Goal: Task Accomplishment & Management: Manage account settings

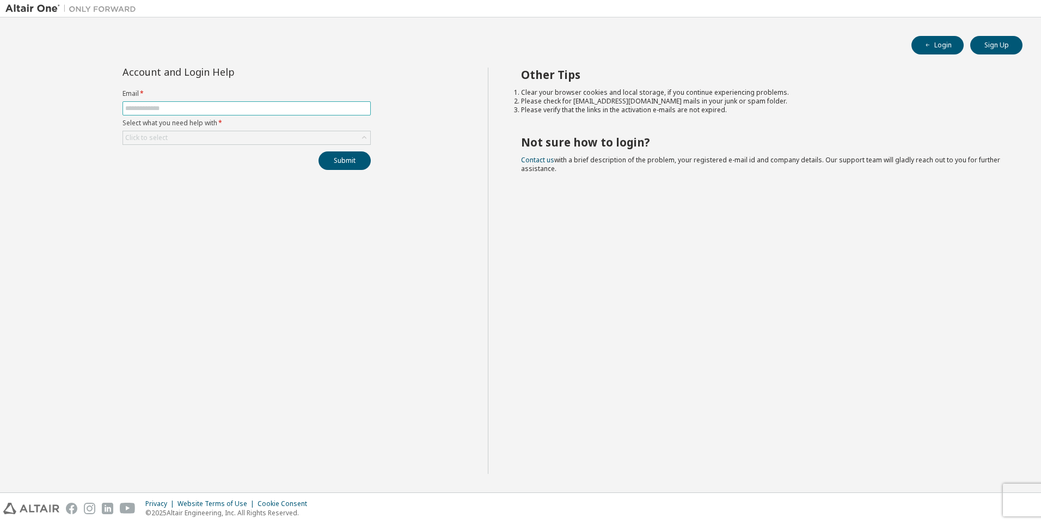
click at [259, 109] on input "text" at bounding box center [246, 108] width 243 height 9
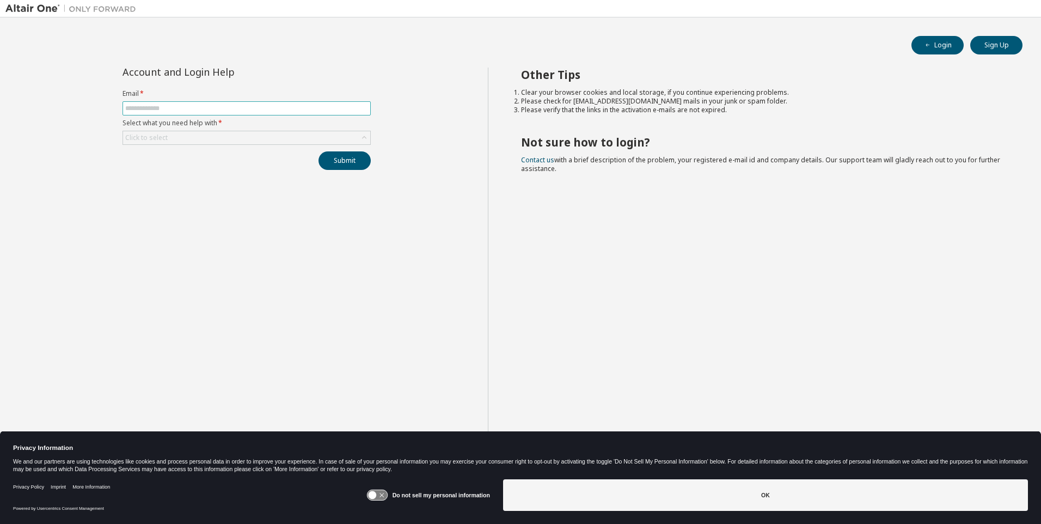
click at [211, 105] on input "text" at bounding box center [246, 108] width 243 height 9
type input "**********"
click at [188, 141] on div "Click to select" at bounding box center [246, 137] width 247 height 13
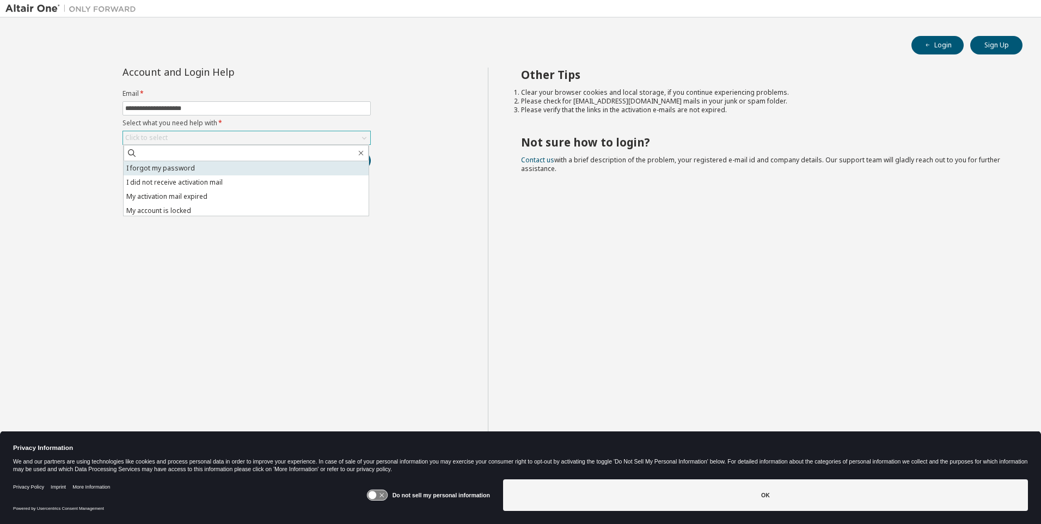
click at [158, 169] on li "I forgot my password" at bounding box center [246, 168] width 245 height 14
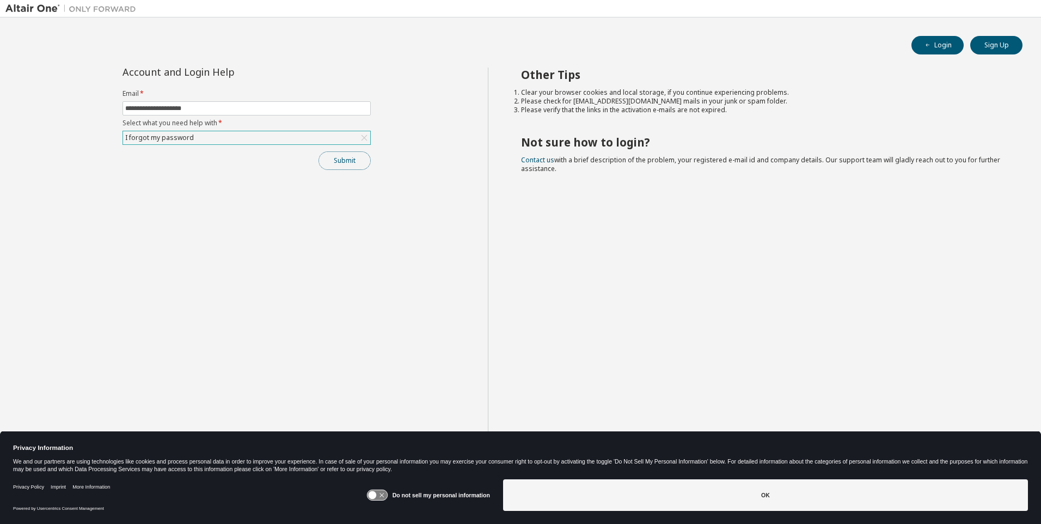
click at [328, 160] on button "Submit" at bounding box center [345, 160] width 52 height 19
click at [344, 158] on button "Submit" at bounding box center [345, 160] width 52 height 19
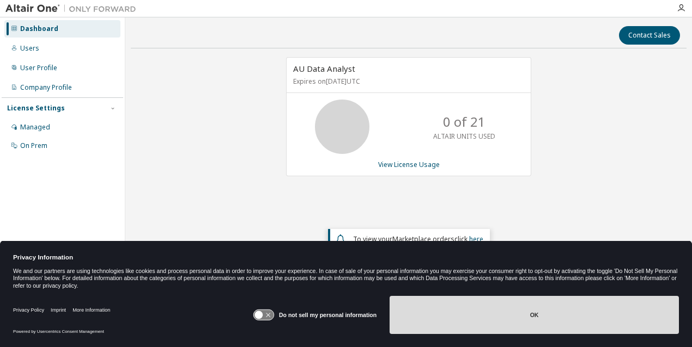
click at [517, 321] on button "OK" at bounding box center [533, 315] width 289 height 38
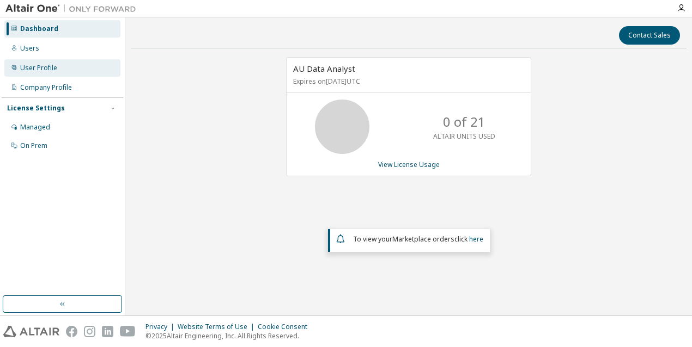
click at [42, 68] on div "User Profile" at bounding box center [38, 68] width 37 height 9
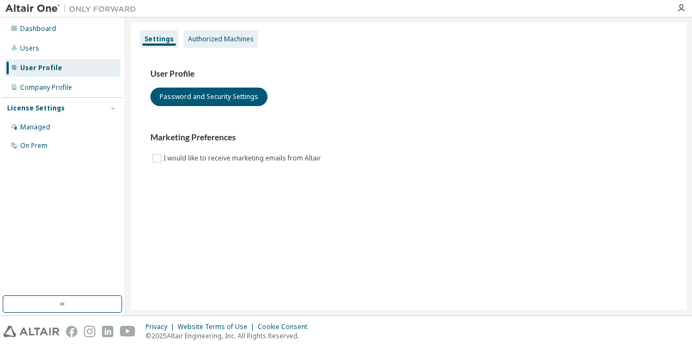
click at [222, 38] on div "Authorized Machines" at bounding box center [221, 39] width 66 height 9
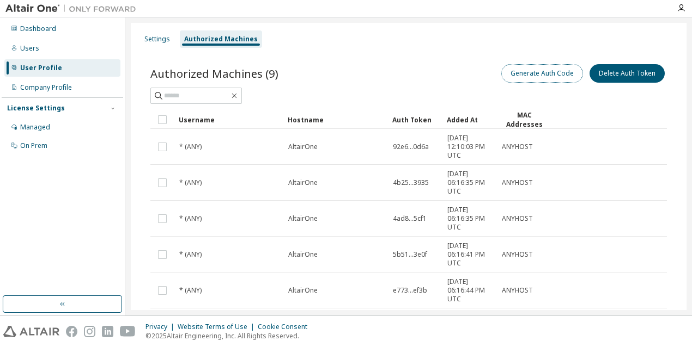
click at [530, 74] on button "Generate Auth Code" at bounding box center [542, 73] width 82 height 19
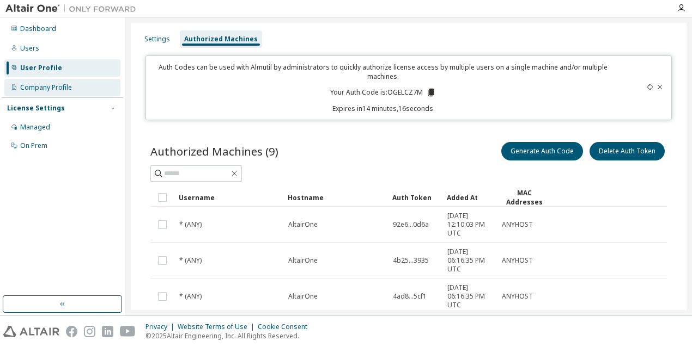
click at [47, 91] on div "Company Profile" at bounding box center [46, 87] width 52 height 9
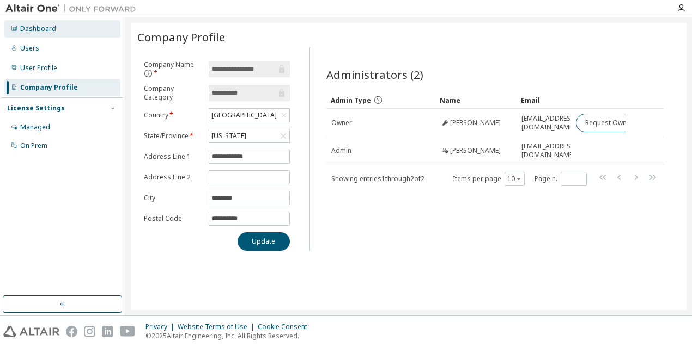
click at [34, 33] on div "Dashboard" at bounding box center [62, 28] width 116 height 17
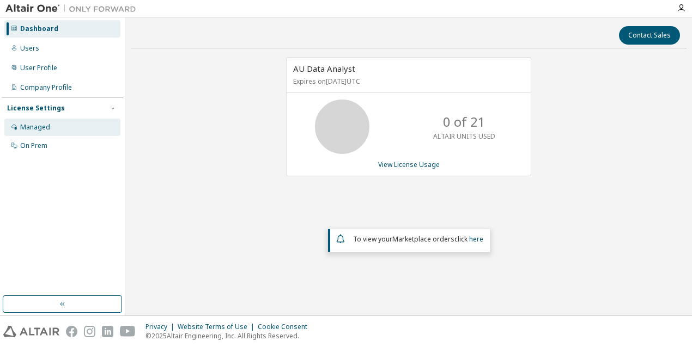
click at [37, 128] on div "Managed" at bounding box center [35, 127] width 30 height 9
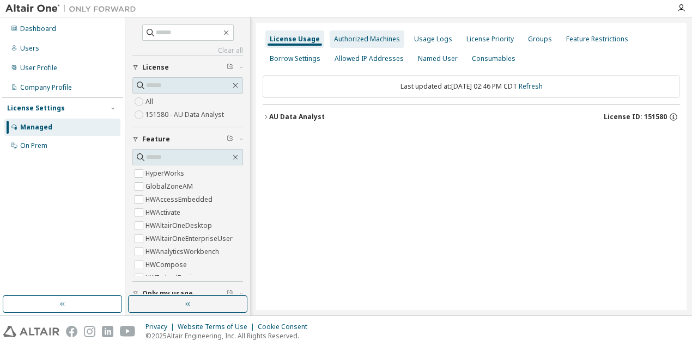
click at [369, 39] on div "Authorized Machines" at bounding box center [367, 39] width 66 height 9
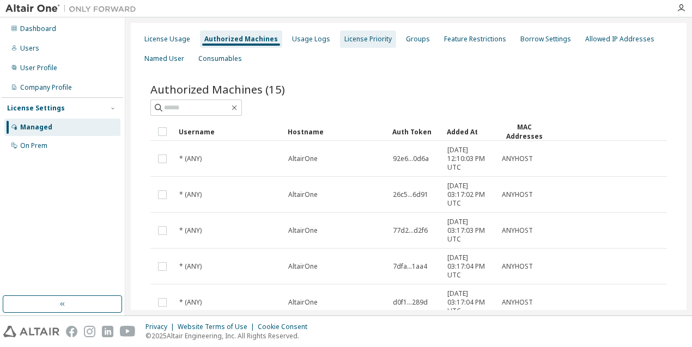
click at [349, 36] on div "License Priority" at bounding box center [367, 39] width 47 height 9
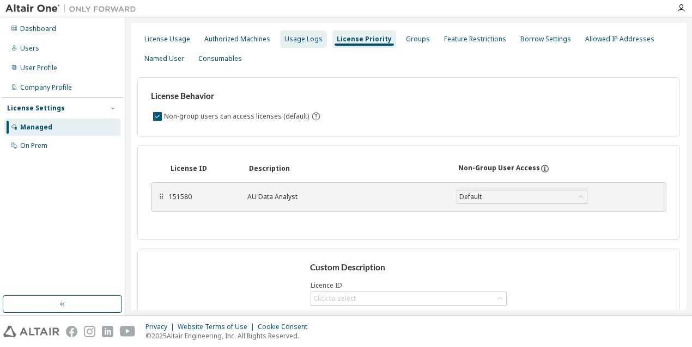
click at [298, 43] on div "Usage Logs" at bounding box center [303, 39] width 38 height 9
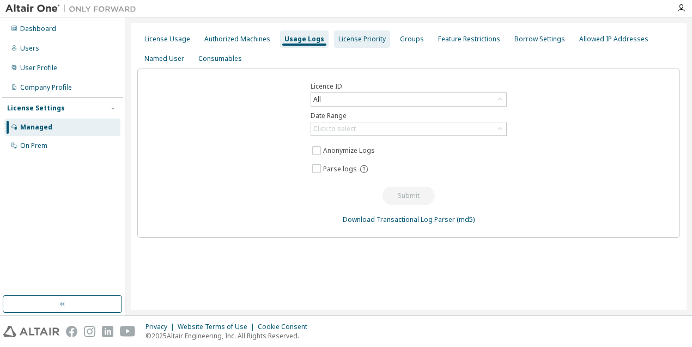
click at [363, 37] on div "License Priority" at bounding box center [361, 39] width 47 height 9
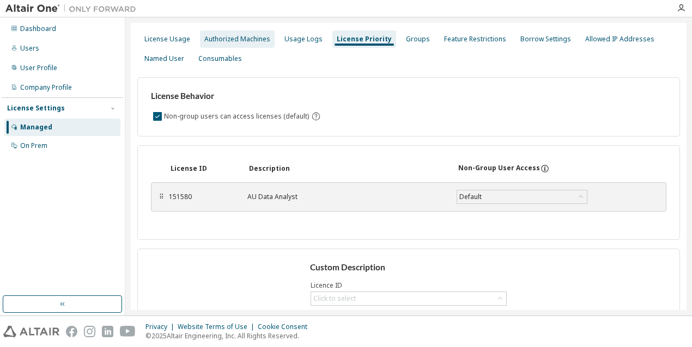
click at [248, 40] on div "Authorized Machines" at bounding box center [237, 39] width 66 height 9
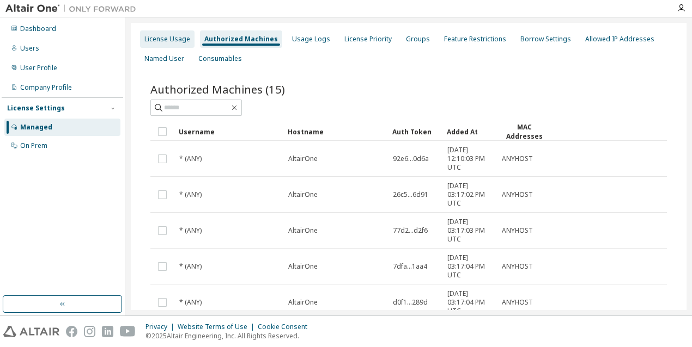
click at [165, 39] on div "License Usage" at bounding box center [167, 39] width 46 height 9
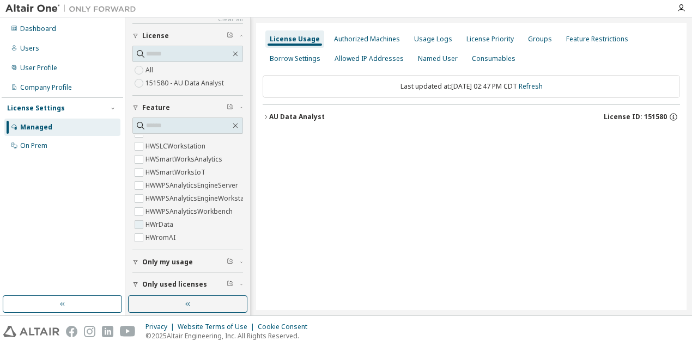
scroll to position [59, 0]
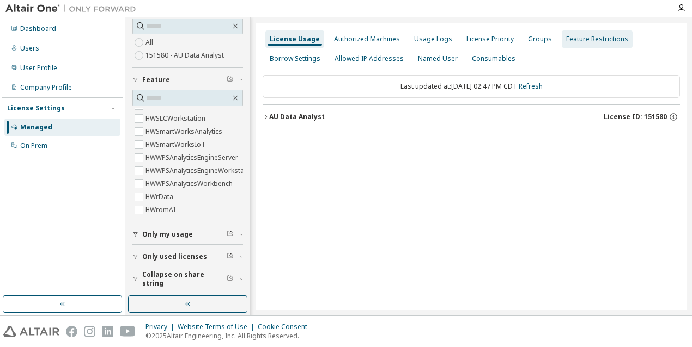
click at [496, 41] on div "License Priority" at bounding box center [489, 39] width 47 height 9
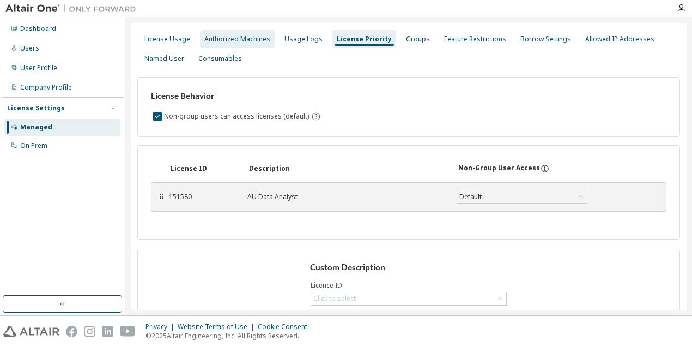
click at [260, 36] on div "Authorized Machines" at bounding box center [237, 39] width 66 height 9
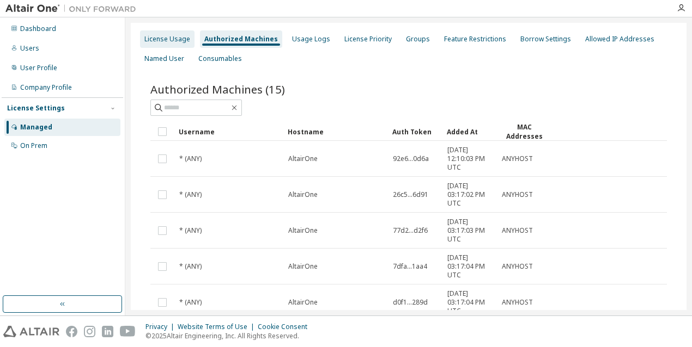
click at [176, 41] on div "License Usage" at bounding box center [167, 39] width 46 height 9
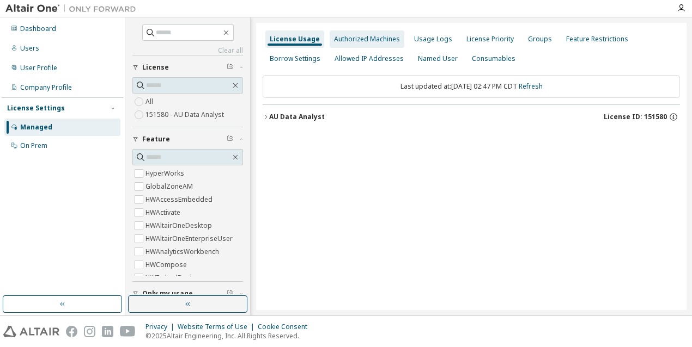
click at [377, 38] on div "Authorized Machines" at bounding box center [367, 39] width 66 height 9
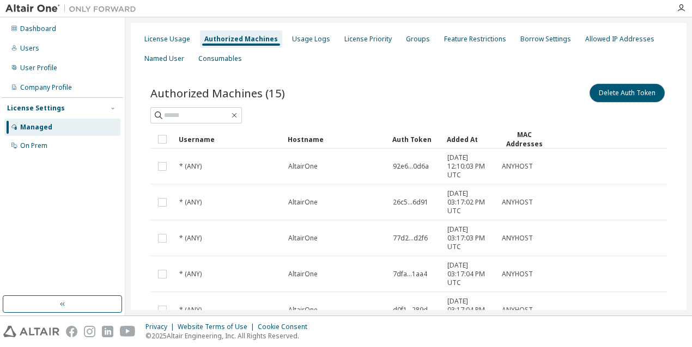
drag, startPoint x: 615, startPoint y: 93, endPoint x: 520, endPoint y: 106, distance: 96.1
click at [533, 114] on div "Authorized Machines (15) Delete Auth Token" at bounding box center [408, 103] width 516 height 42
click at [464, 81] on div "Authorized Machines (15) Delete Auth Token Clear Load Save Save As Field Operat…" at bounding box center [408, 314] width 542 height 490
click at [152, 39] on div "License Usage" at bounding box center [167, 39] width 46 height 9
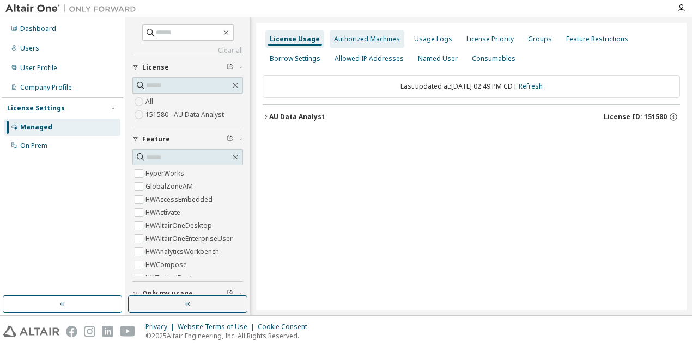
click at [340, 39] on div "Authorized Machines" at bounding box center [367, 39] width 66 height 9
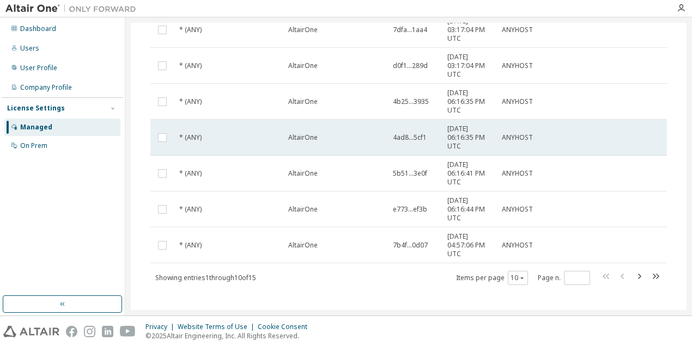
scroll to position [247, 0]
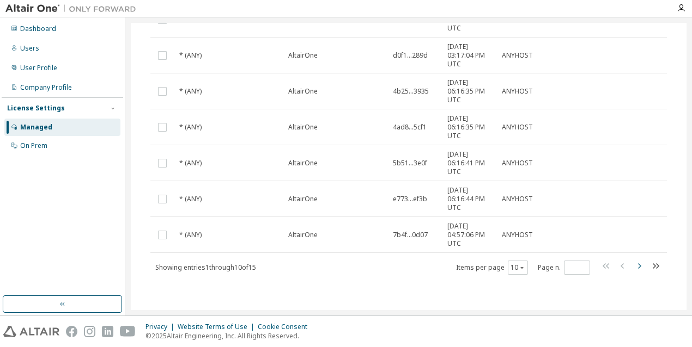
click at [632, 265] on icon "button" at bounding box center [638, 266] width 13 height 13
type input "*"
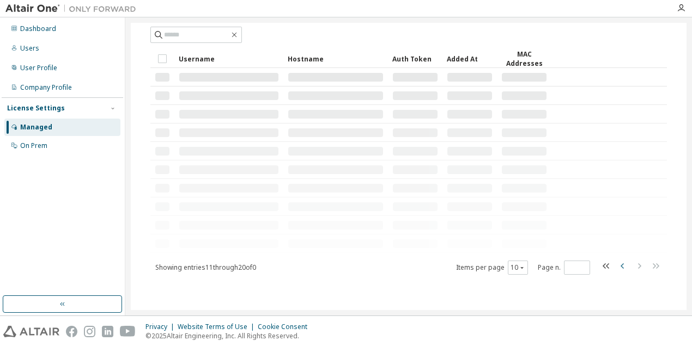
scroll to position [68, 0]
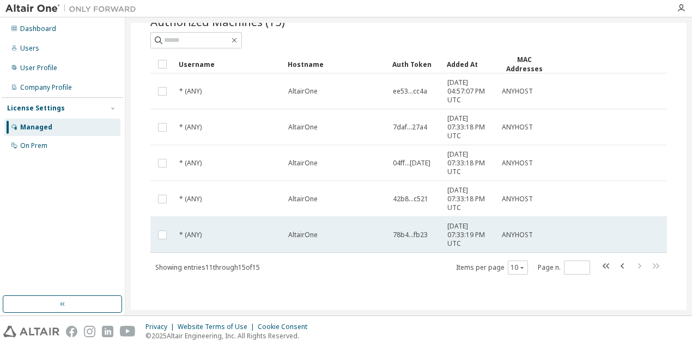
click at [435, 240] on td "78b4...fb23" at bounding box center [415, 235] width 54 height 36
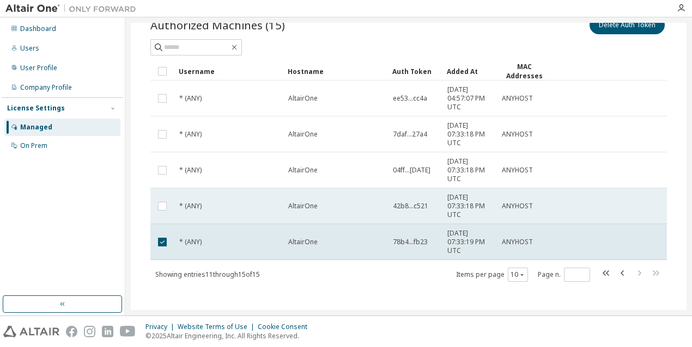
scroll to position [75, 0]
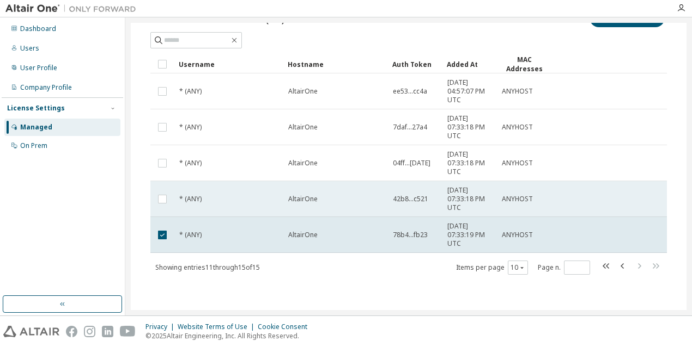
click at [441, 209] on td "42b8...c521" at bounding box center [415, 199] width 54 height 36
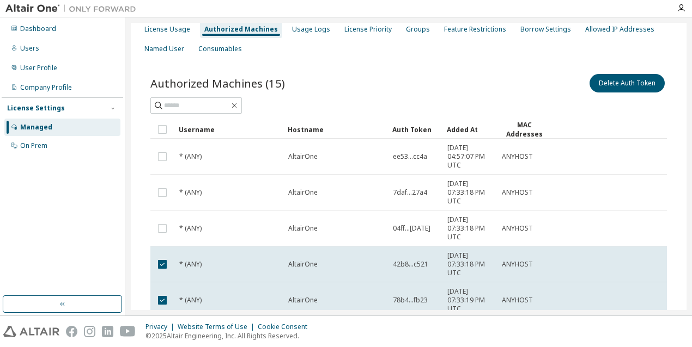
scroll to position [0, 0]
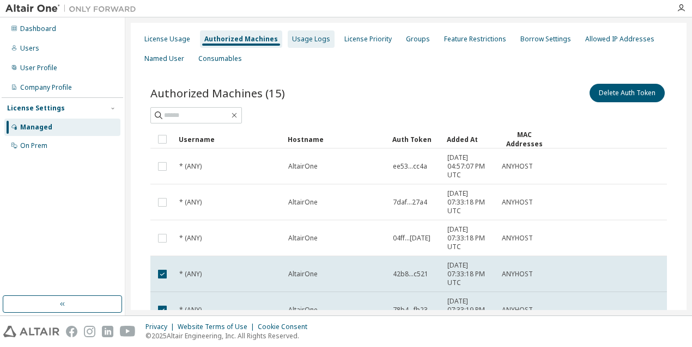
click at [307, 44] on div "Usage Logs" at bounding box center [311, 38] width 47 height 17
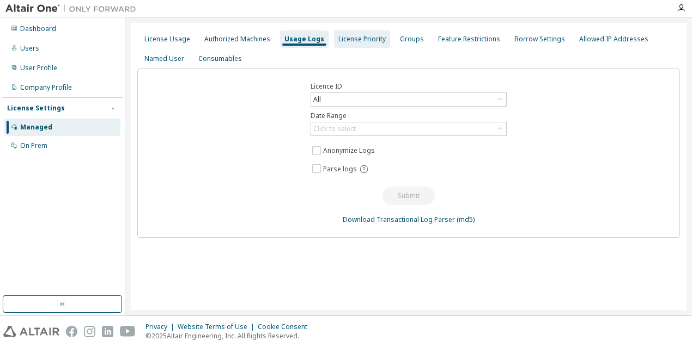
click at [338, 40] on div "License Priority" at bounding box center [361, 39] width 47 height 9
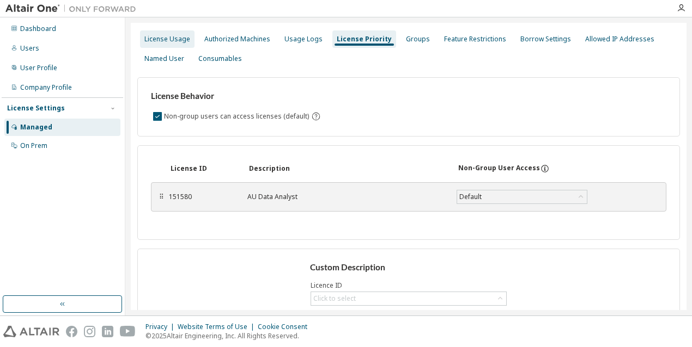
click at [187, 38] on div "License Usage" at bounding box center [167, 39] width 46 height 9
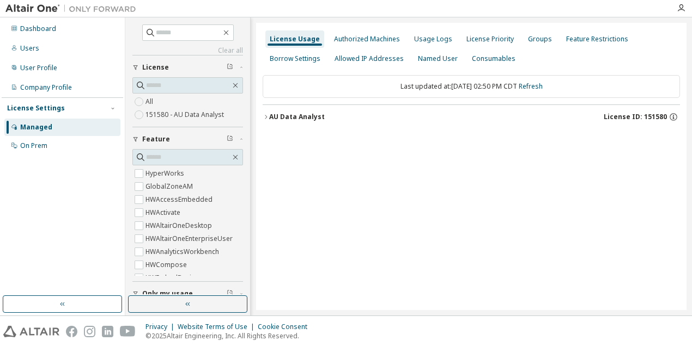
click at [151, 114] on label "151580 - AU Data Analyst" at bounding box center [185, 114] width 81 height 13
click at [150, 103] on label "All" at bounding box center [150, 101] width 10 height 13
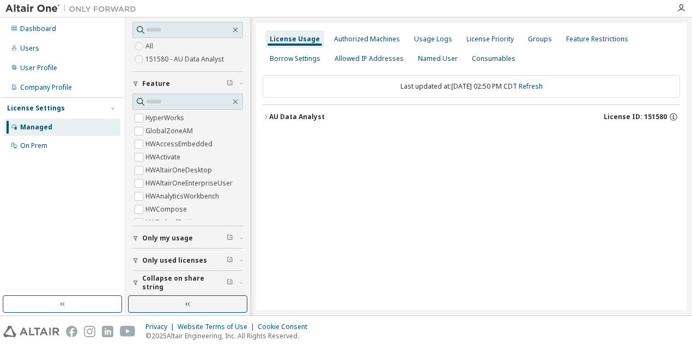
scroll to position [59, 0]
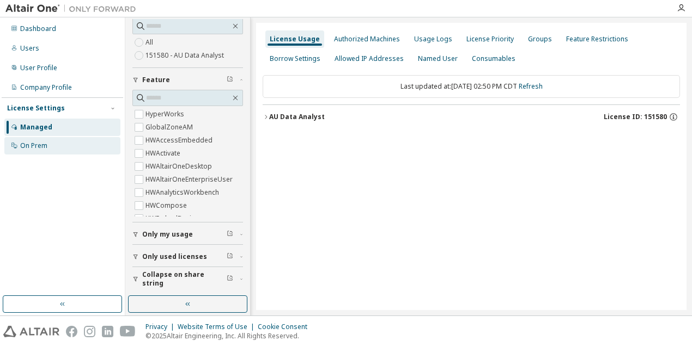
click at [29, 145] on div "On Prem" at bounding box center [33, 146] width 27 height 9
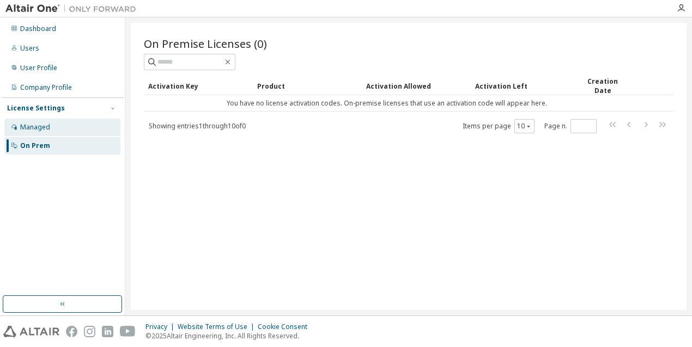
click at [38, 130] on div "Managed" at bounding box center [35, 127] width 30 height 9
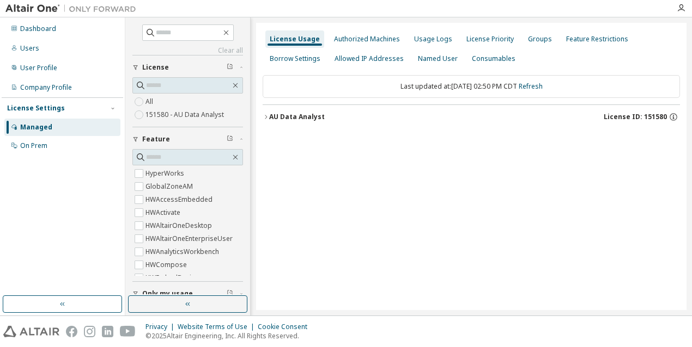
click at [46, 126] on div "Managed" at bounding box center [36, 127] width 32 height 9
click at [306, 35] on div "License Usage" at bounding box center [295, 39] width 50 height 9
click at [267, 118] on icon "button" at bounding box center [265, 117] width 7 height 7
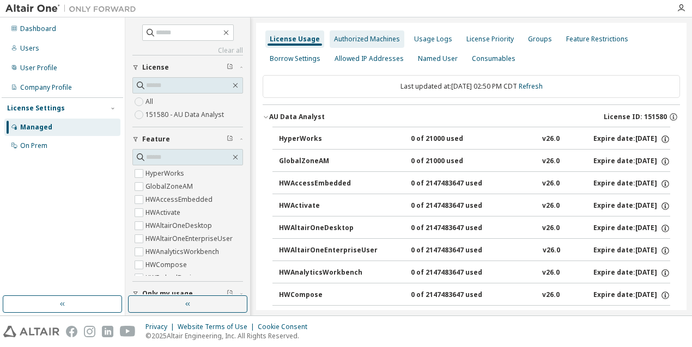
click at [369, 41] on div "Authorized Machines" at bounding box center [367, 39] width 66 height 9
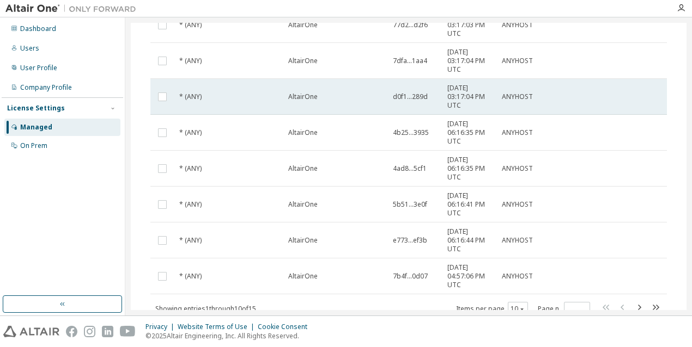
scroll to position [247, 0]
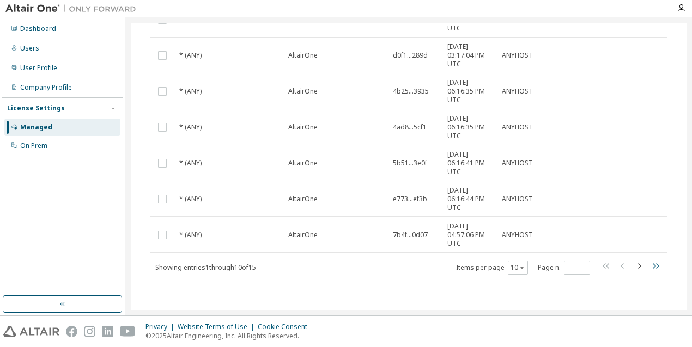
click at [651, 262] on icon "button" at bounding box center [655, 266] width 13 height 13
type input "*"
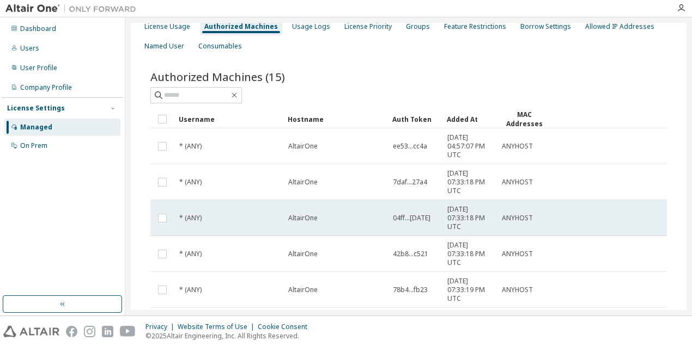
scroll to position [0, 0]
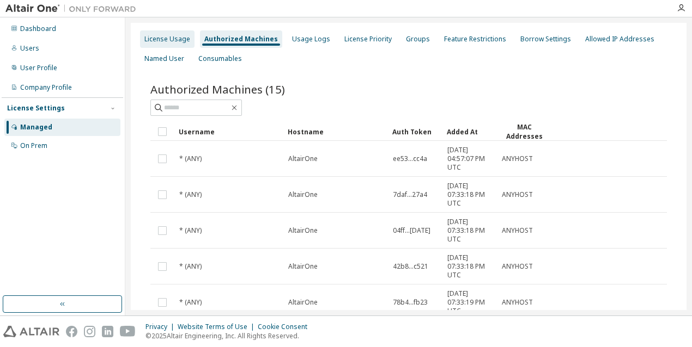
click at [175, 39] on div "License Usage" at bounding box center [167, 39] width 46 height 9
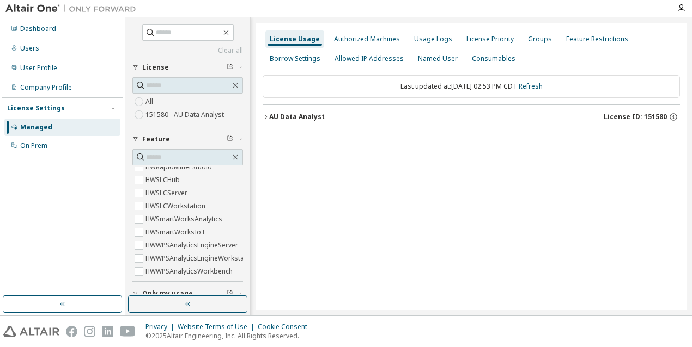
scroll to position [485, 0]
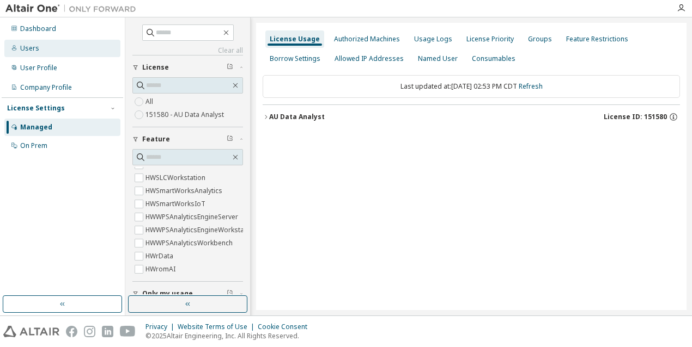
click at [54, 52] on div "Users" at bounding box center [62, 48] width 116 height 17
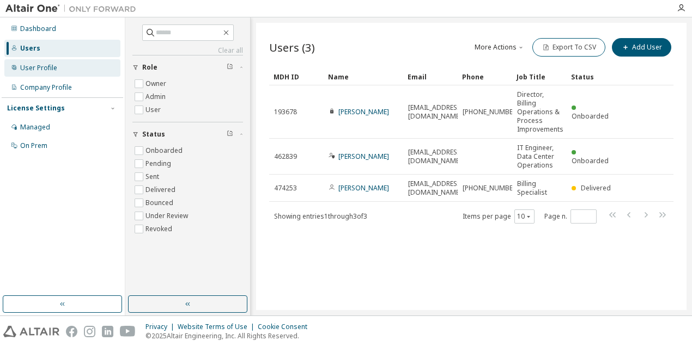
click at [46, 70] on div "User Profile" at bounding box center [38, 68] width 37 height 9
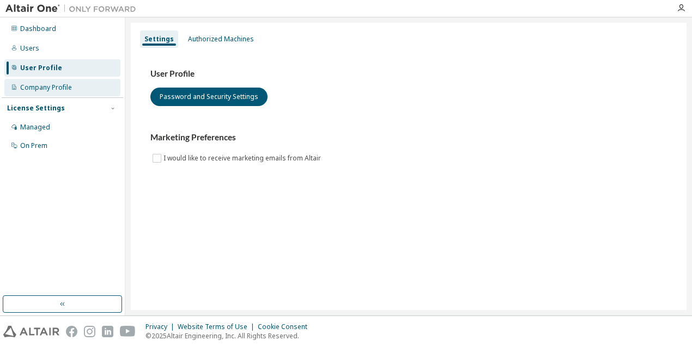
click at [57, 94] on div "Company Profile" at bounding box center [62, 87] width 116 height 17
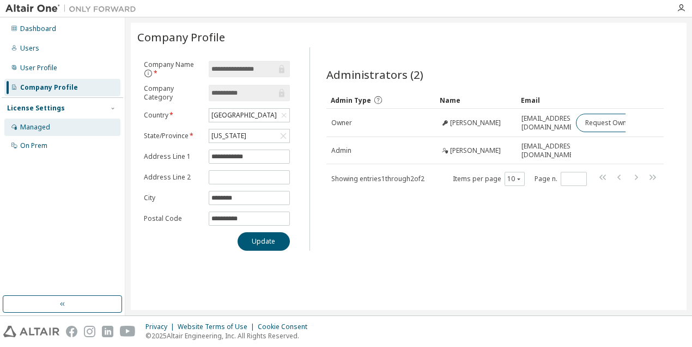
click at [40, 129] on div "Managed" at bounding box center [35, 127] width 30 height 9
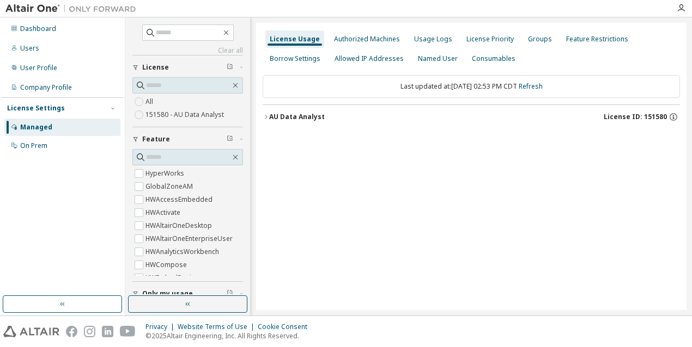
click at [158, 116] on label "151580 - AU Data Analyst" at bounding box center [185, 114] width 81 height 13
click at [338, 44] on div "Authorized Machines" at bounding box center [366, 38] width 75 height 17
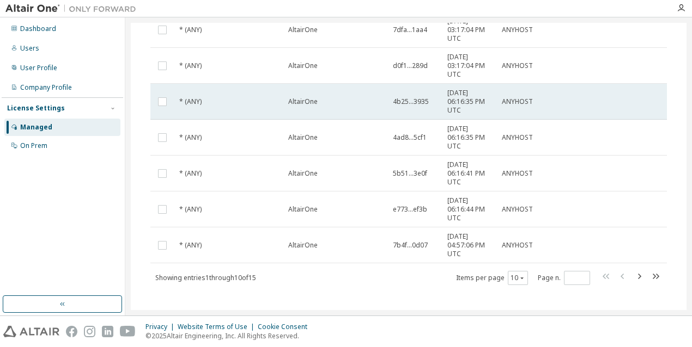
scroll to position [247, 0]
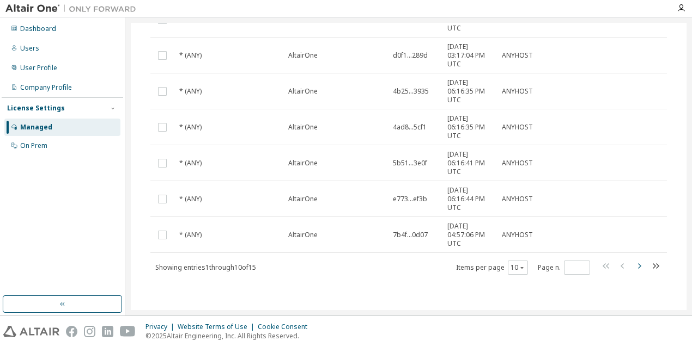
click at [633, 266] on icon "button" at bounding box center [638, 266] width 13 height 13
type input "*"
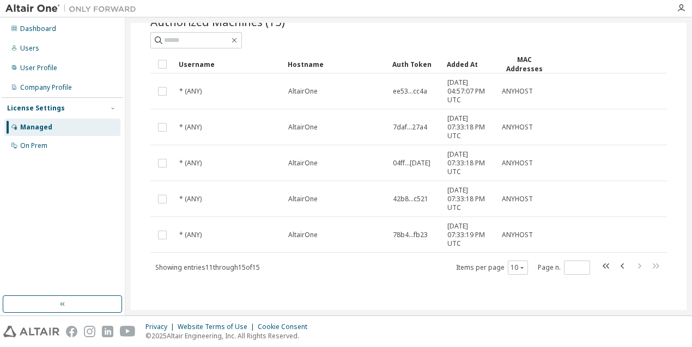
scroll to position [68, 0]
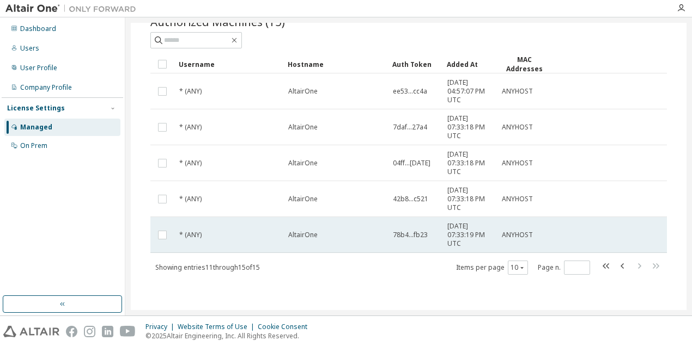
click at [474, 241] on span "[DATE] 07:33:19 PM UTC" at bounding box center [469, 235] width 45 height 26
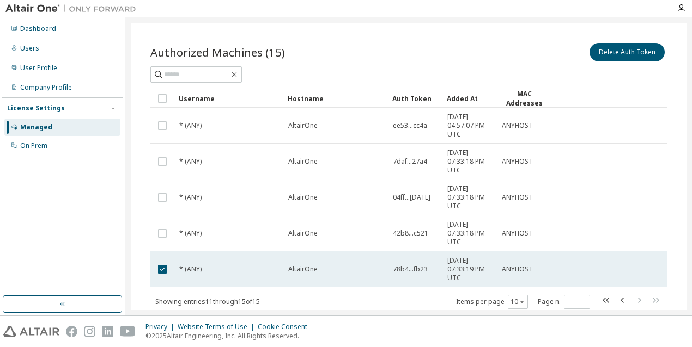
scroll to position [0, 0]
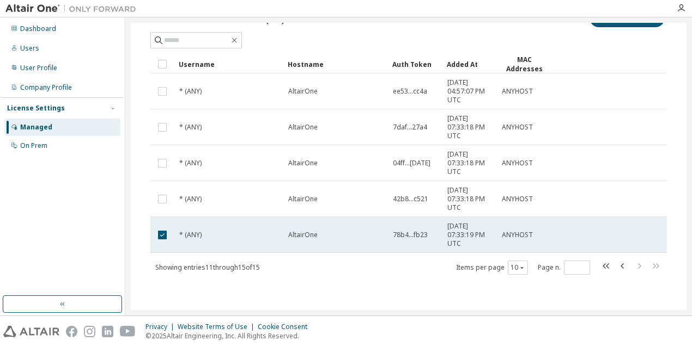
click at [454, 235] on span "[DATE] 07:33:19 PM UTC" at bounding box center [469, 235] width 45 height 26
click at [451, 235] on span "[DATE] 07:33:19 PM UTC" at bounding box center [469, 235] width 45 height 26
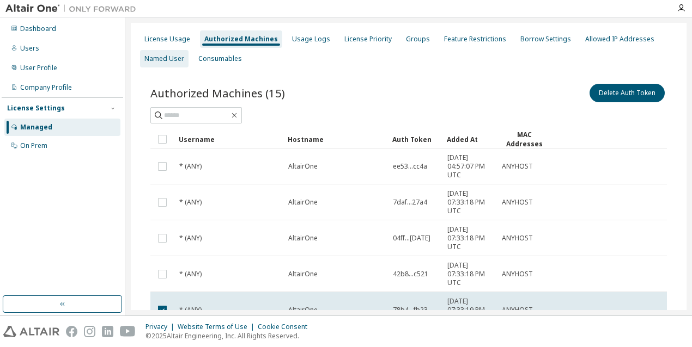
click at [158, 56] on div "Named User" at bounding box center [164, 58] width 40 height 9
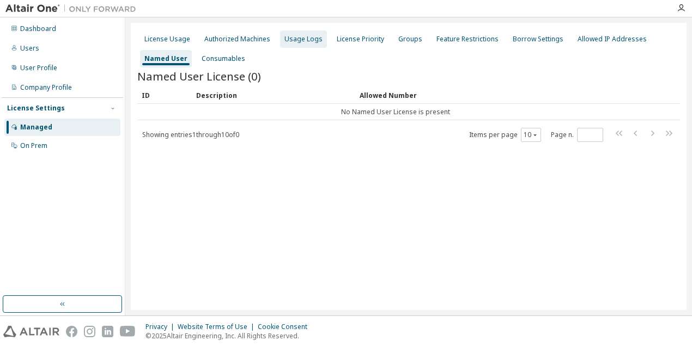
click at [290, 45] on div "Usage Logs" at bounding box center [303, 38] width 47 height 17
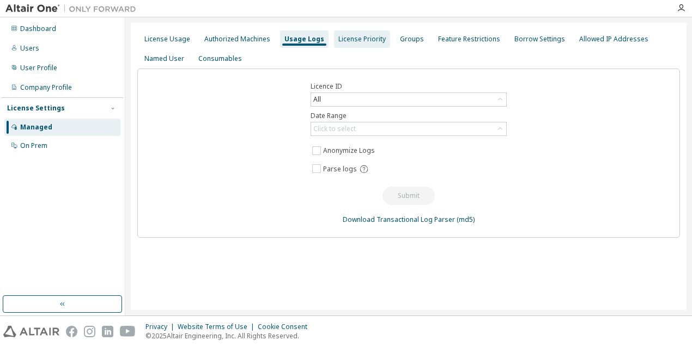
click at [338, 37] on div "License Priority" at bounding box center [361, 39] width 47 height 9
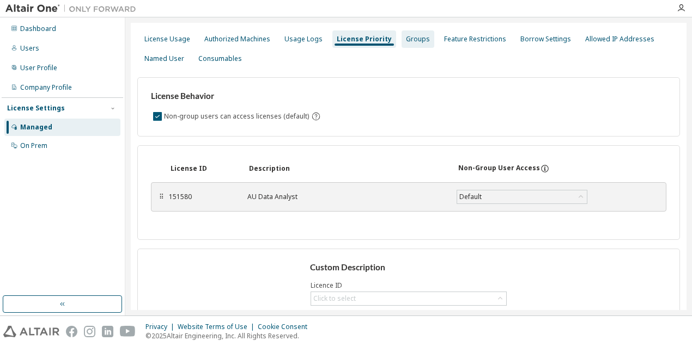
click at [411, 38] on div "Groups" at bounding box center [418, 39] width 24 height 9
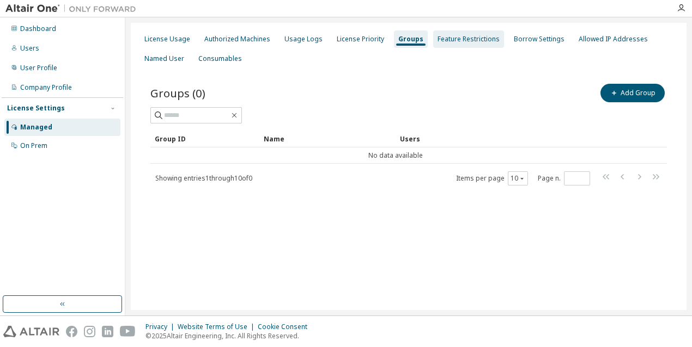
click at [450, 40] on div "Feature Restrictions" at bounding box center [468, 39] width 62 height 9
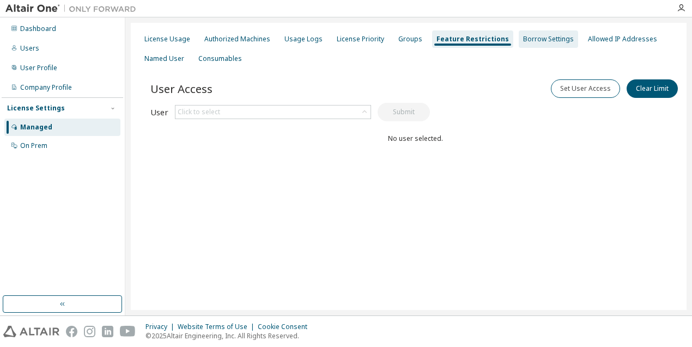
click at [523, 41] on div "Borrow Settings" at bounding box center [548, 39] width 51 height 9
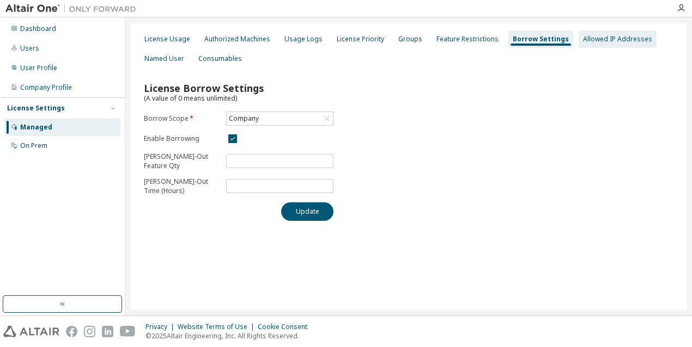
click at [605, 47] on div "Allowed IP Addresses" at bounding box center [617, 38] width 78 height 17
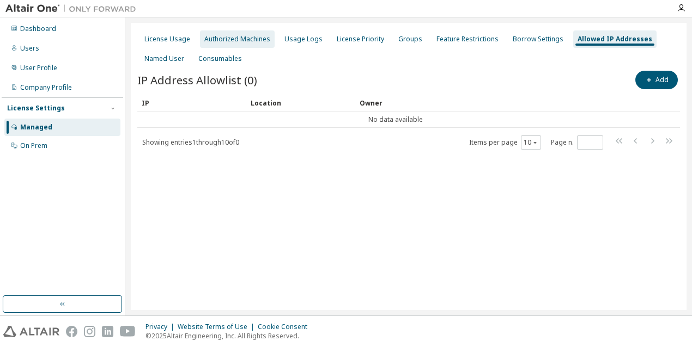
click at [225, 39] on div "Authorized Machines" at bounding box center [237, 39] width 66 height 9
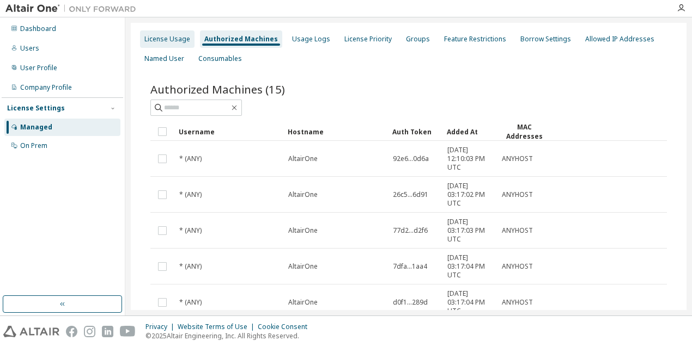
click at [176, 36] on div "License Usage" at bounding box center [167, 39] width 46 height 9
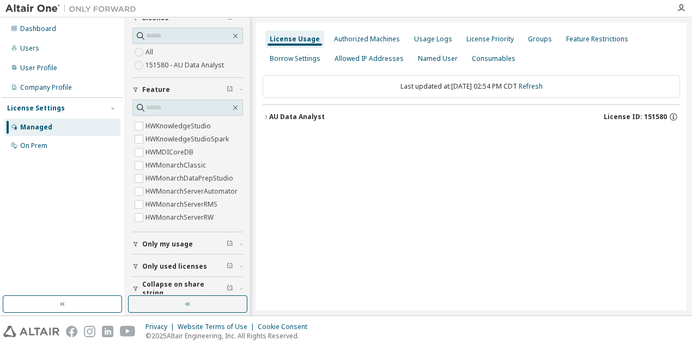
scroll to position [59, 0]
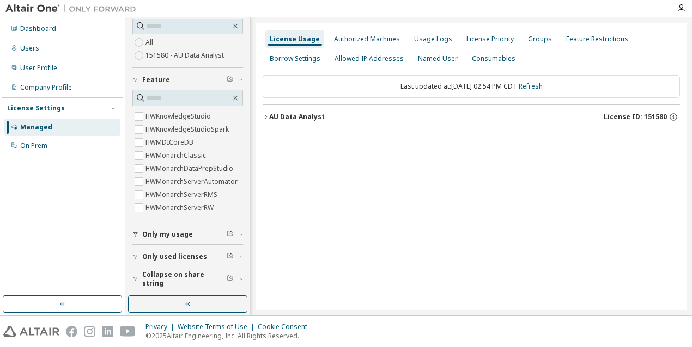
click at [240, 237] on span "button" at bounding box center [241, 234] width 3 height 7
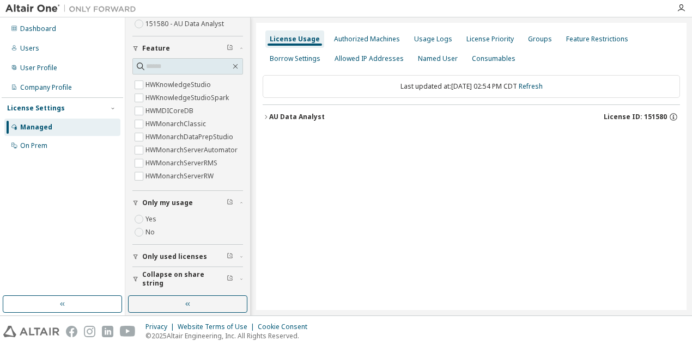
click at [240, 254] on span "button" at bounding box center [241, 257] width 3 height 7
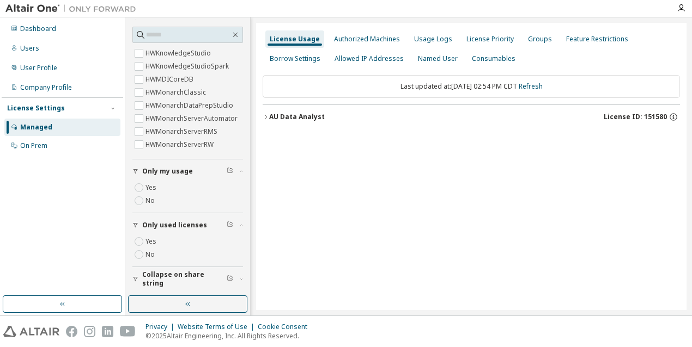
click at [238, 280] on icon "button" at bounding box center [241, 279] width 7 height 3
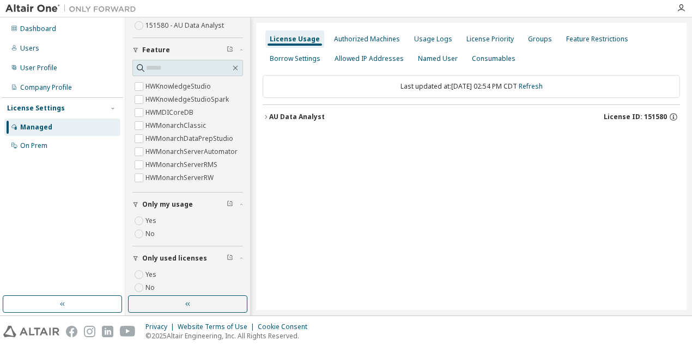
scroll to position [154, 0]
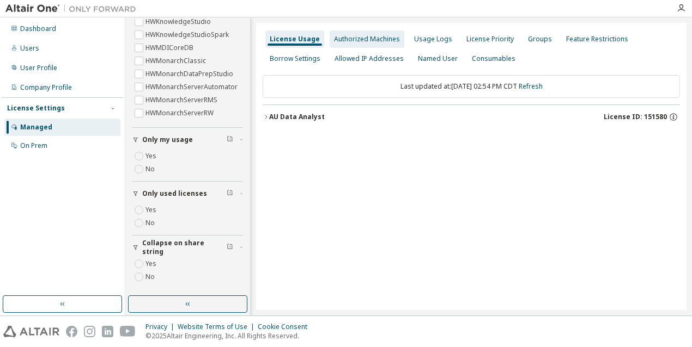
click at [367, 39] on div "Authorized Machines" at bounding box center [367, 39] width 66 height 9
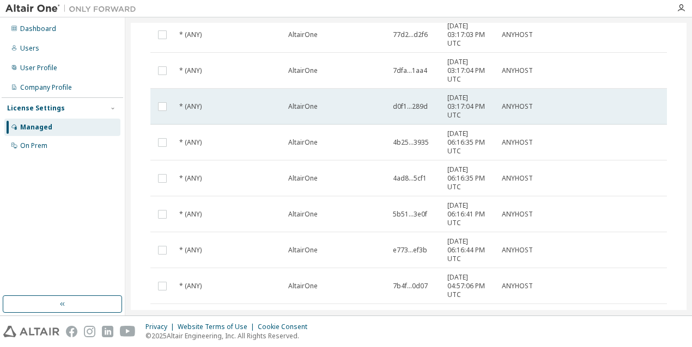
scroll to position [247, 0]
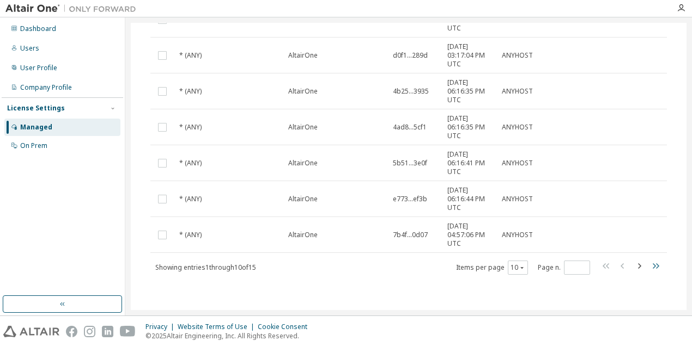
click at [650, 263] on icon "button" at bounding box center [655, 266] width 13 height 13
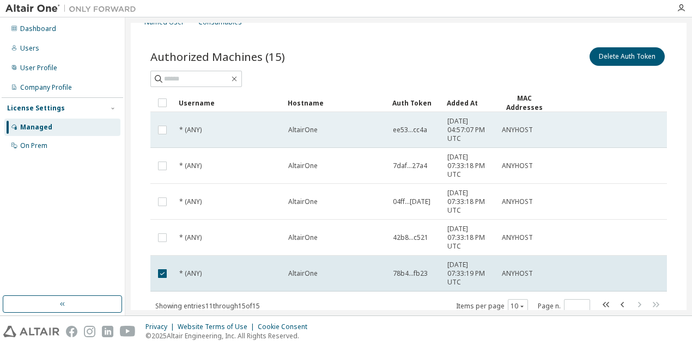
scroll to position [0, 0]
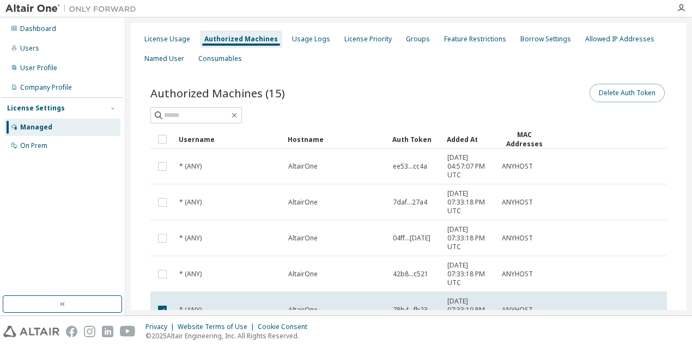
click at [612, 93] on button "Delete Auth Token" at bounding box center [626, 93] width 75 height 19
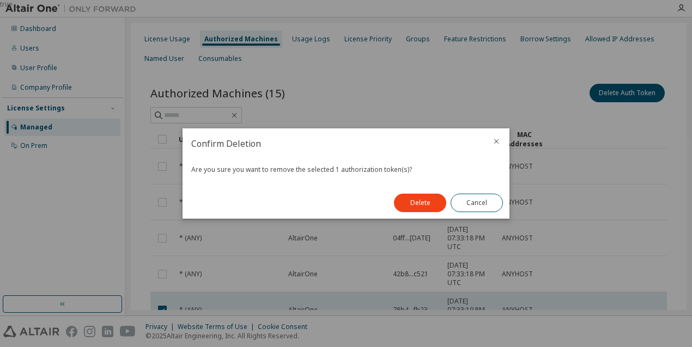
click at [496, 142] on icon "close" at bounding box center [496, 141] width 9 height 9
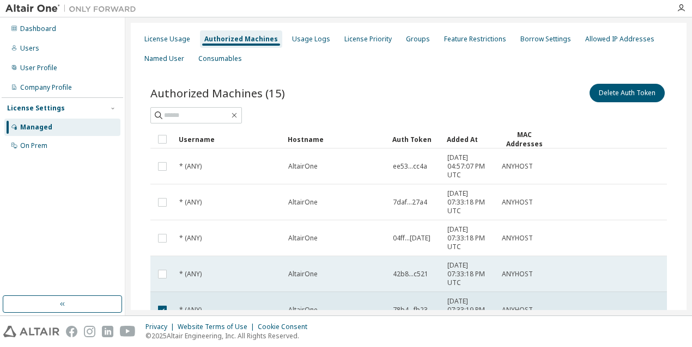
click at [315, 284] on td "AltairOne" at bounding box center [335, 275] width 105 height 36
click at [316, 278] on span "AltairOne" at bounding box center [302, 274] width 29 height 9
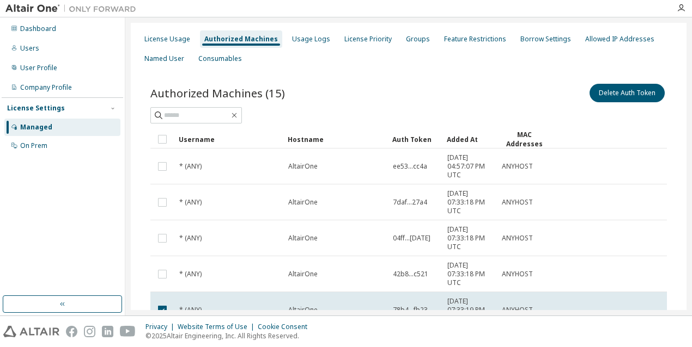
click at [316, 278] on span "AltairOne" at bounding box center [302, 274] width 29 height 9
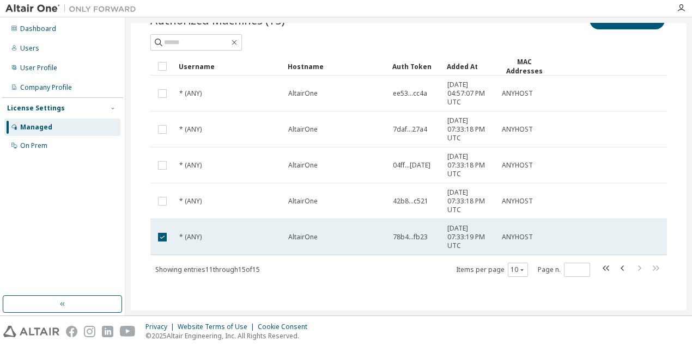
scroll to position [75, 0]
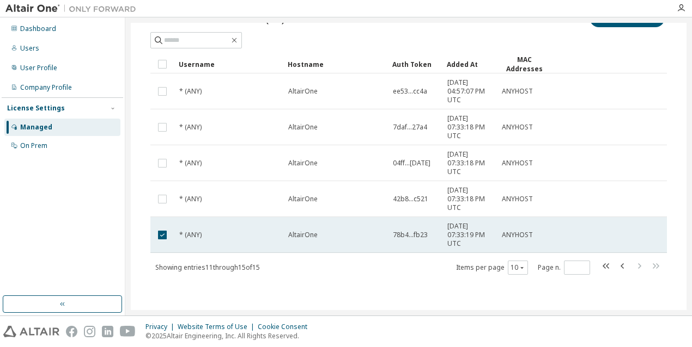
click at [307, 239] on span "AltairOne" at bounding box center [302, 235] width 29 height 9
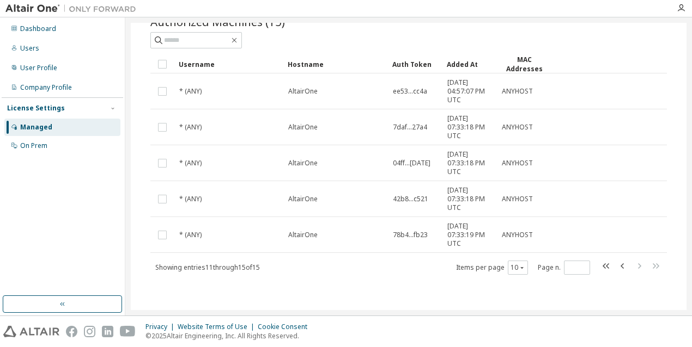
click at [307, 239] on span "AltairOne" at bounding box center [302, 235] width 29 height 9
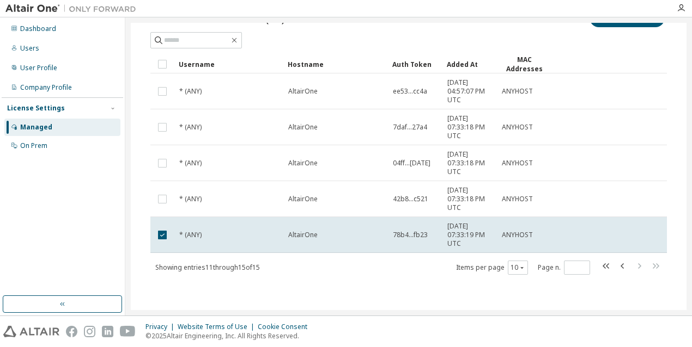
click at [307, 239] on span "AltairOne" at bounding box center [302, 235] width 29 height 9
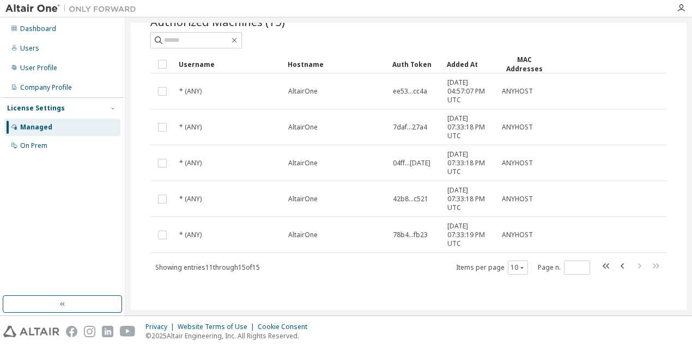
click at [307, 239] on span "AltairOne" at bounding box center [302, 235] width 29 height 9
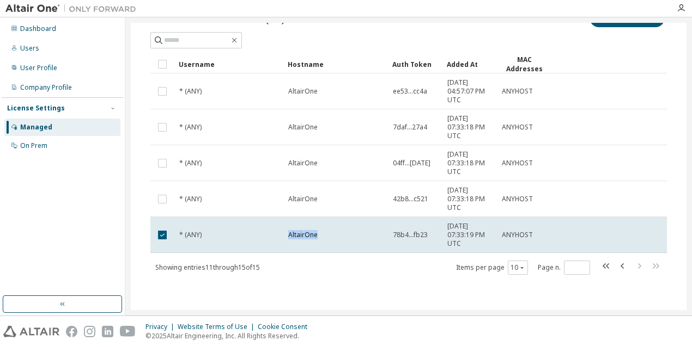
click at [307, 239] on span "AltairOne" at bounding box center [302, 235] width 29 height 9
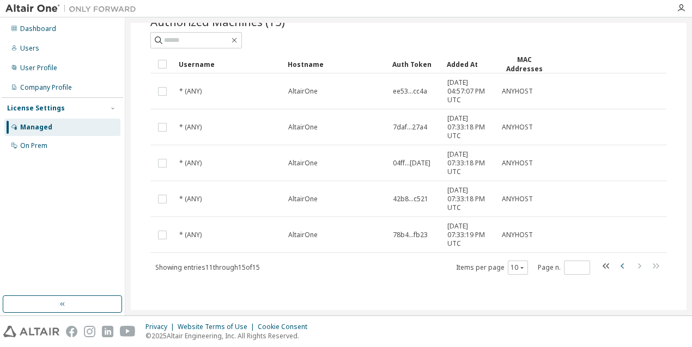
click at [616, 267] on icon "button" at bounding box center [622, 266] width 13 height 13
type input "*"
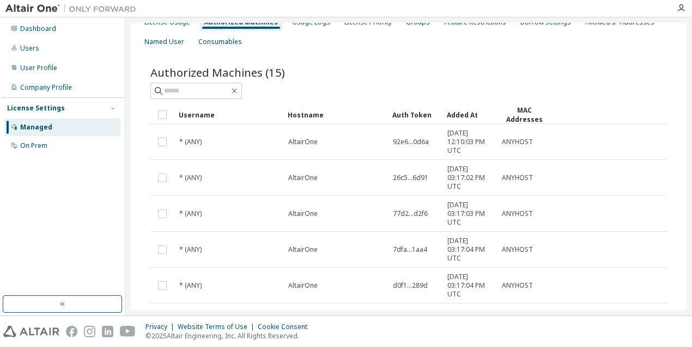
scroll to position [0, 0]
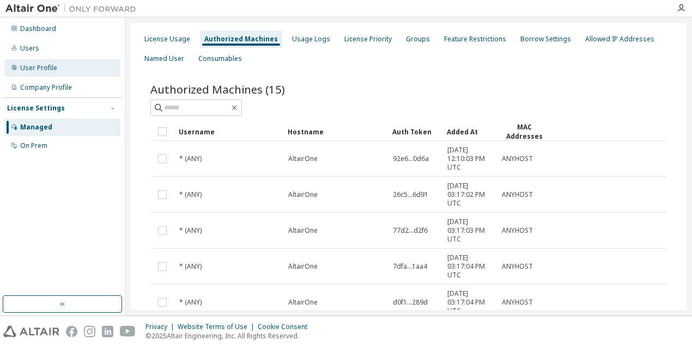
click at [66, 70] on div "User Profile" at bounding box center [62, 67] width 116 height 17
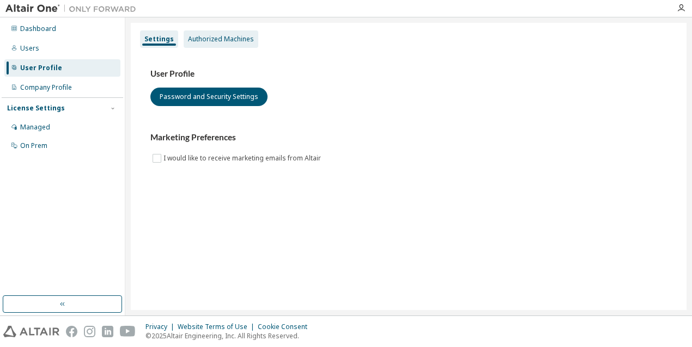
click at [197, 39] on div "Authorized Machines" at bounding box center [221, 39] width 66 height 9
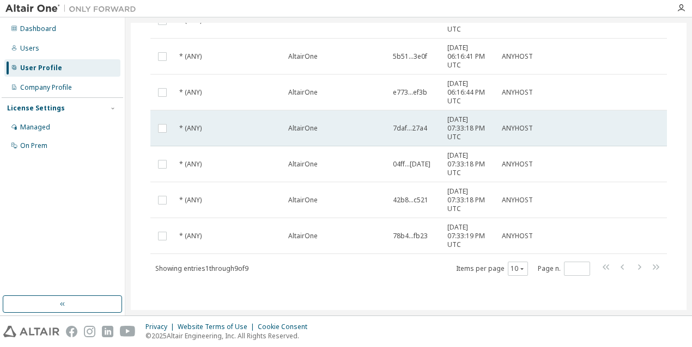
scroll to position [199, 0]
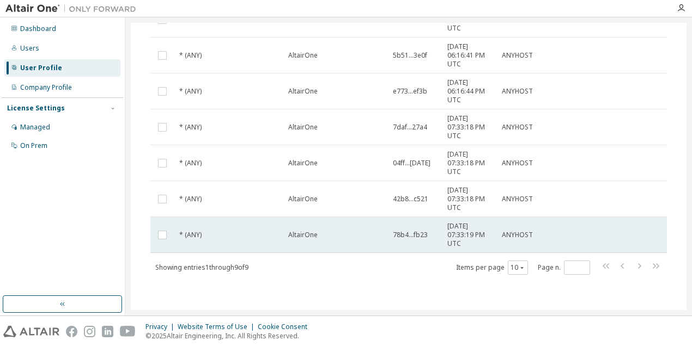
click at [208, 237] on div "* (ANY)" at bounding box center [228, 235] width 99 height 9
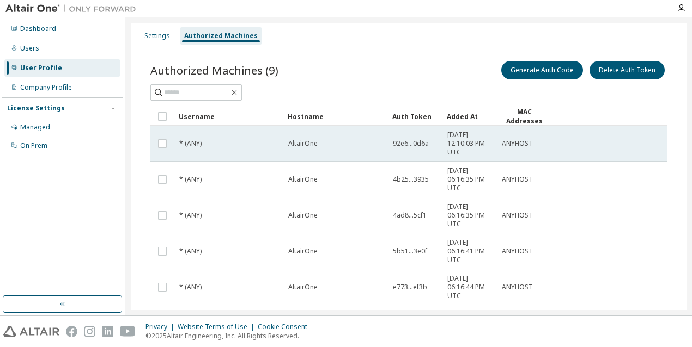
scroll to position [0, 0]
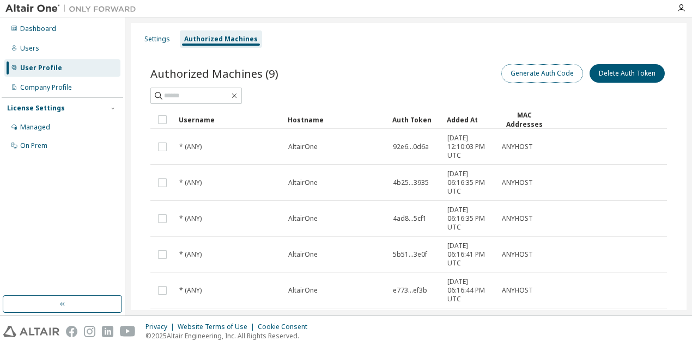
click at [541, 76] on button "Generate Auth Code" at bounding box center [542, 73] width 82 height 19
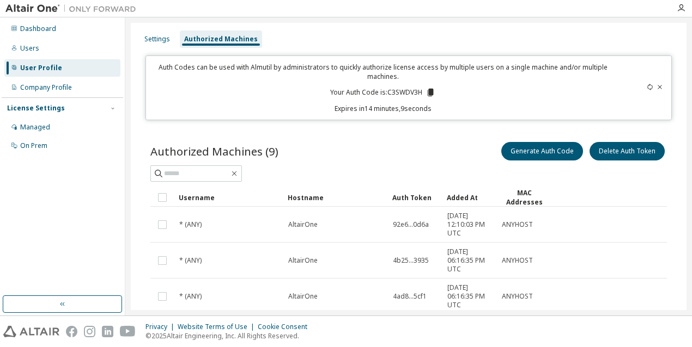
click at [143, 126] on div "Settings Authorized Machines Auth Codes can be used with Almutil by administrat…" at bounding box center [408, 305] width 555 height 565
click at [50, 130] on div "Managed" at bounding box center [62, 127] width 116 height 17
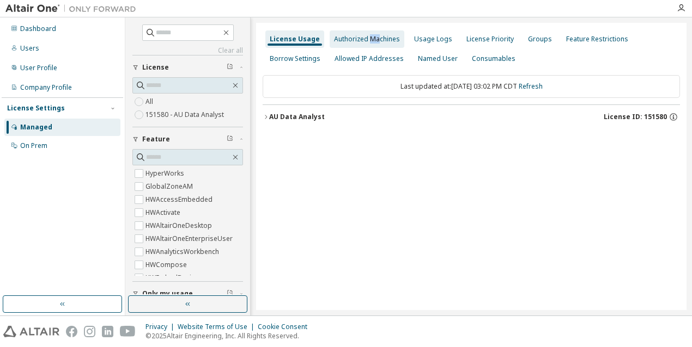
drag, startPoint x: 368, startPoint y: 42, endPoint x: 374, endPoint y: 46, distance: 7.1
click at [374, 46] on div "Authorized Machines" at bounding box center [366, 38] width 75 height 17
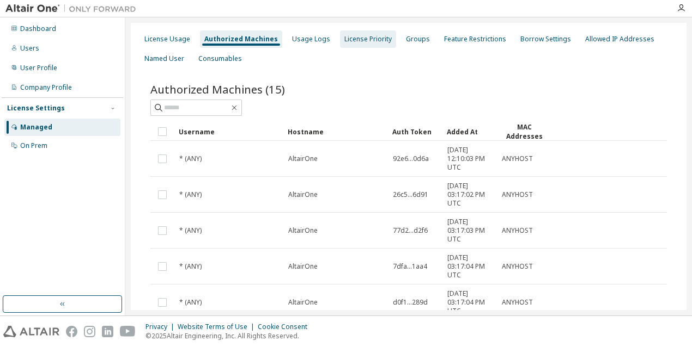
drag, startPoint x: 419, startPoint y: 47, endPoint x: 371, endPoint y: 41, distance: 48.4
click at [371, 41] on div "License Priority" at bounding box center [367, 39] width 47 height 9
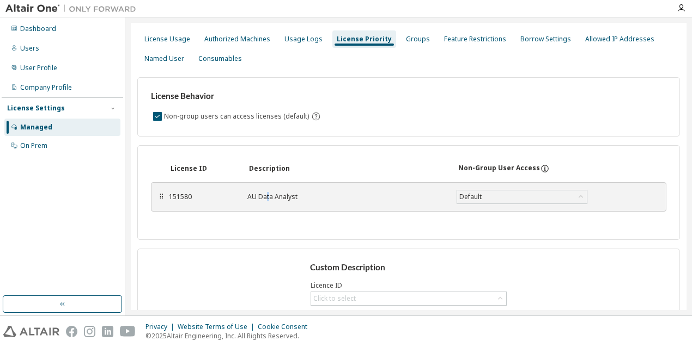
click at [267, 193] on div "AU Data Analyst" at bounding box center [345, 197] width 196 height 9
click at [252, 34] on div "Authorized Machines" at bounding box center [237, 38] width 75 height 17
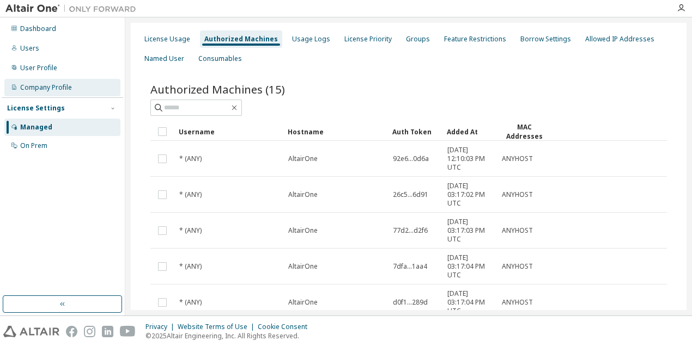
click at [46, 86] on div "Company Profile" at bounding box center [46, 87] width 52 height 9
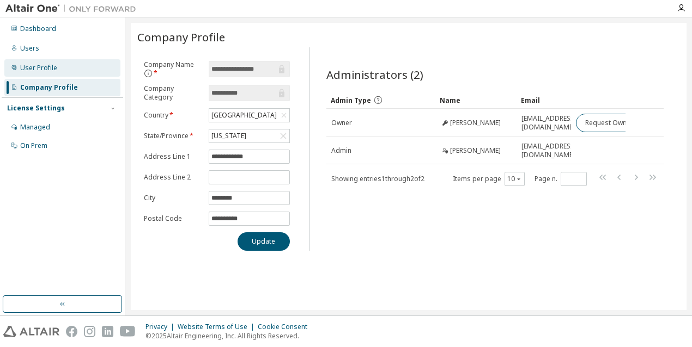
click at [51, 70] on div "User Profile" at bounding box center [38, 68] width 37 height 9
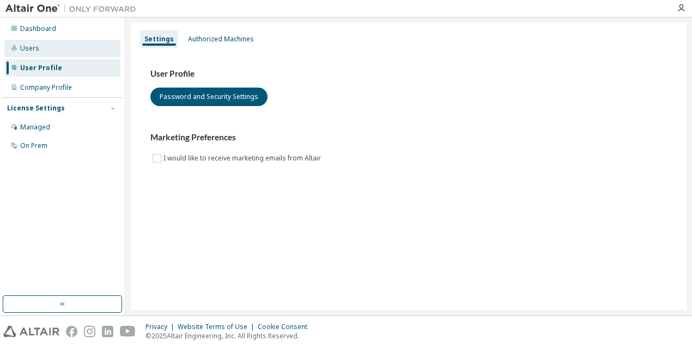
click at [39, 53] on div "Users" at bounding box center [62, 48] width 116 height 17
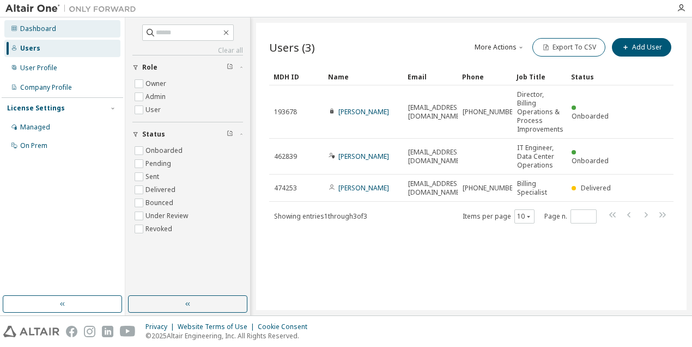
click at [62, 30] on div "Dashboard" at bounding box center [62, 28] width 116 height 17
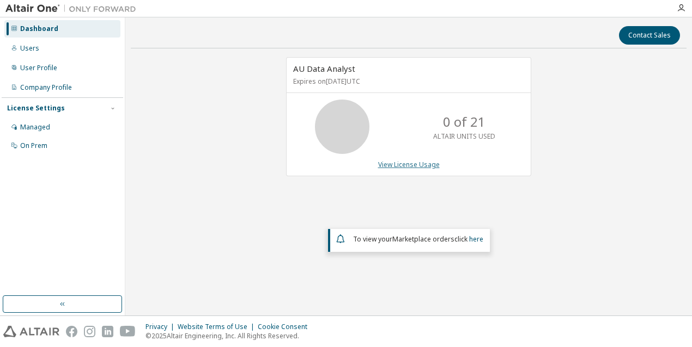
click at [404, 167] on link "View License Usage" at bounding box center [409, 164] width 62 height 9
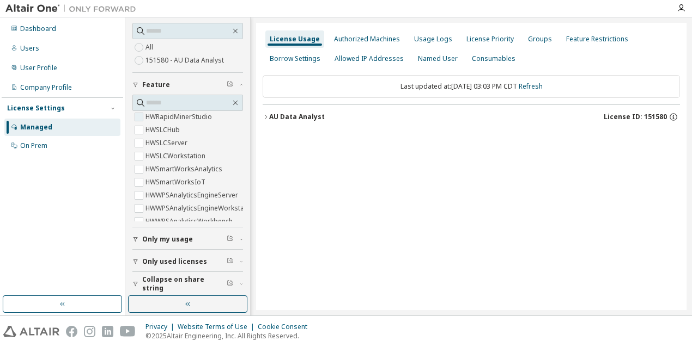
scroll to position [485, 0]
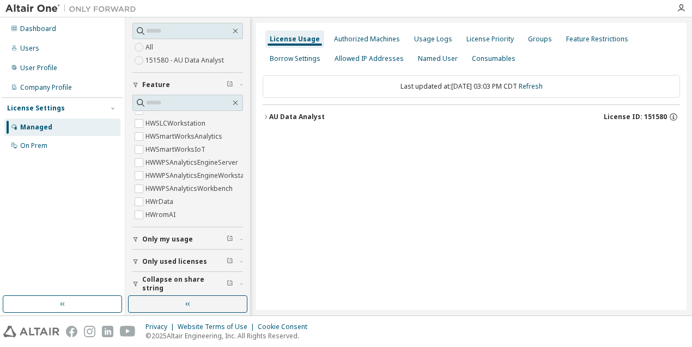
click at [231, 260] on div "Only used licenses" at bounding box center [190, 262] width 97 height 9
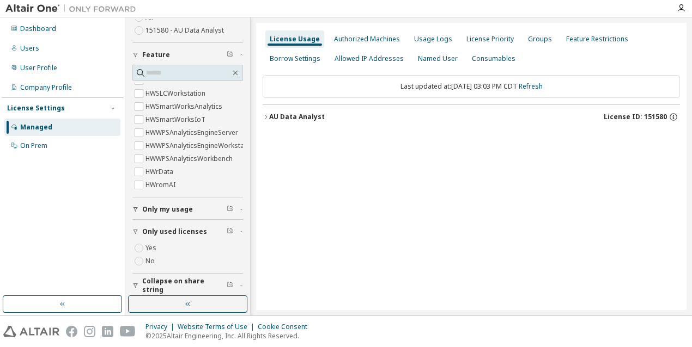
scroll to position [86, 0]
click at [233, 258] on div "Yes No" at bounding box center [187, 253] width 111 height 26
click at [152, 245] on label "Yes" at bounding box center [151, 246] width 13 height 13
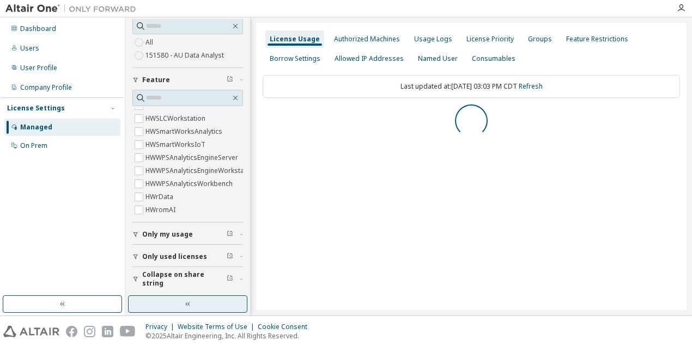
scroll to position [0, 0]
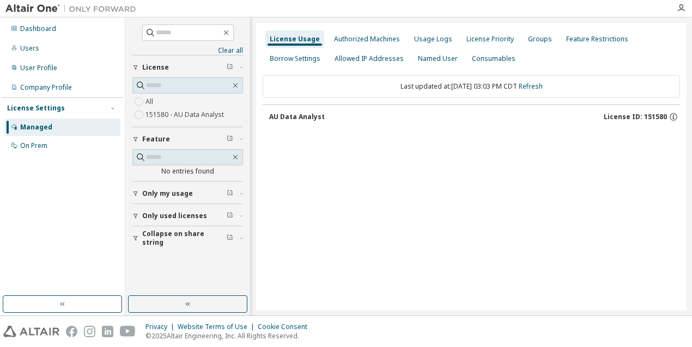
click at [236, 219] on div "Only used licenses" at bounding box center [190, 216] width 97 height 9
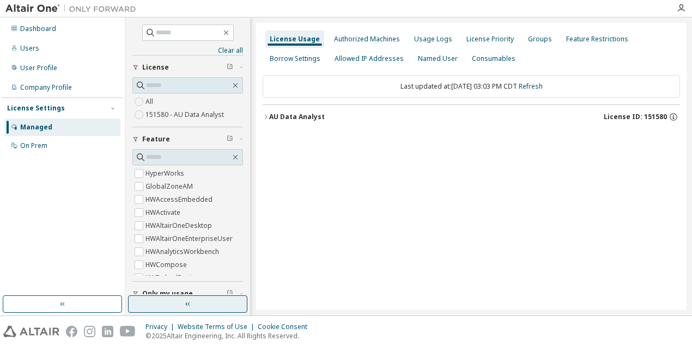
click at [190, 299] on button "button" at bounding box center [187, 304] width 119 height 17
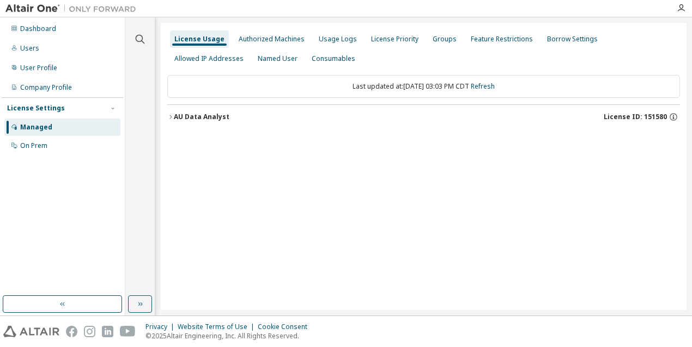
click at [216, 115] on div "AU Data Analyst" at bounding box center [202, 117] width 56 height 9
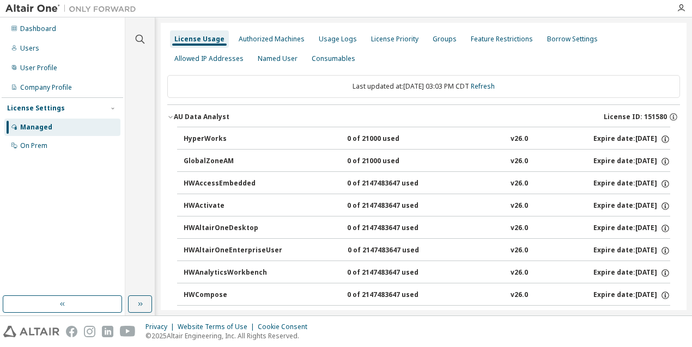
click at [216, 114] on div "AU Data Analyst" at bounding box center [202, 117] width 56 height 9
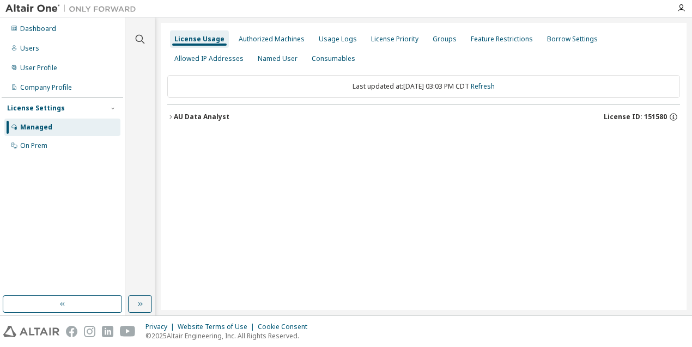
click at [205, 116] on div "AU Data Analyst" at bounding box center [202, 117] width 56 height 9
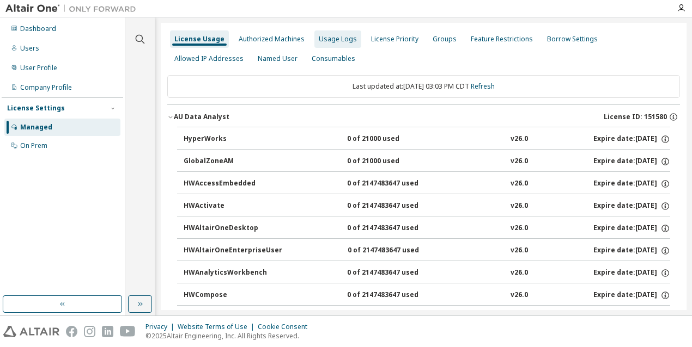
click at [330, 41] on div "Usage Logs" at bounding box center [338, 39] width 38 height 9
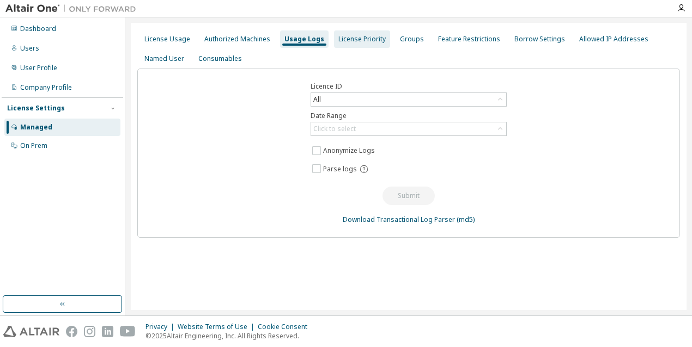
click at [359, 41] on div "License Priority" at bounding box center [361, 39] width 47 height 9
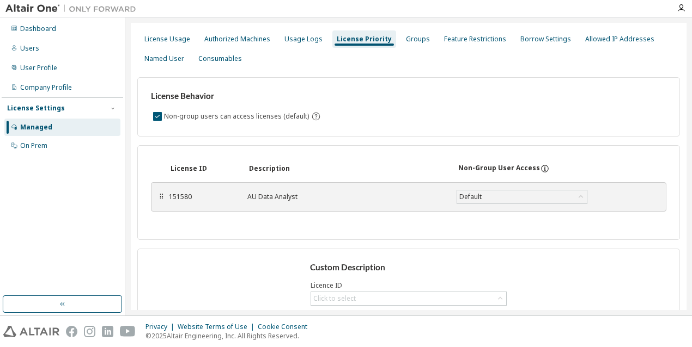
click at [272, 194] on div "AU Data Analyst" at bounding box center [345, 197] width 196 height 9
drag, startPoint x: 271, startPoint y: 194, endPoint x: 417, endPoint y: 183, distance: 146.4
click at [417, 183] on div "⠿ 151580 AU Data Analyst Default Save" at bounding box center [408, 196] width 515 height 29
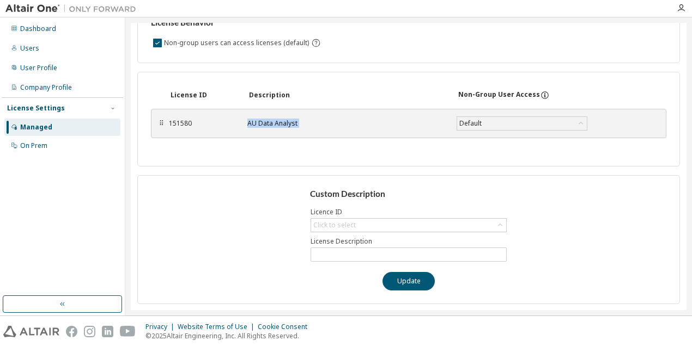
scroll to position [74, 0]
click at [386, 224] on div "Click to select" at bounding box center [408, 224] width 195 height 13
click at [387, 225] on div "Click to select" at bounding box center [408, 224] width 195 height 13
click at [334, 225] on div "Click to select" at bounding box center [334, 225] width 42 height 9
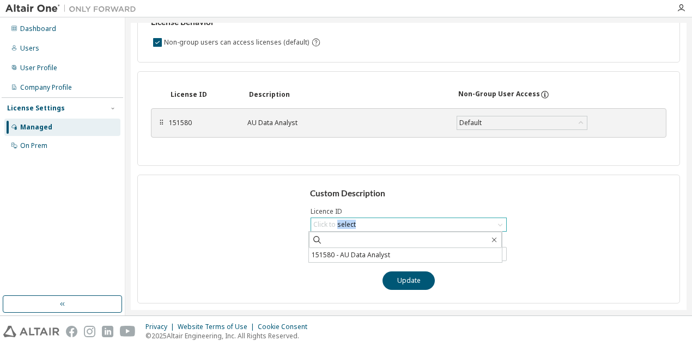
click at [334, 225] on div "Click to select" at bounding box center [334, 225] width 42 height 9
click at [328, 219] on div "Click to select" at bounding box center [335, 225] width 46 height 12
click at [323, 223] on div "Click to select" at bounding box center [334, 225] width 42 height 9
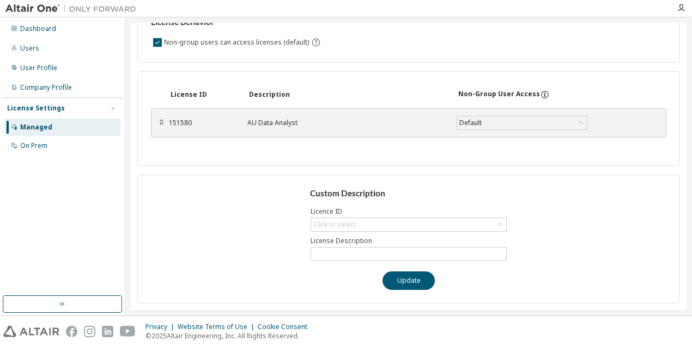
click at [326, 262] on div "Custom Description Licence ID Click to select License Description Update" at bounding box center [408, 239] width 542 height 129
click at [335, 258] on input "text" at bounding box center [408, 254] width 191 height 9
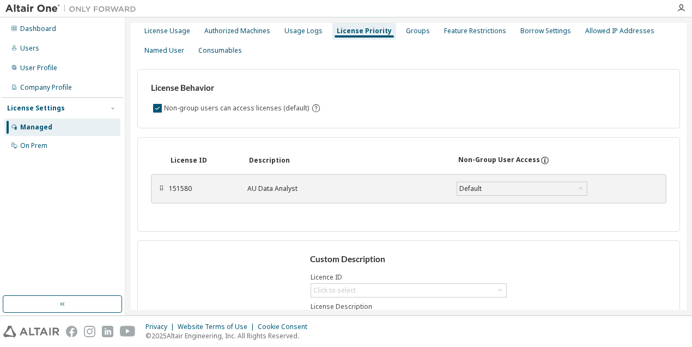
scroll to position [0, 0]
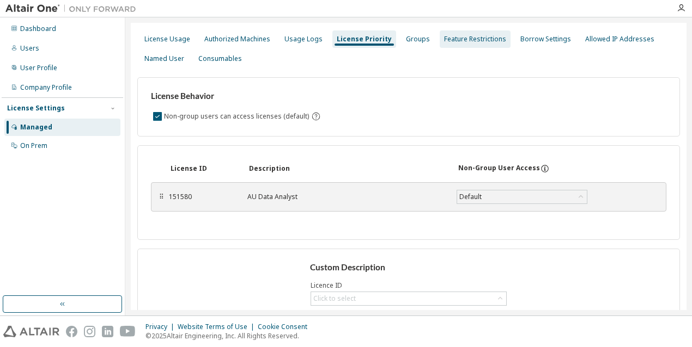
click at [444, 38] on div "Feature Restrictions" at bounding box center [475, 39] width 62 height 9
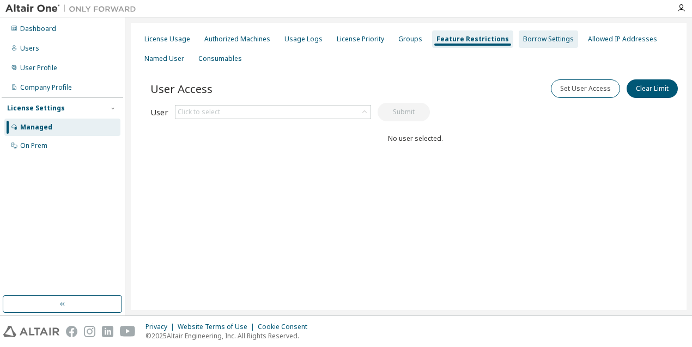
click at [533, 39] on div "Borrow Settings" at bounding box center [548, 39] width 51 height 9
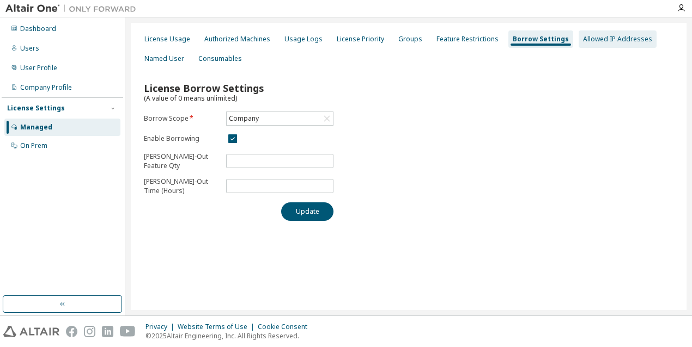
click at [588, 39] on div "Allowed IP Addresses" at bounding box center [617, 39] width 69 height 9
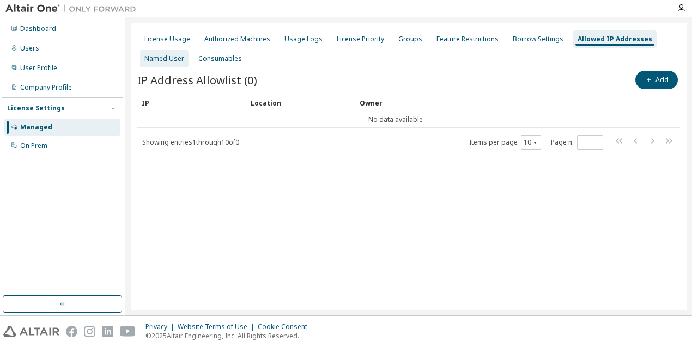
click at [170, 54] on div "Named User" at bounding box center [164, 58] width 40 height 9
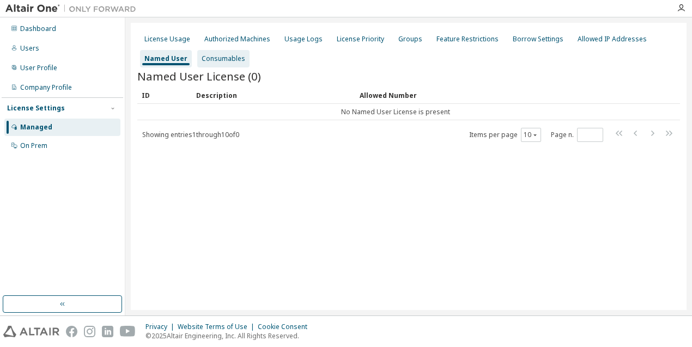
click at [202, 56] on div "Consumables" at bounding box center [224, 58] width 44 height 9
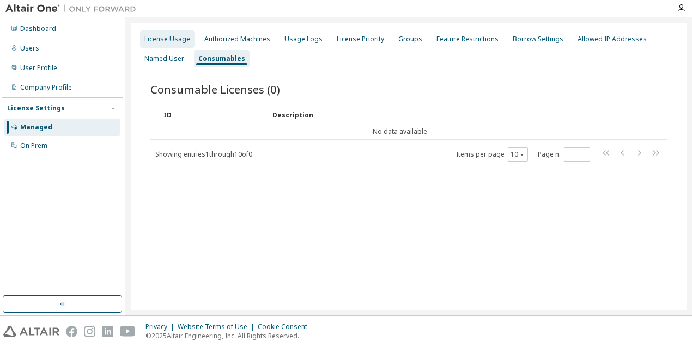
click at [176, 41] on div "License Usage" at bounding box center [167, 39] width 46 height 9
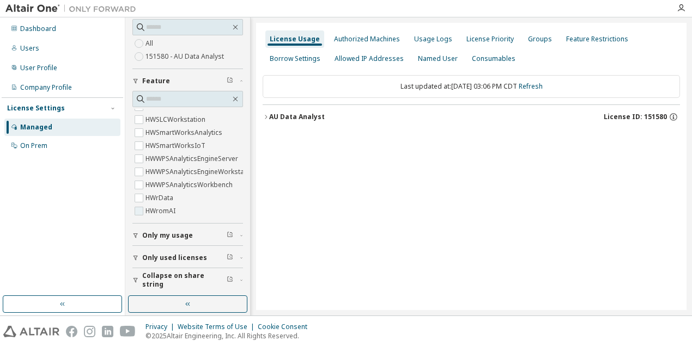
scroll to position [59, 0]
click at [75, 308] on button "button" at bounding box center [62, 304] width 119 height 17
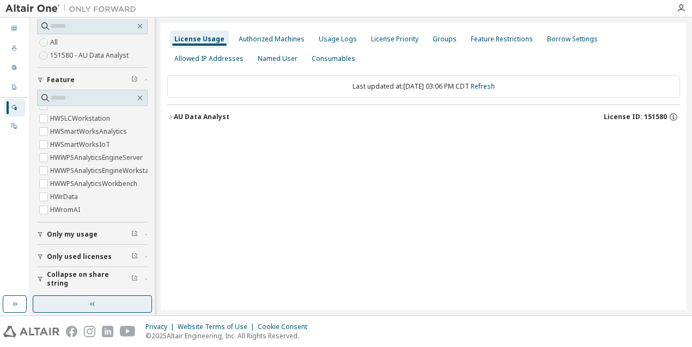
click at [83, 307] on button "button" at bounding box center [92, 304] width 119 height 17
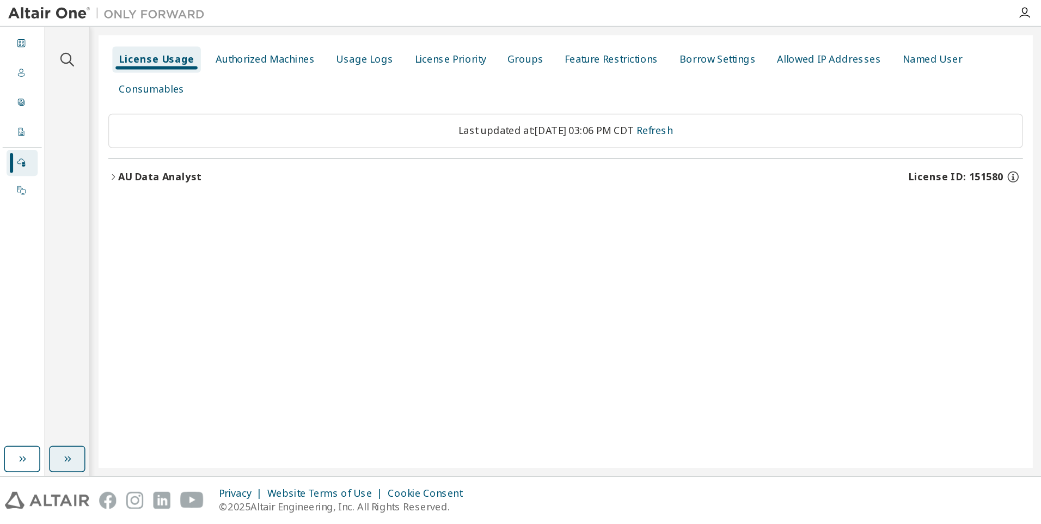
scroll to position [0, 0]
click at [13, 303] on icon "button" at bounding box center [14, 304] width 9 height 9
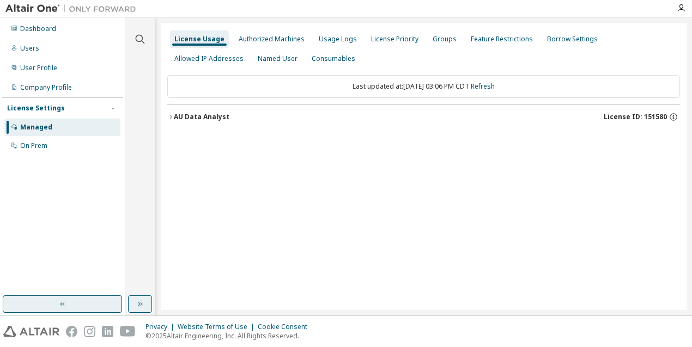
click at [144, 301] on icon "button" at bounding box center [140, 304] width 9 height 9
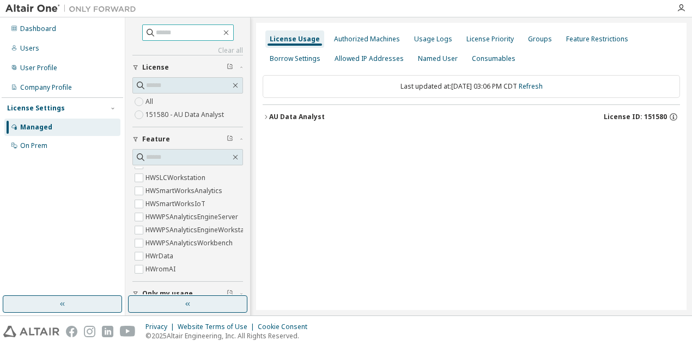
click at [199, 33] on input "text" at bounding box center [188, 32] width 65 height 11
type input "*********"
click at [145, 34] on icon at bounding box center [150, 32] width 11 height 11
drag, startPoint x: 181, startPoint y: 28, endPoint x: 115, endPoint y: 29, distance: 65.4
click at [115, 29] on div "Dashboard Users User Profile Company Profile License Settings Managed On Prem *…" at bounding box center [346, 166] width 692 height 298
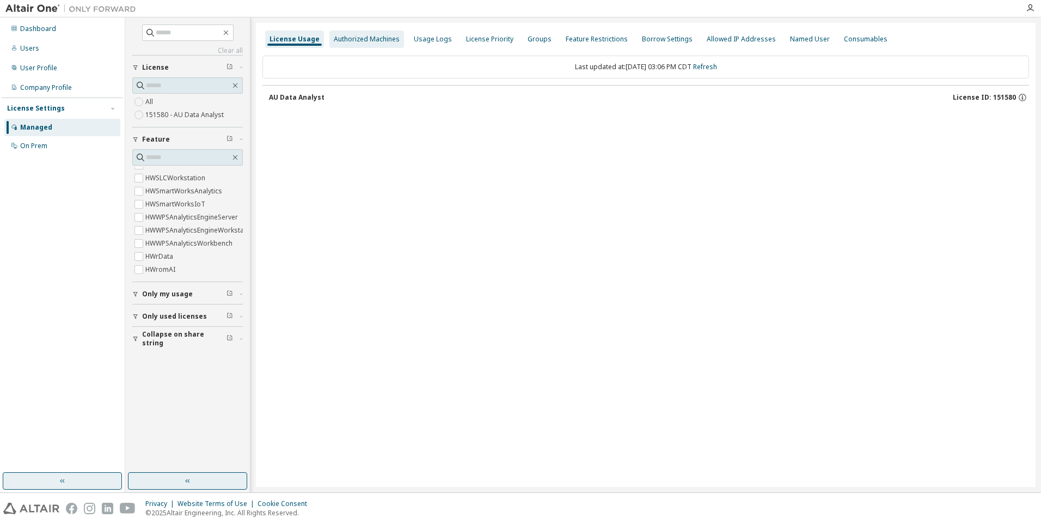
click at [368, 35] on div "Authorized Machines" at bounding box center [367, 39] width 66 height 9
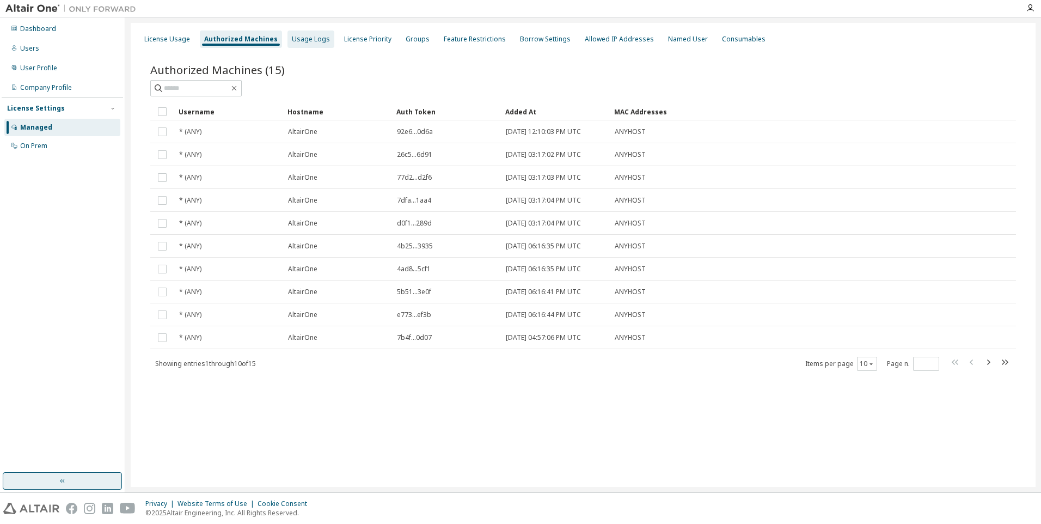
click at [306, 44] on div "Usage Logs" at bounding box center [311, 38] width 47 height 17
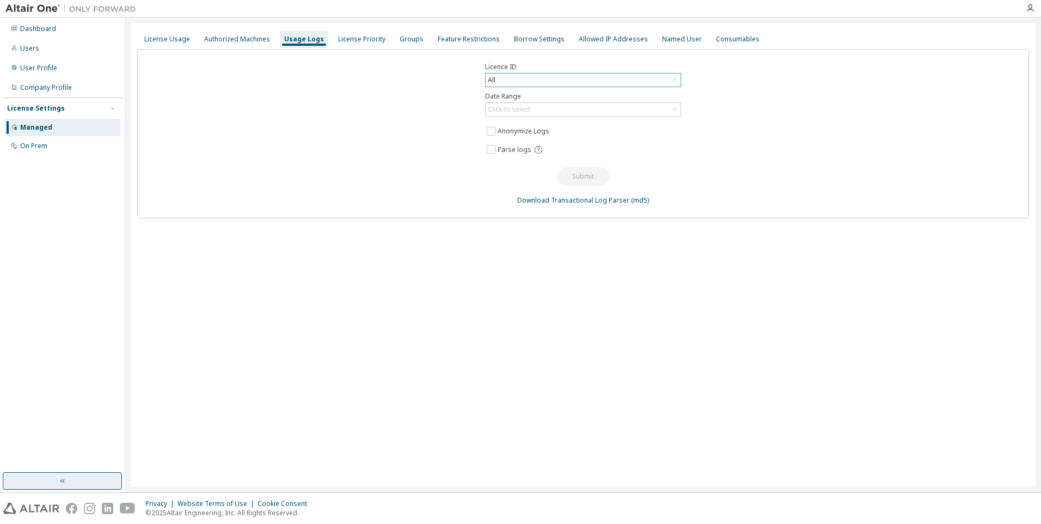
click at [506, 78] on div "All" at bounding box center [583, 80] width 195 height 13
click at [505, 120] on li "151580 - AU Data Analyst" at bounding box center [582, 125] width 193 height 14
click at [512, 108] on div "Click to select" at bounding box center [509, 109] width 42 height 9
click at [506, 142] on li "Last 30 days" at bounding box center [582, 140] width 193 height 14
click at [570, 177] on button "Submit" at bounding box center [583, 176] width 52 height 19
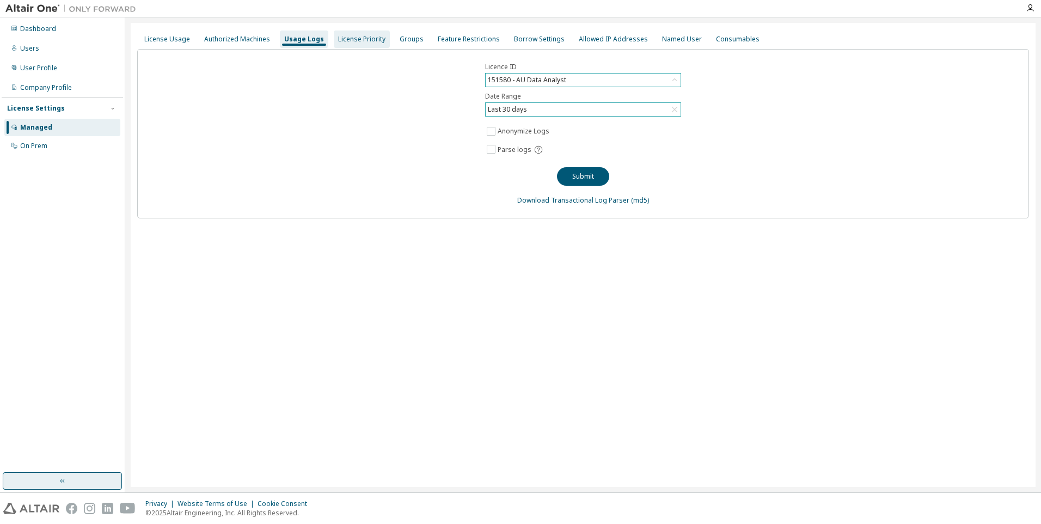
click at [359, 39] on div "License Priority" at bounding box center [361, 39] width 47 height 9
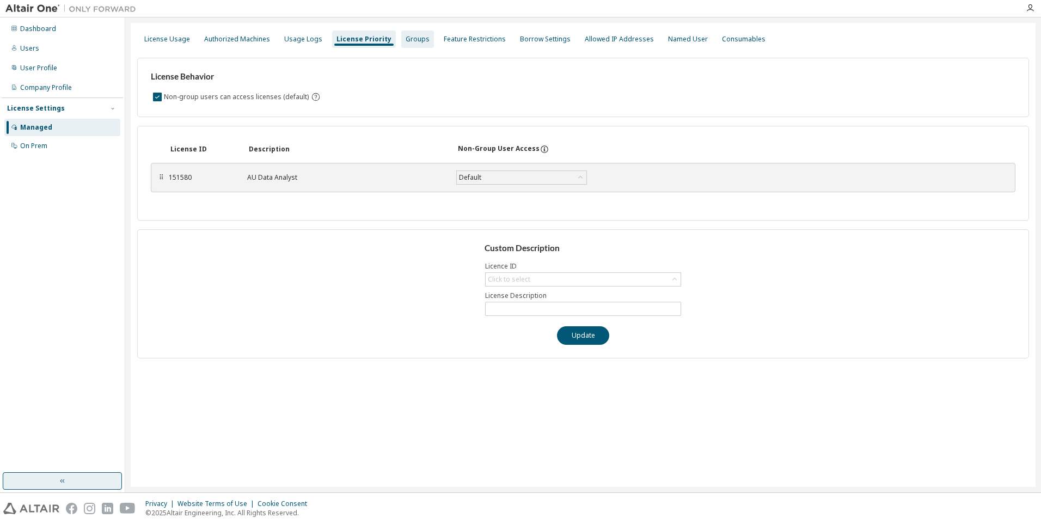
click at [407, 38] on div "Groups" at bounding box center [418, 39] width 24 height 9
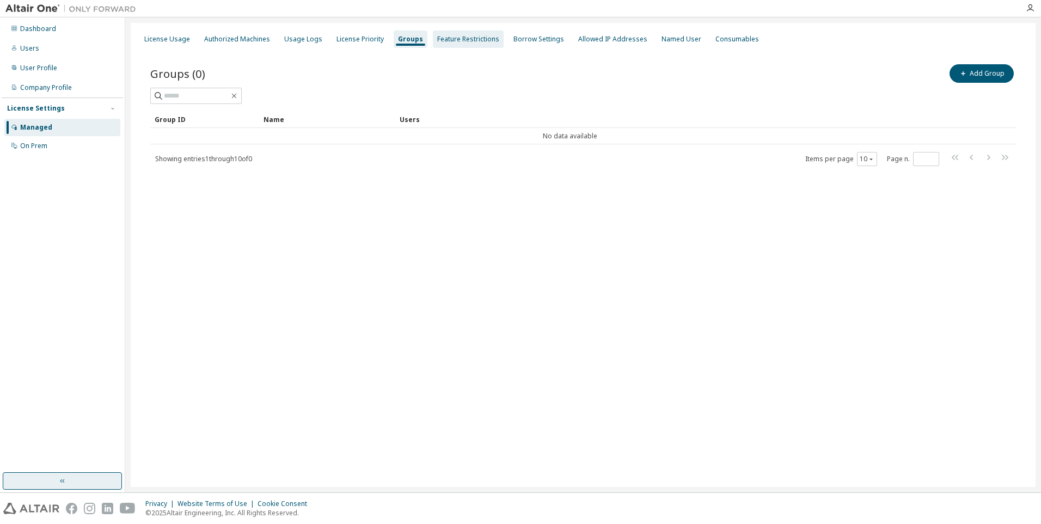
click at [471, 44] on div "Feature Restrictions" at bounding box center [468, 38] width 71 height 17
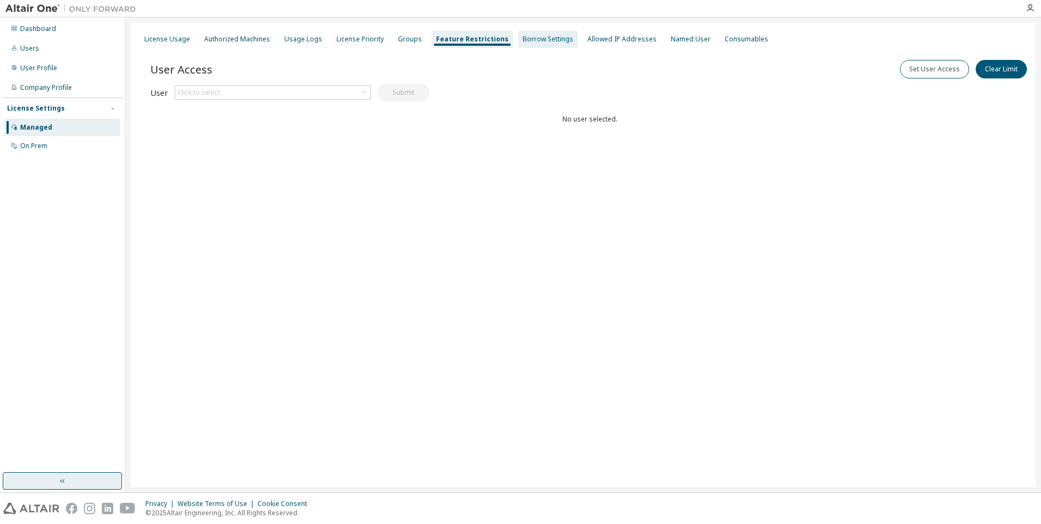
click at [539, 32] on div "Borrow Settings" at bounding box center [547, 38] width 59 height 17
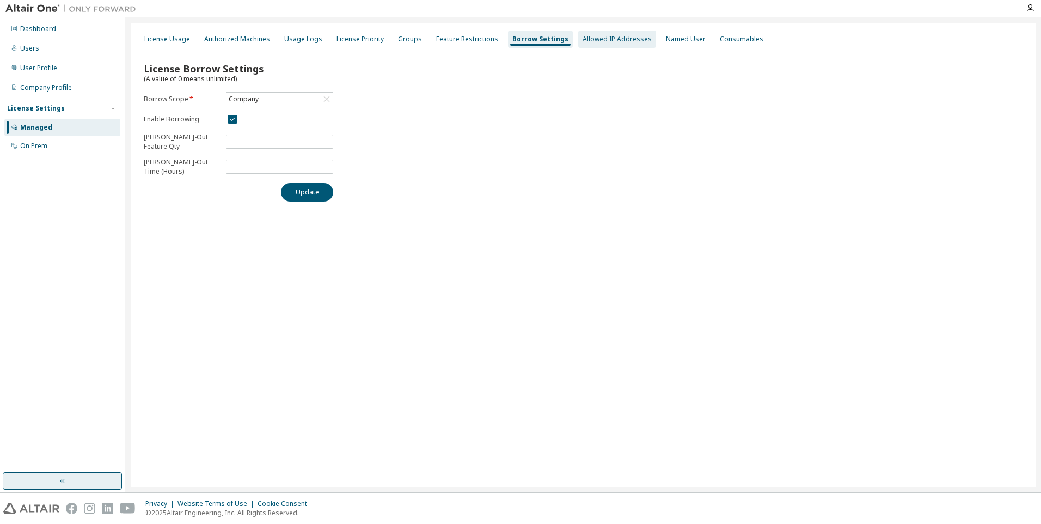
click at [624, 45] on div "Allowed IP Addresses" at bounding box center [617, 38] width 78 height 17
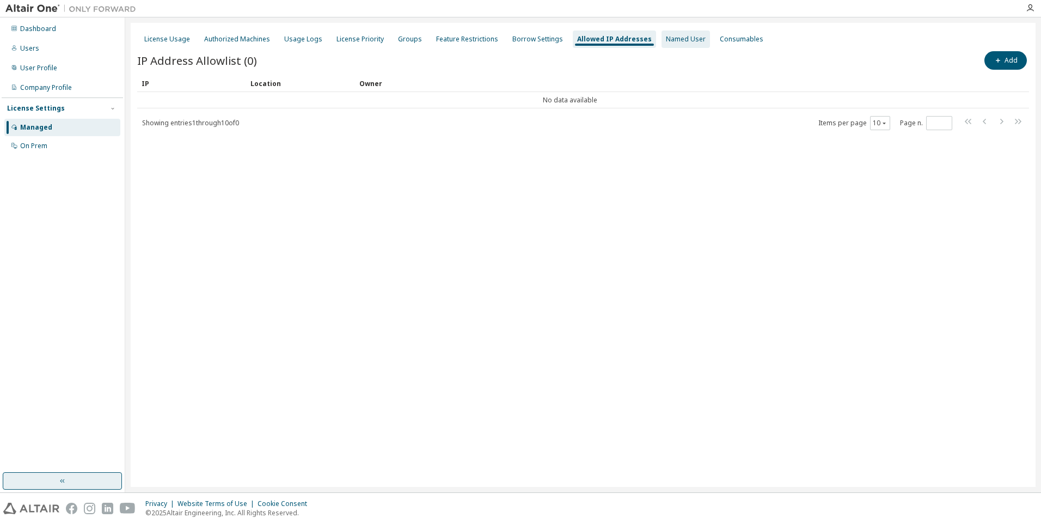
click at [666, 40] on div "Named User" at bounding box center [686, 39] width 40 height 9
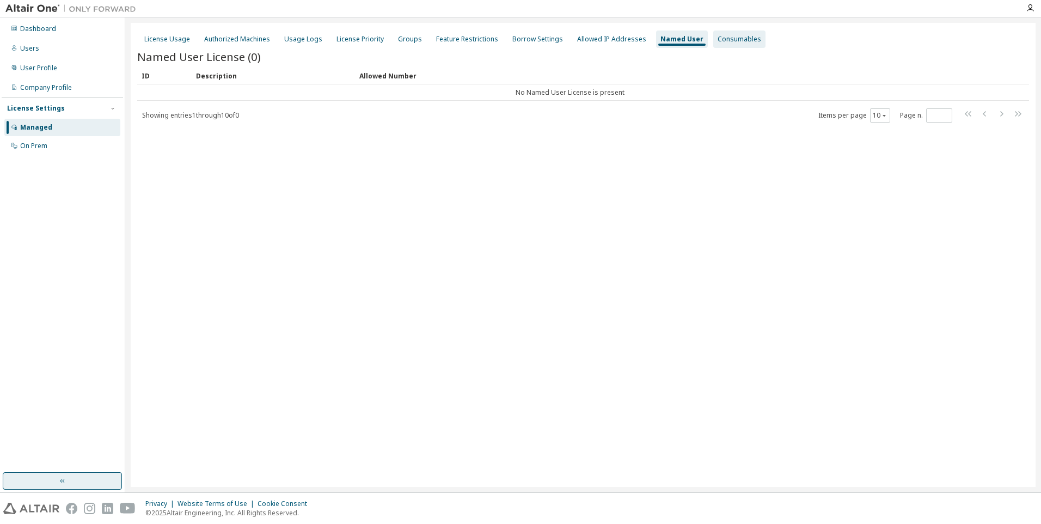
click at [691, 41] on div "Consumables" at bounding box center [740, 39] width 44 height 9
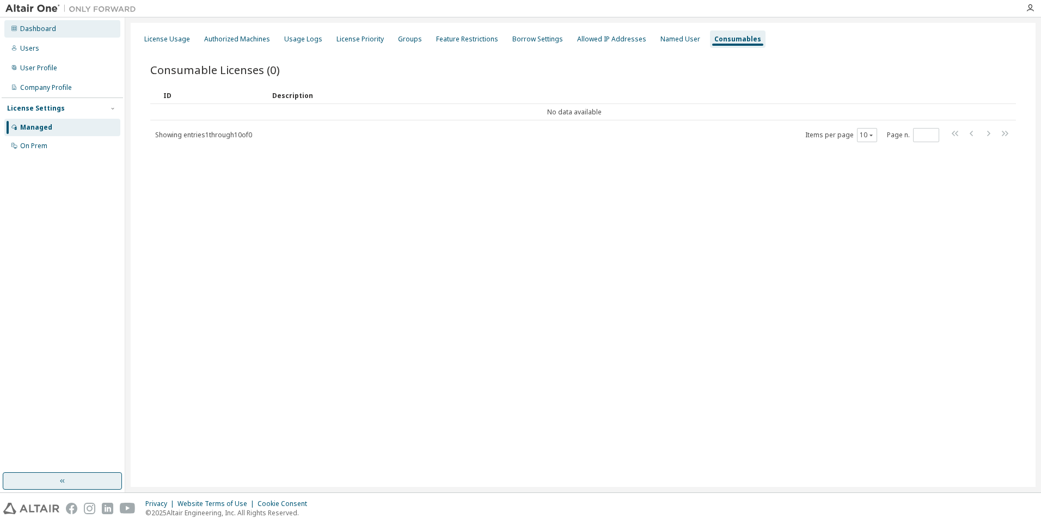
click at [92, 29] on div "Dashboard" at bounding box center [62, 28] width 116 height 17
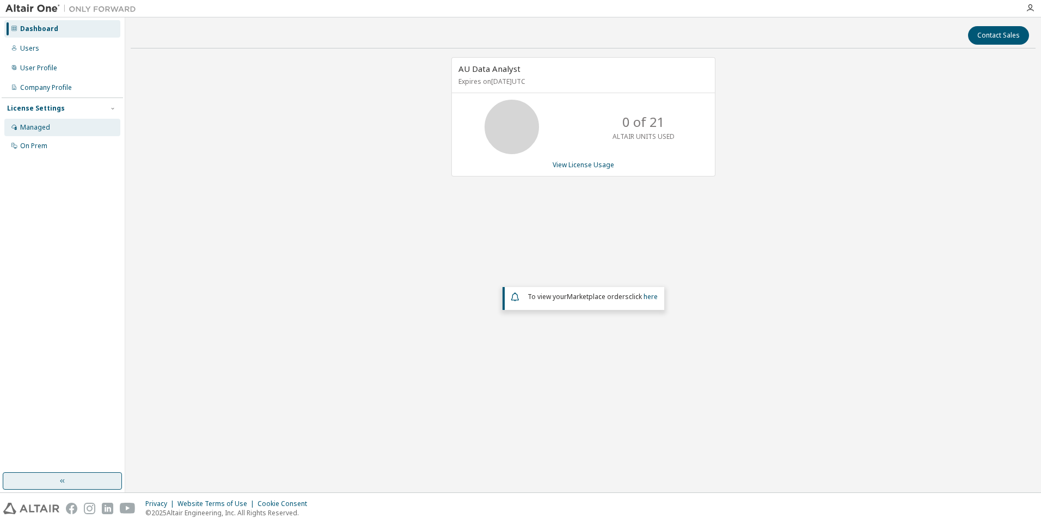
click at [42, 129] on div "Managed" at bounding box center [35, 127] width 30 height 9
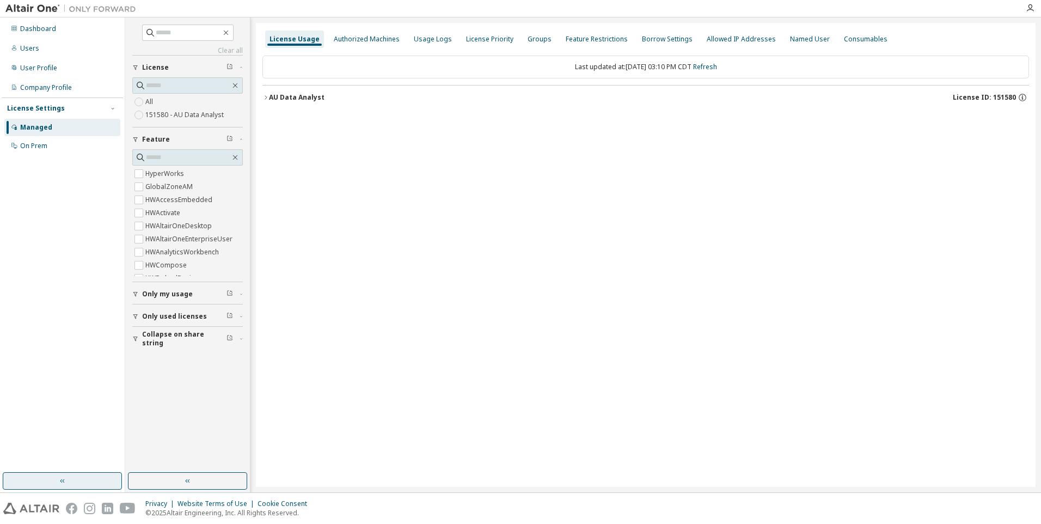
click at [205, 115] on label "151580 - AU Data Analyst" at bounding box center [185, 114] width 81 height 13
drag, startPoint x: 522, startPoint y: 193, endPoint x: 528, endPoint y: 178, distance: 16.2
click at [522, 192] on div "License Usage Authorized Machines Usage Logs License Priority Groups Feature Re…" at bounding box center [646, 255] width 780 height 464
click at [599, 68] on div "Last updated at: [DATE] 03:10 PM CDT Refresh" at bounding box center [645, 67] width 767 height 23
click at [677, 42] on div "Borrow Settings" at bounding box center [667, 39] width 51 height 9
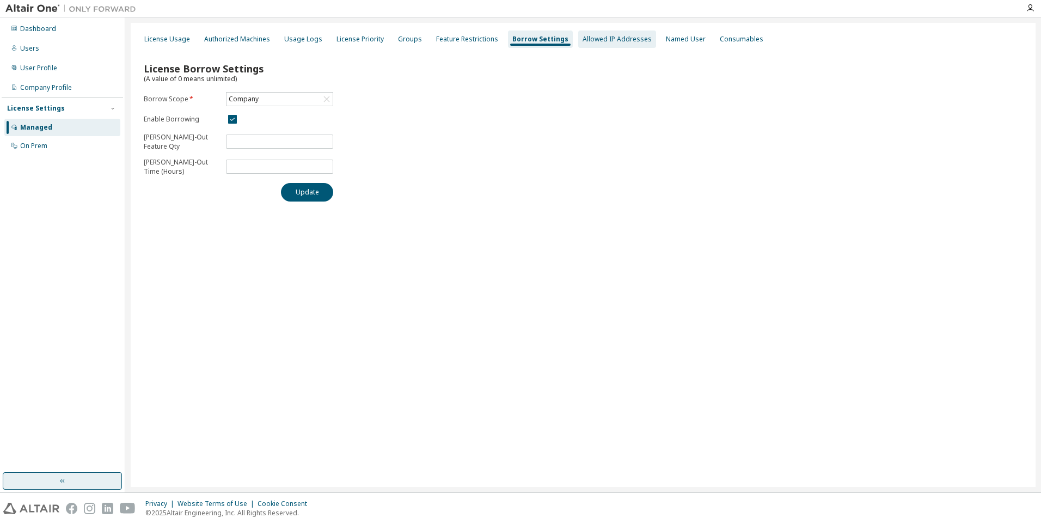
click at [628, 38] on div "Allowed IP Addresses" at bounding box center [617, 39] width 69 height 9
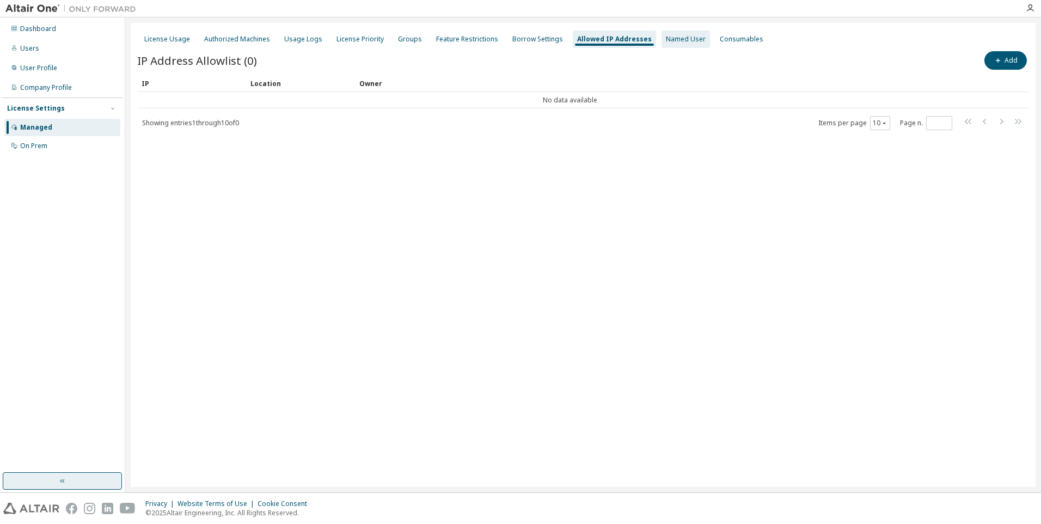
click at [666, 38] on div "Named User" at bounding box center [686, 39] width 40 height 9
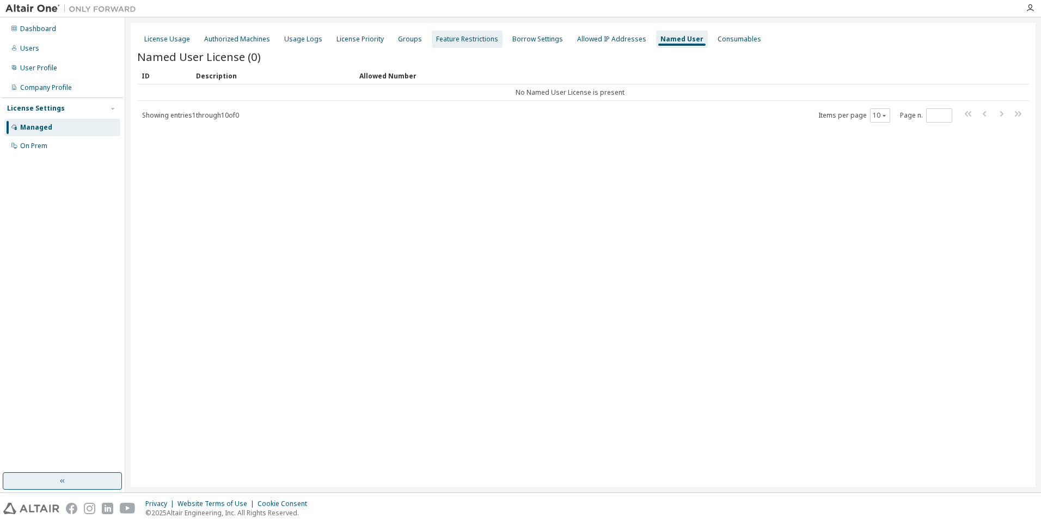
click at [451, 30] on div "Feature Restrictions" at bounding box center [467, 38] width 71 height 17
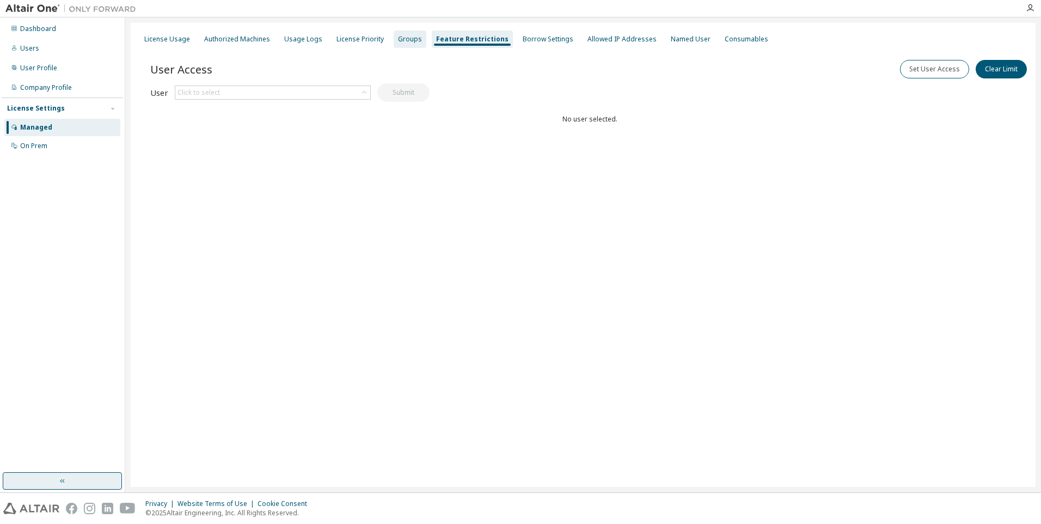
click at [400, 39] on div "Groups" at bounding box center [410, 39] width 24 height 9
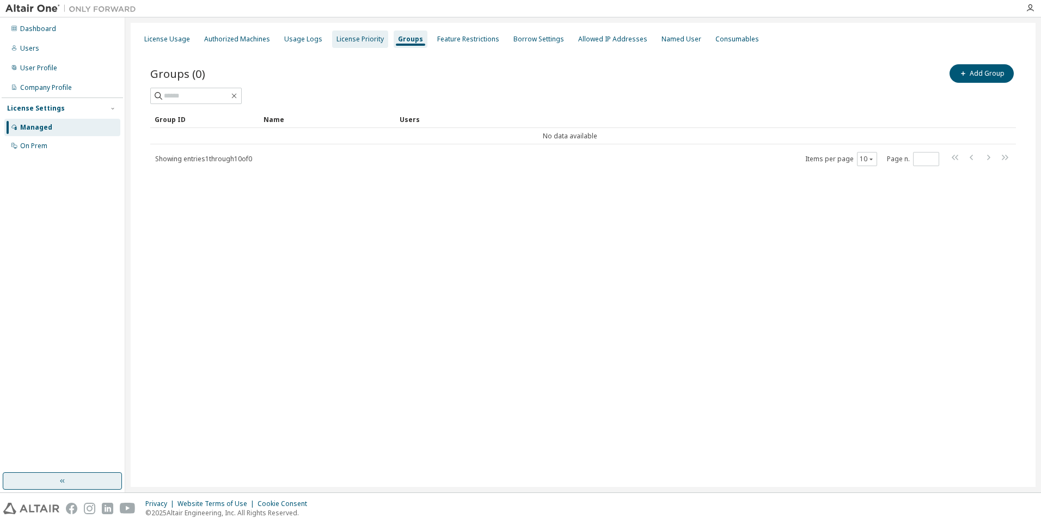
click at [356, 43] on div "License Priority" at bounding box center [360, 39] width 47 height 9
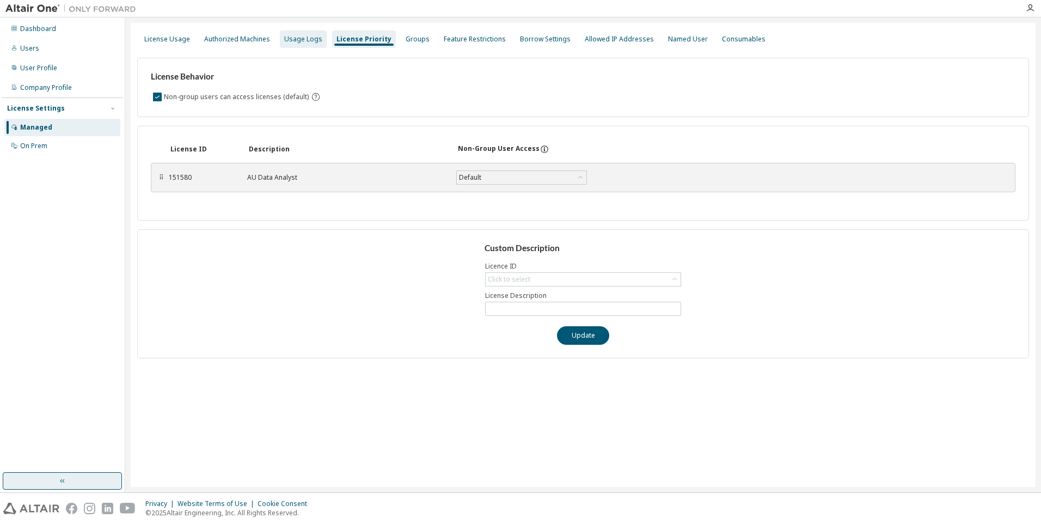
click at [310, 39] on div "Usage Logs" at bounding box center [303, 39] width 38 height 9
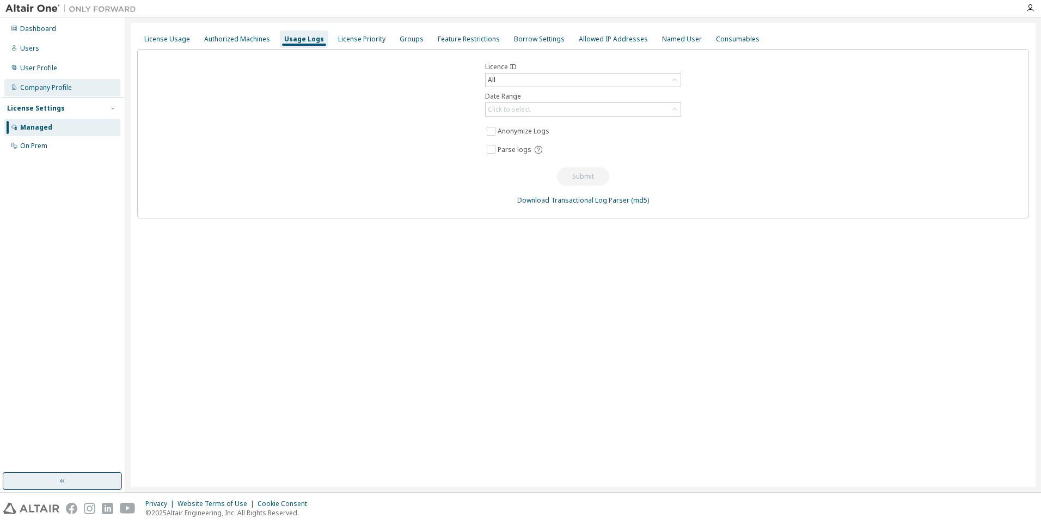
click at [59, 87] on div "Company Profile" at bounding box center [46, 87] width 52 height 9
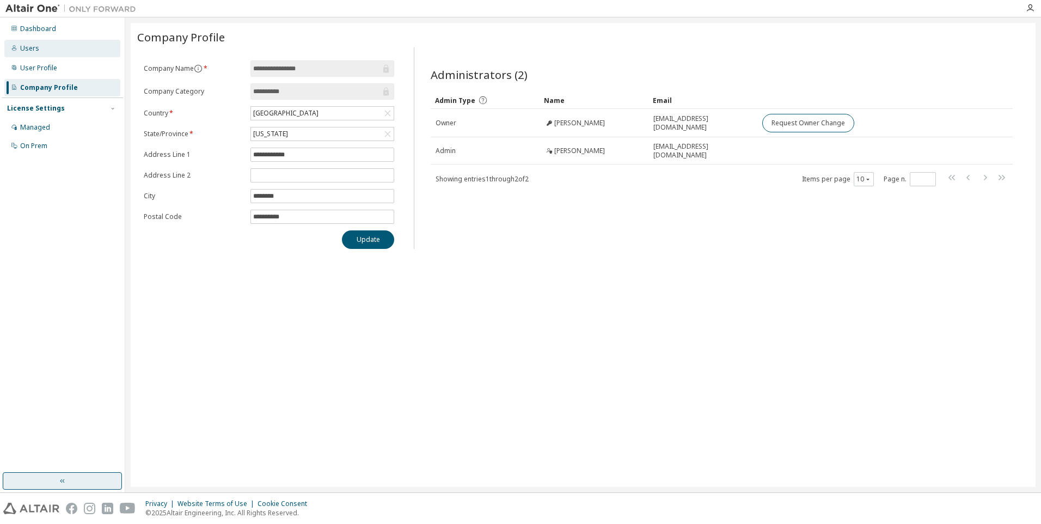
click at [54, 48] on div "Users" at bounding box center [62, 48] width 116 height 17
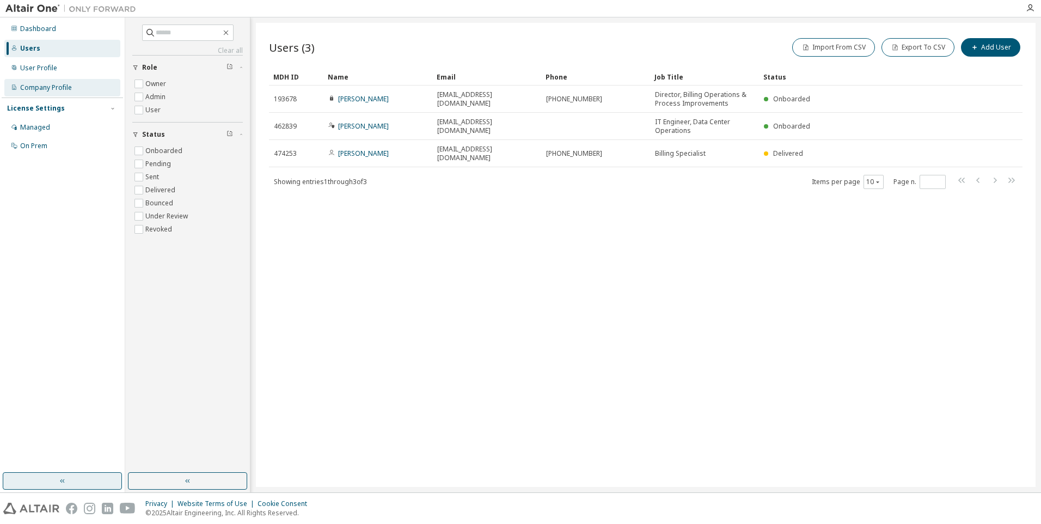
click at [64, 94] on div "Company Profile" at bounding box center [62, 87] width 116 height 17
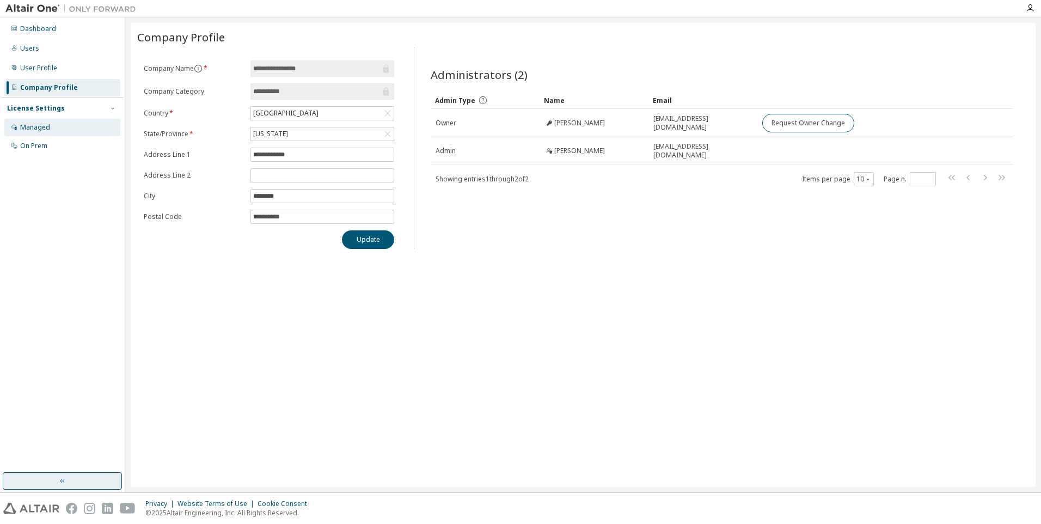
click at [37, 121] on div "Managed" at bounding box center [62, 127] width 116 height 17
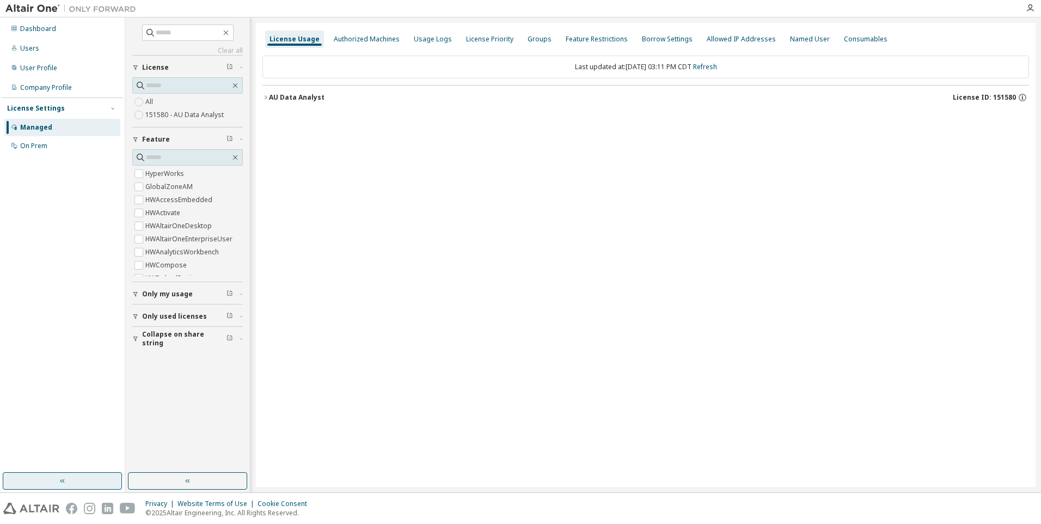
click at [186, 117] on label "151580 - AU Data Analyst" at bounding box center [185, 114] width 81 height 13
click at [691, 95] on span "License ID: 151580" at bounding box center [984, 97] width 63 height 9
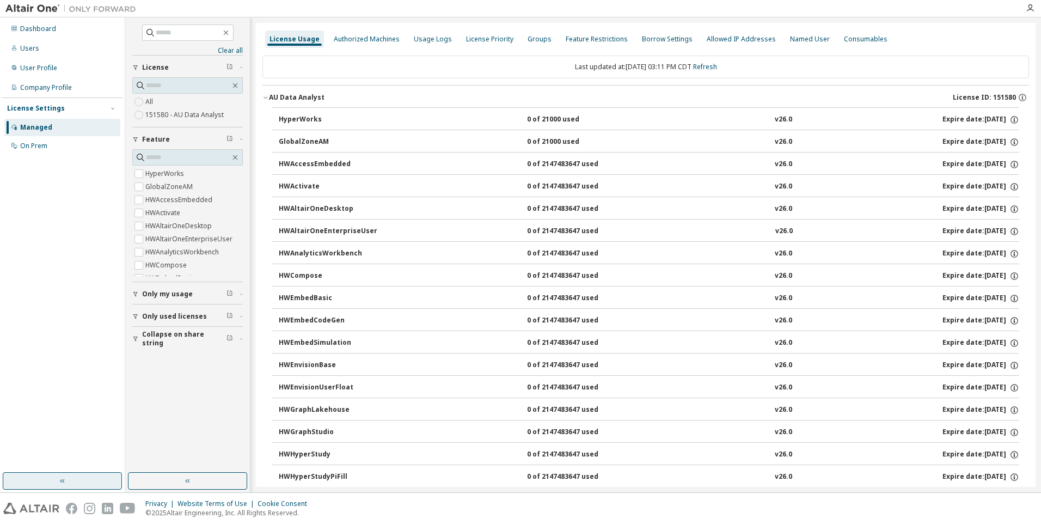
click at [691, 95] on span "License ID: 151580" at bounding box center [984, 97] width 63 height 9
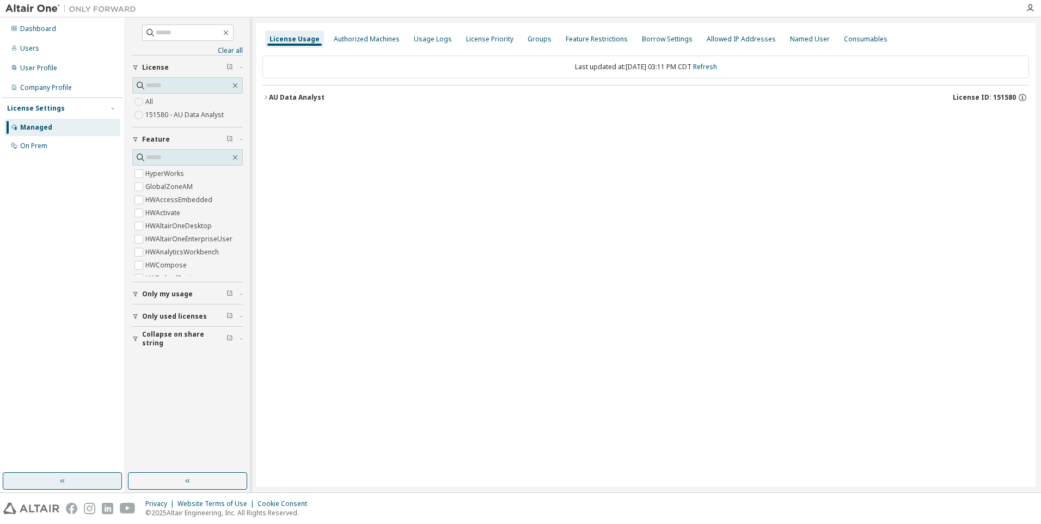
click at [691, 95] on span "License ID: 151580" at bounding box center [984, 97] width 63 height 9
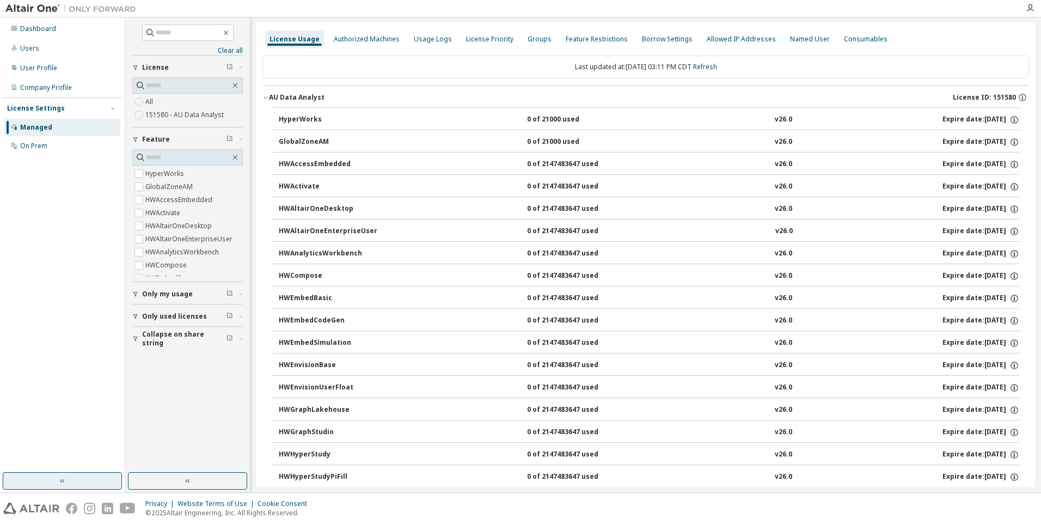
click at [691, 95] on span "License ID: 151580" at bounding box center [984, 97] width 63 height 9
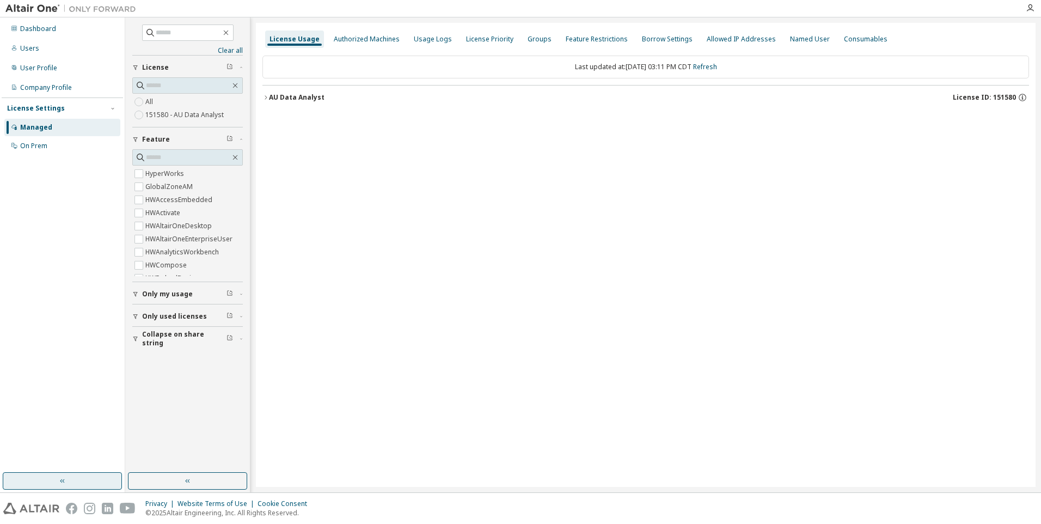
click at [691, 95] on span "License ID: 151580" at bounding box center [984, 97] width 63 height 9
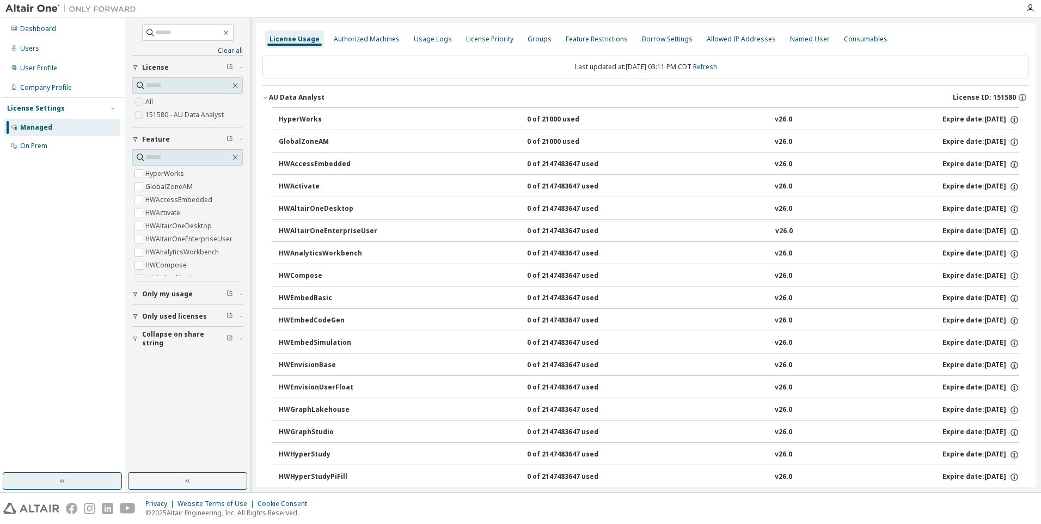
click at [301, 98] on div "AU Data Analyst" at bounding box center [297, 97] width 56 height 9
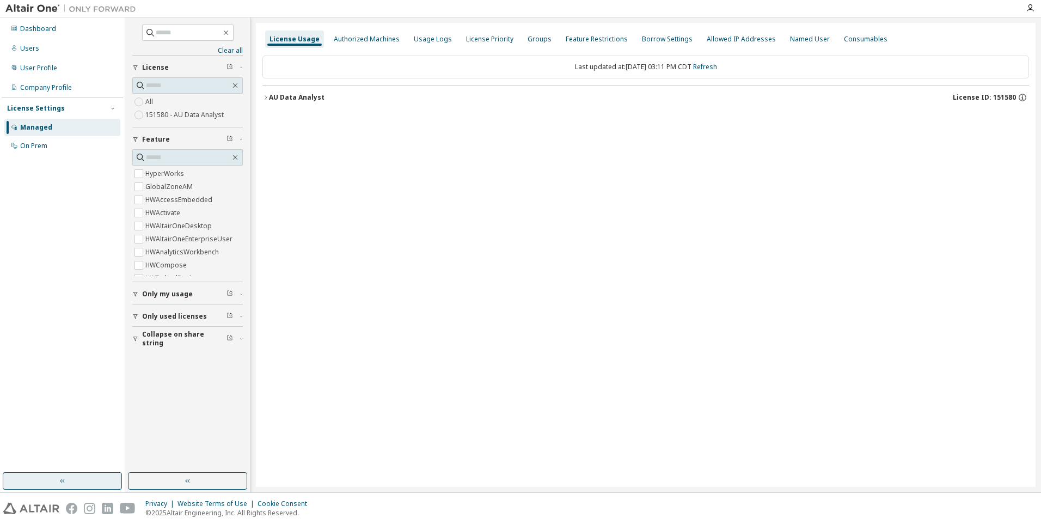
click at [31, 131] on div "Managed" at bounding box center [36, 127] width 32 height 9
drag, startPoint x: 353, startPoint y: 120, endPoint x: 316, endPoint y: 135, distance: 39.6
click at [316, 135] on div "License Usage Authorized Machines Usage Logs License Priority Groups Feature Re…" at bounding box center [646, 255] width 780 height 464
click at [356, 41] on div "Authorized Machines" at bounding box center [367, 39] width 66 height 9
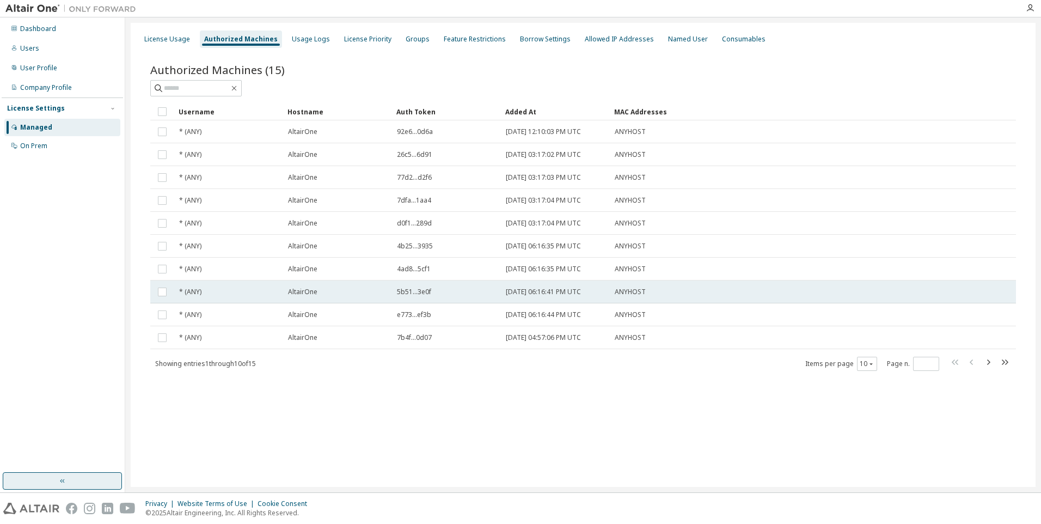
click at [614, 291] on td "ANYHOST" at bounding box center [758, 291] width 296 height 23
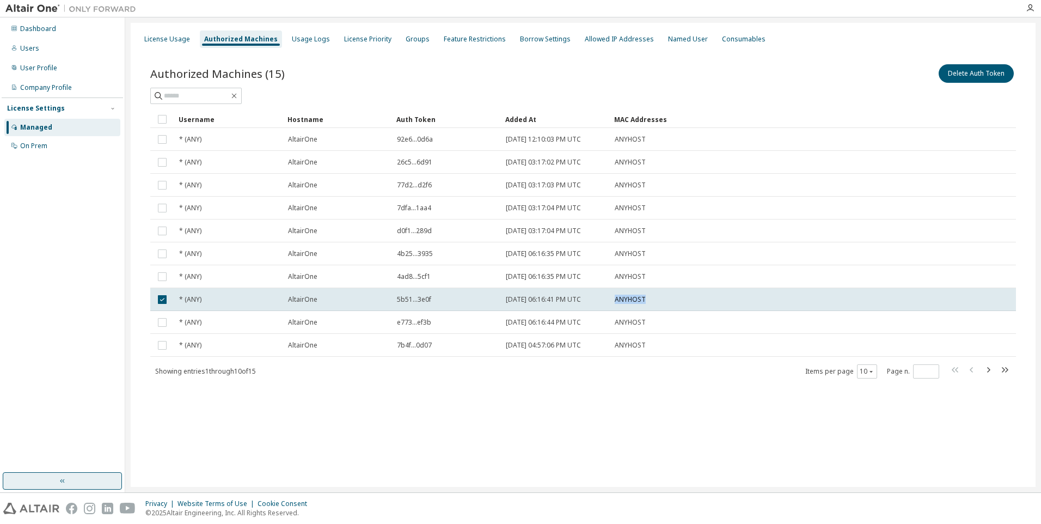
click at [614, 291] on td "ANYHOST" at bounding box center [758, 299] width 296 height 23
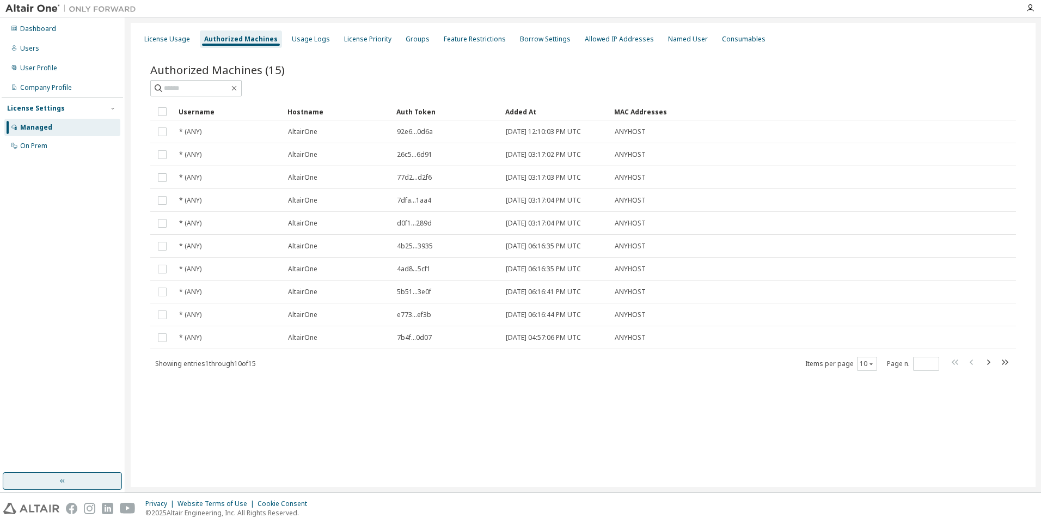
click at [614, 291] on td "ANYHOST" at bounding box center [758, 291] width 296 height 23
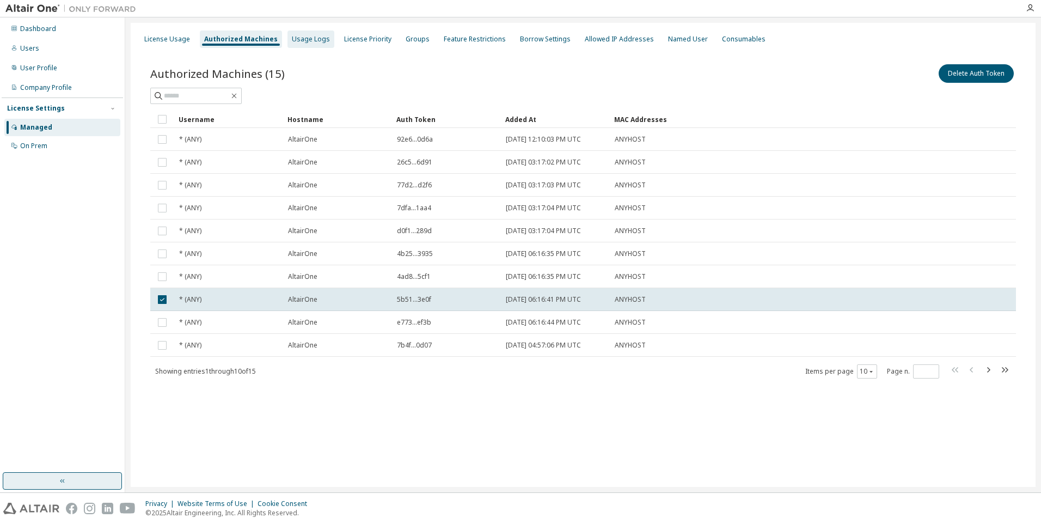
click at [292, 30] on div "License Usage Authorized Machines Usage Logs License Priority Groups Feature Re…" at bounding box center [583, 39] width 892 height 20
click at [292, 36] on div "Usage Logs" at bounding box center [311, 39] width 38 height 9
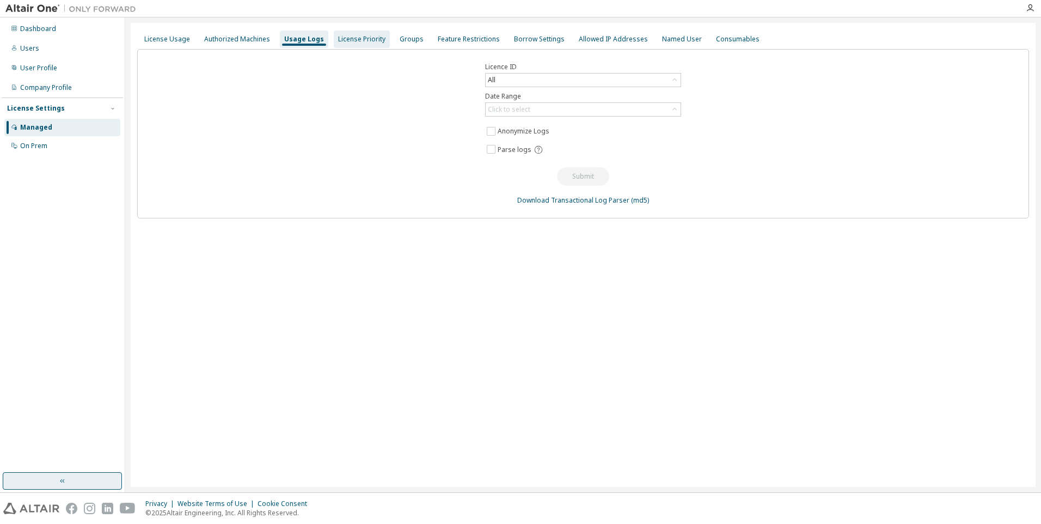
click at [338, 37] on div "License Priority" at bounding box center [361, 39] width 47 height 9
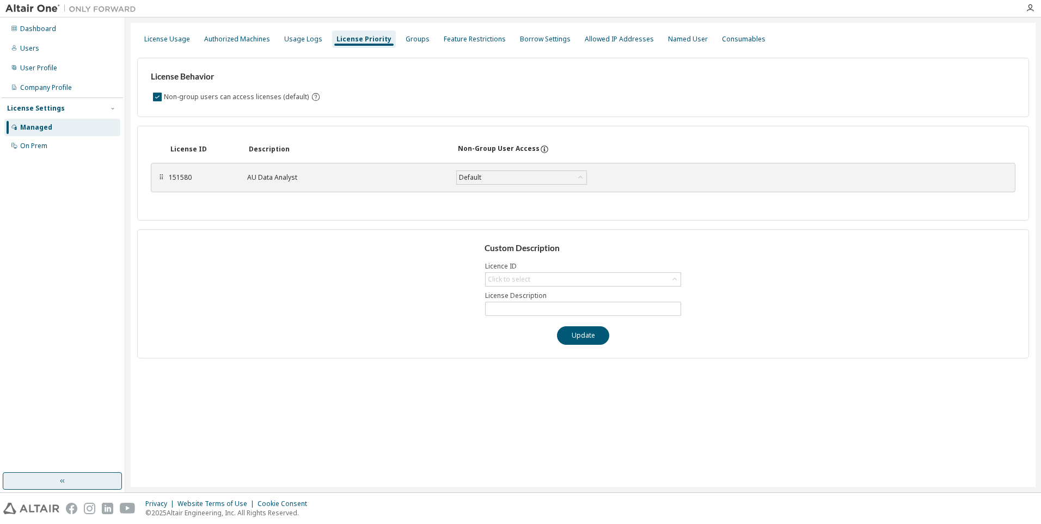
click at [279, 180] on div "AU Data Analyst" at bounding box center [345, 177] width 196 height 9
drag, startPoint x: 275, startPoint y: 178, endPoint x: 250, endPoint y: 163, distance: 29.0
click at [274, 177] on div "AU Data Analyst" at bounding box center [345, 177] width 196 height 9
click at [182, 175] on div "151580" at bounding box center [201, 177] width 65 height 9
click at [181, 175] on div "151580" at bounding box center [201, 177] width 65 height 9
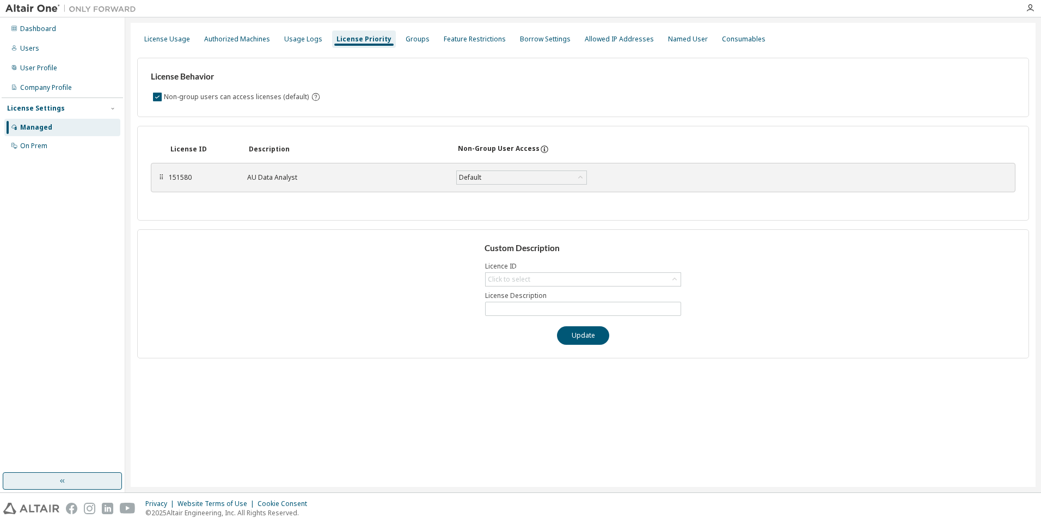
drag, startPoint x: 181, startPoint y: 175, endPoint x: 165, endPoint y: 174, distance: 16.4
click at [165, 174] on div "⠿ 151580 AU Data Analyst Default Save" at bounding box center [583, 177] width 865 height 29
click at [160, 180] on div "⠿" at bounding box center [161, 177] width 7 height 9
click at [493, 279] on div "Click to select" at bounding box center [509, 279] width 42 height 9
click at [494, 310] on li "151580 - AU Data Analyst" at bounding box center [582, 310] width 193 height 14
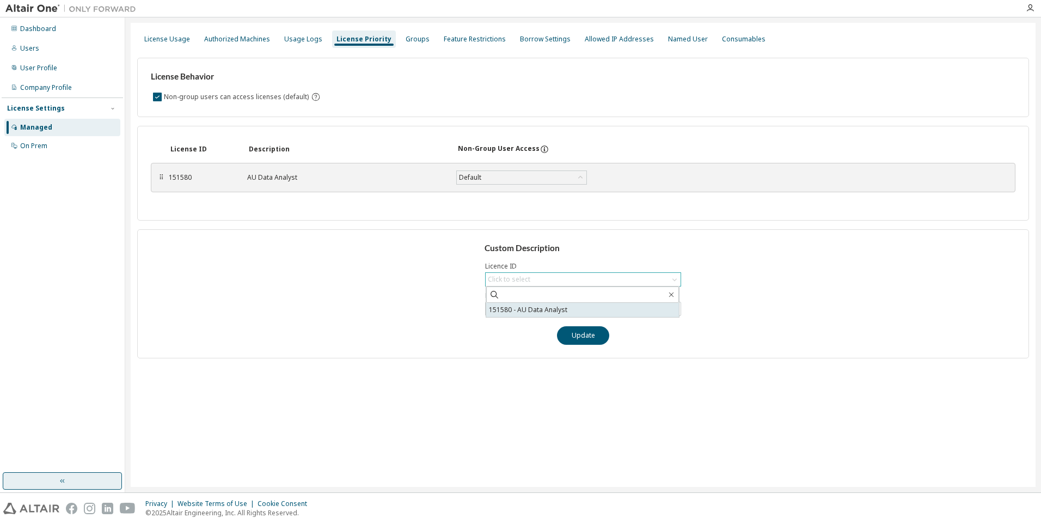
type input "**********"
click at [406, 35] on div "Groups" at bounding box center [418, 39] width 24 height 9
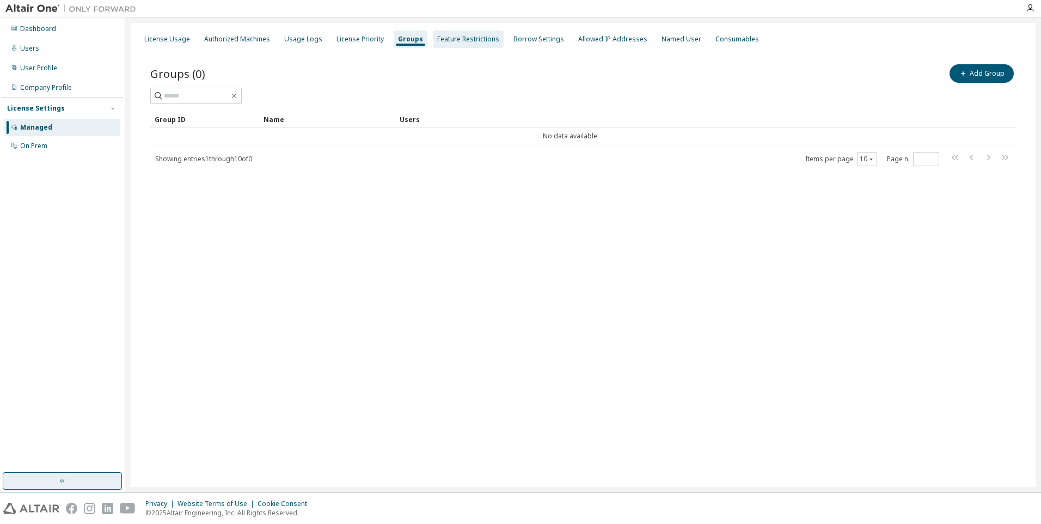
click at [446, 37] on div "Feature Restrictions" at bounding box center [468, 39] width 62 height 9
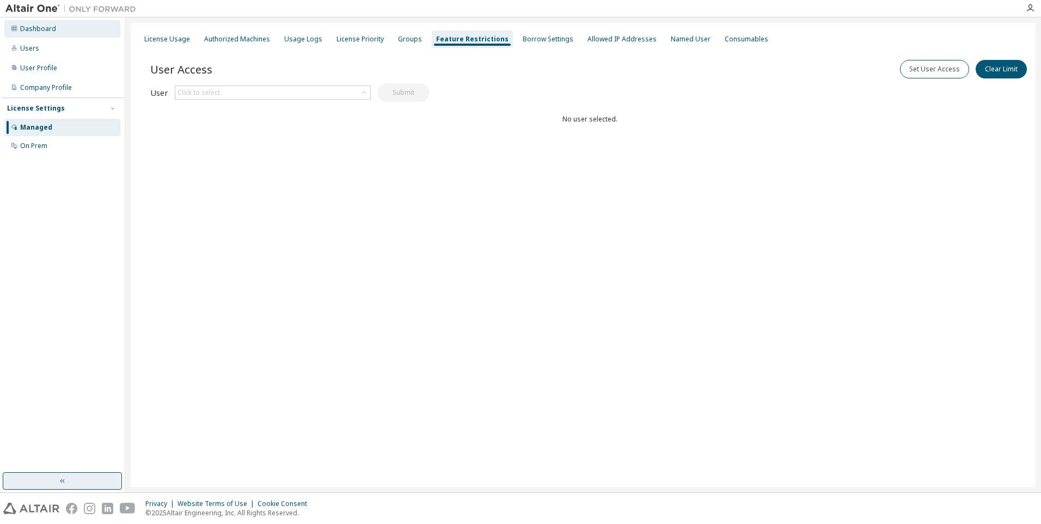
click at [20, 25] on div "Dashboard" at bounding box center [62, 28] width 116 height 17
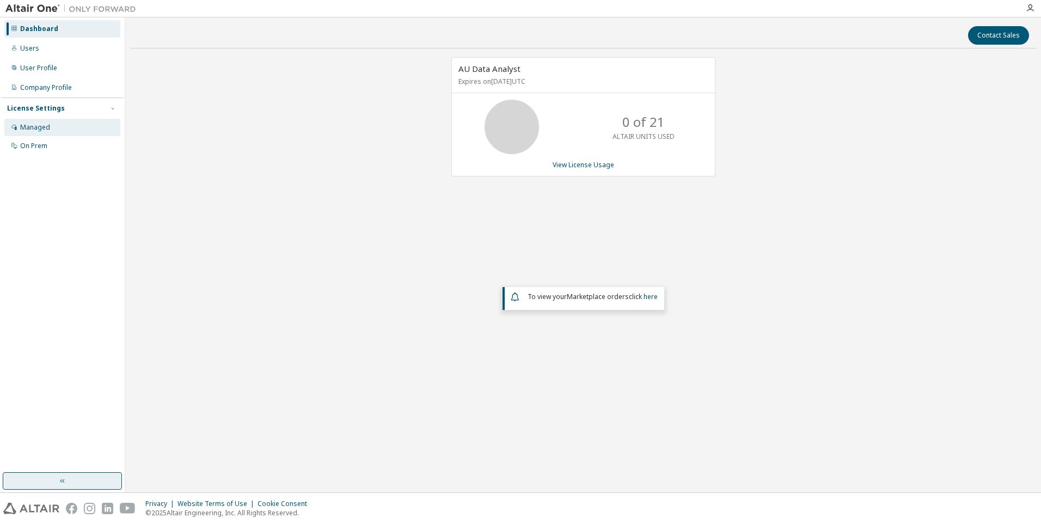
click at [33, 130] on div "Managed" at bounding box center [35, 127] width 30 height 9
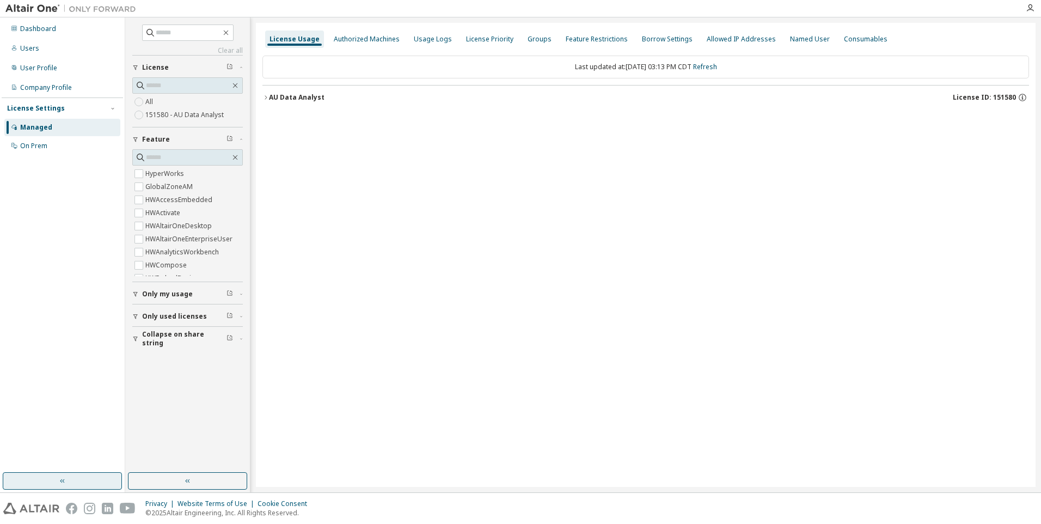
drag, startPoint x: 392, startPoint y: 118, endPoint x: 347, endPoint y: 113, distance: 45.0
click at [347, 113] on div "Last updated at: [DATE] 03:13 PM CDT Refresh AU Data Analyst License ID: 151580" at bounding box center [645, 82] width 767 height 67
click at [205, 35] on input "text" at bounding box center [188, 32] width 65 height 11
type input "**********"
drag, startPoint x: 198, startPoint y: 33, endPoint x: 131, endPoint y: 32, distance: 67.5
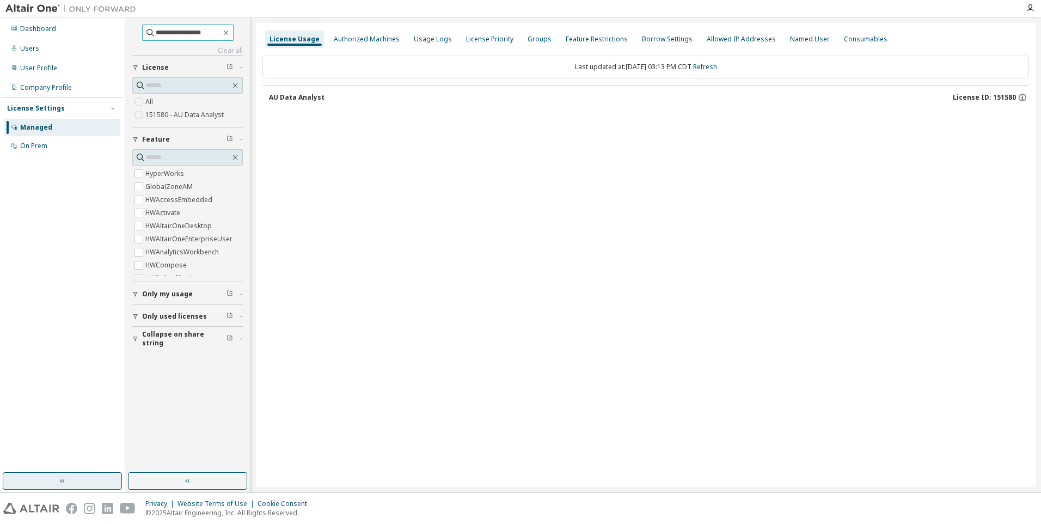
click at [131, 32] on div "**********" at bounding box center [187, 245] width 121 height 452
click at [145, 30] on icon at bounding box center [150, 32] width 11 height 11
click at [145, 32] on icon at bounding box center [150, 32] width 11 height 11
click at [239, 338] on icon "button" at bounding box center [241, 338] width 7 height 3
click at [25, 30] on div "Dashboard" at bounding box center [38, 29] width 36 height 9
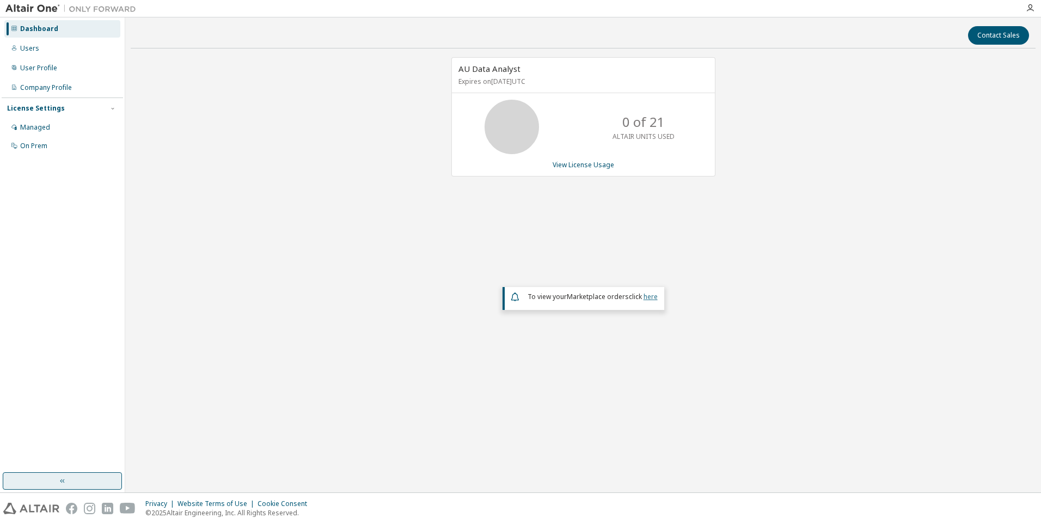
click at [654, 298] on link "here" at bounding box center [651, 296] width 14 height 9
click at [31, 128] on div "Managed" at bounding box center [35, 127] width 30 height 9
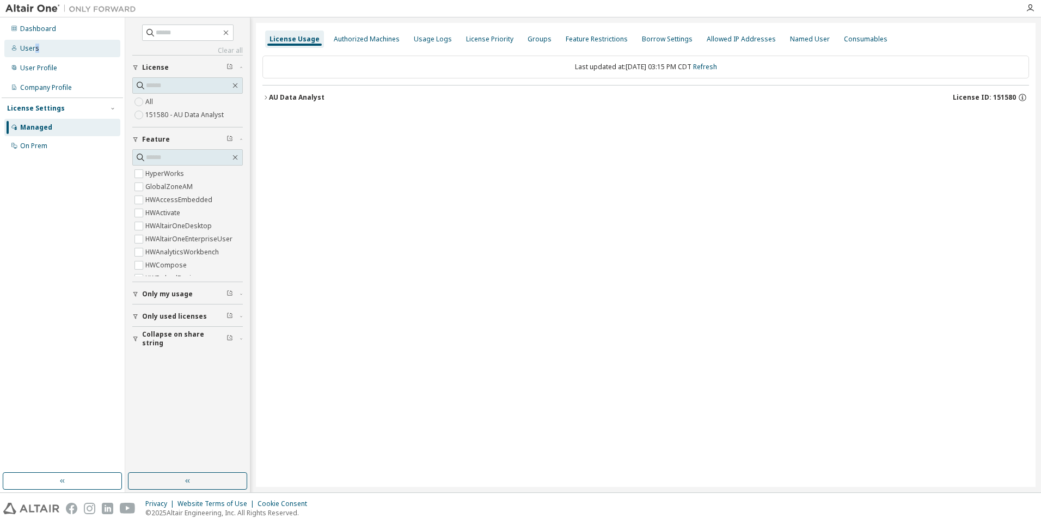
click at [36, 48] on div "Users" at bounding box center [29, 48] width 19 height 9
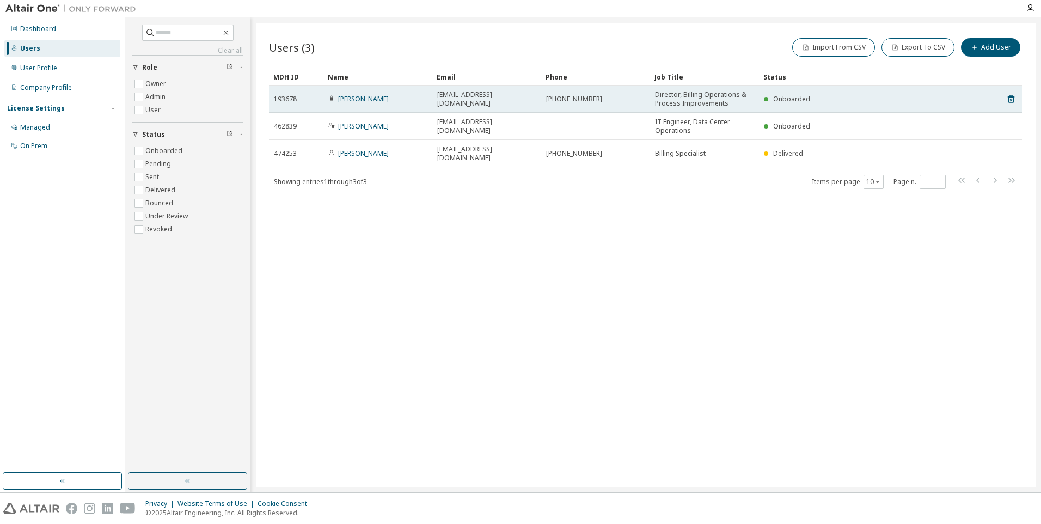
click at [286, 102] on span "193678" at bounding box center [285, 99] width 23 height 9
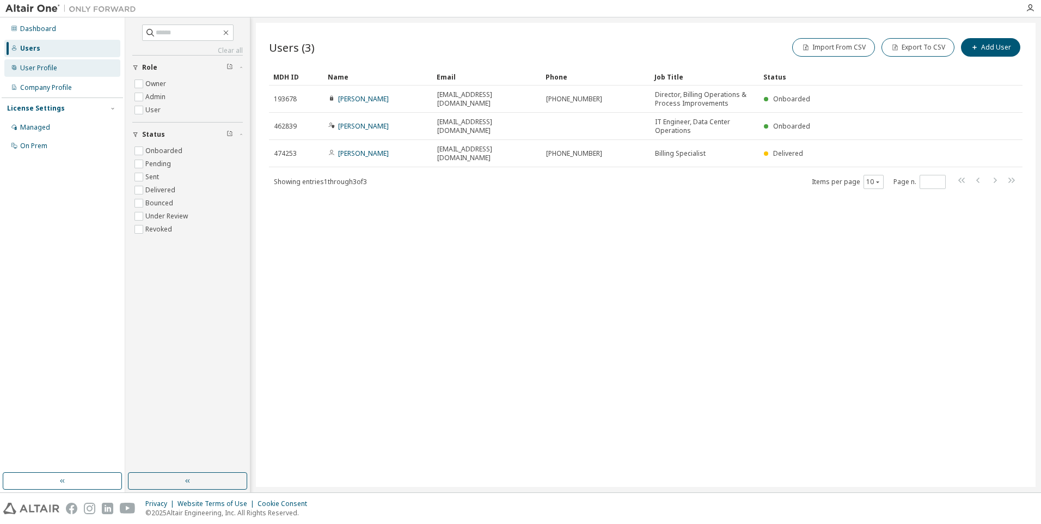
click at [28, 72] on div "User Profile" at bounding box center [38, 68] width 37 height 9
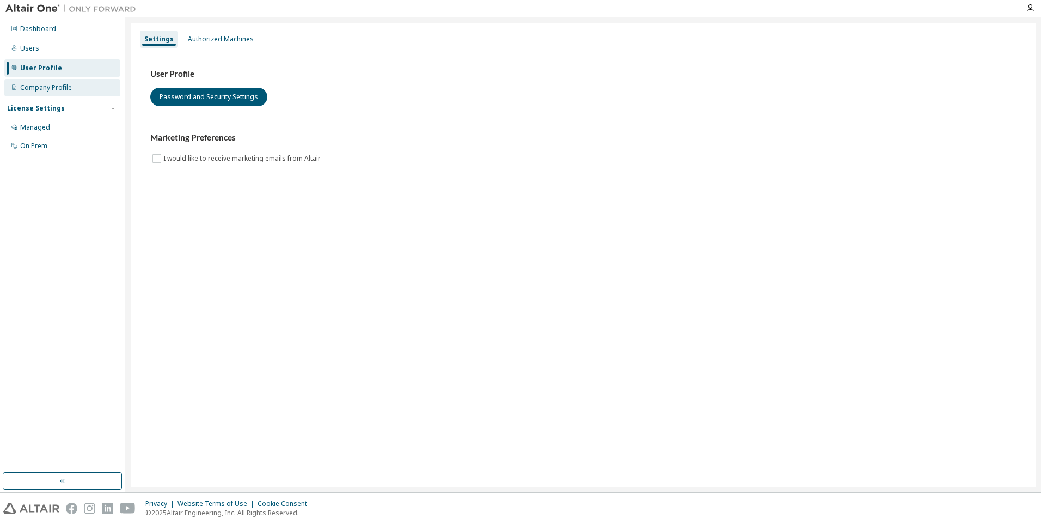
click at [26, 88] on div "Company Profile" at bounding box center [46, 87] width 52 height 9
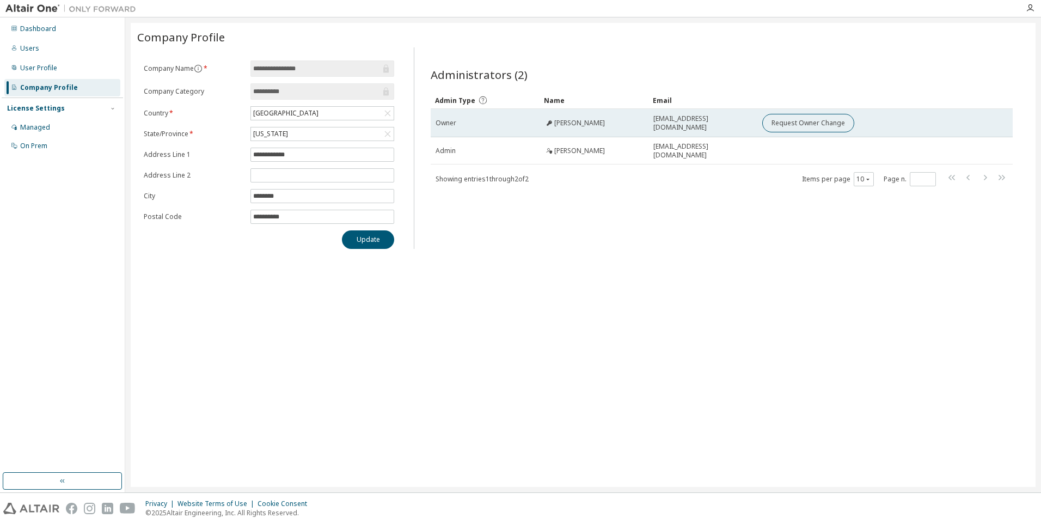
click at [444, 124] on span "Owner" at bounding box center [446, 123] width 21 height 9
click at [444, 123] on span "Owner" at bounding box center [446, 123] width 21 height 9
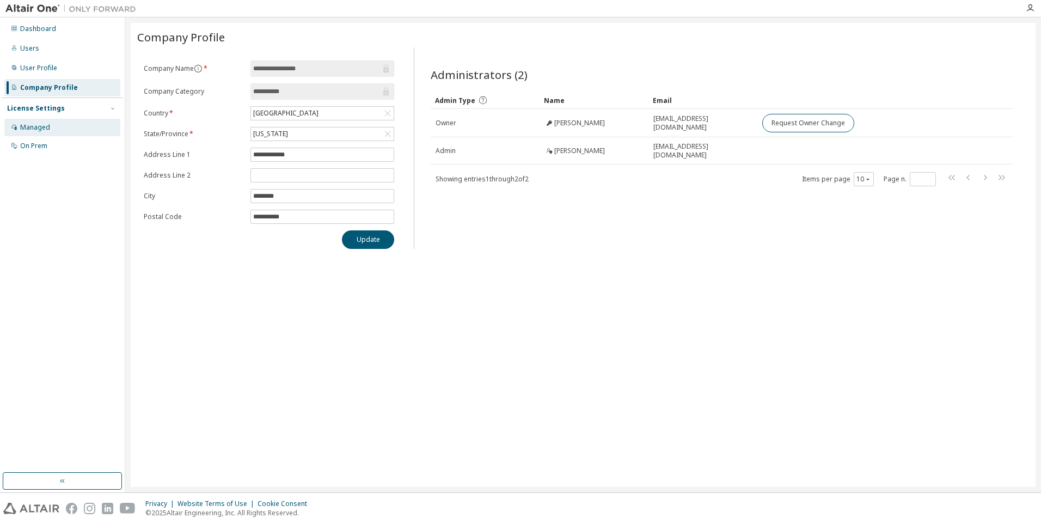
click at [27, 129] on div "Managed" at bounding box center [35, 127] width 30 height 9
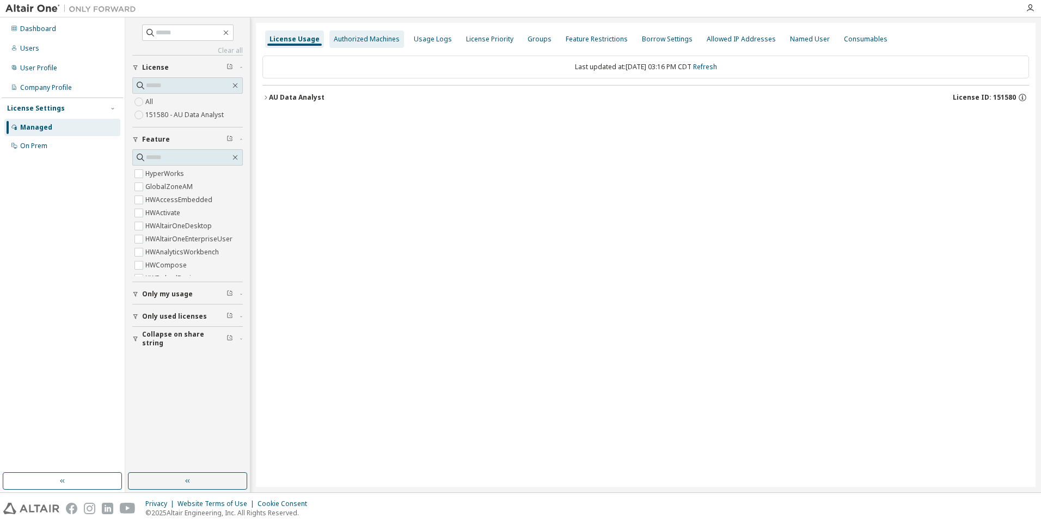
click at [381, 40] on div "Authorized Machines" at bounding box center [367, 39] width 66 height 9
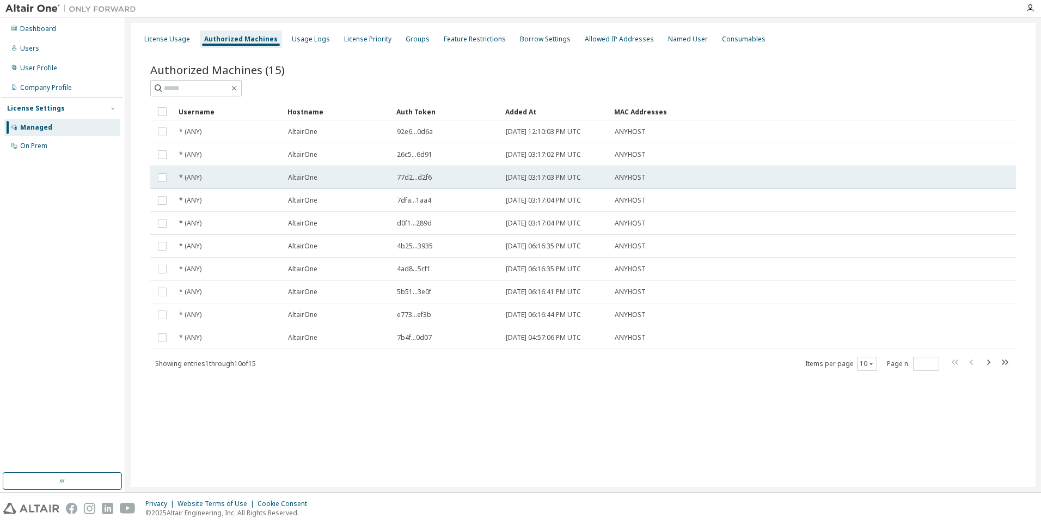
click at [397, 186] on td "77d2...d2f6" at bounding box center [446, 177] width 109 height 23
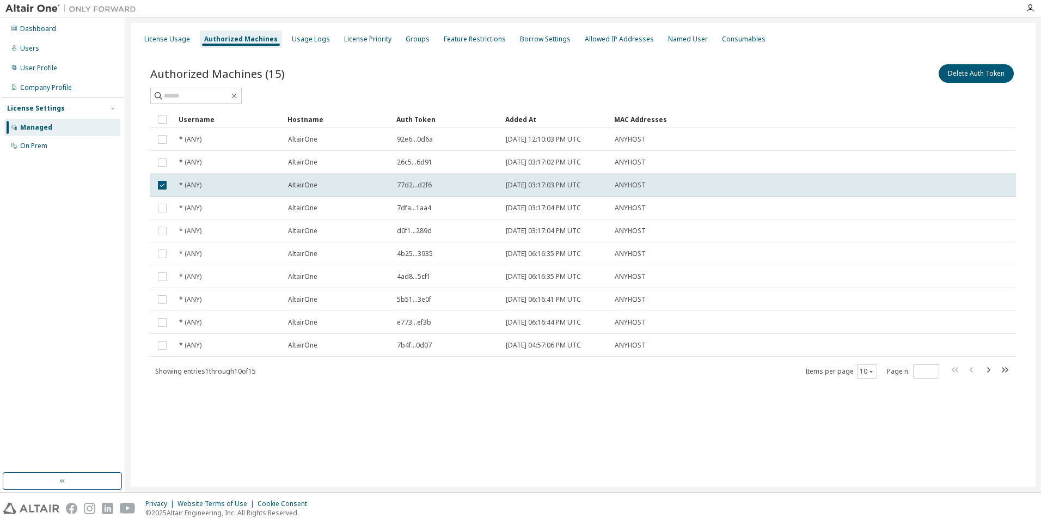
click at [397, 186] on span "77d2...d2f6" at bounding box center [414, 185] width 35 height 9
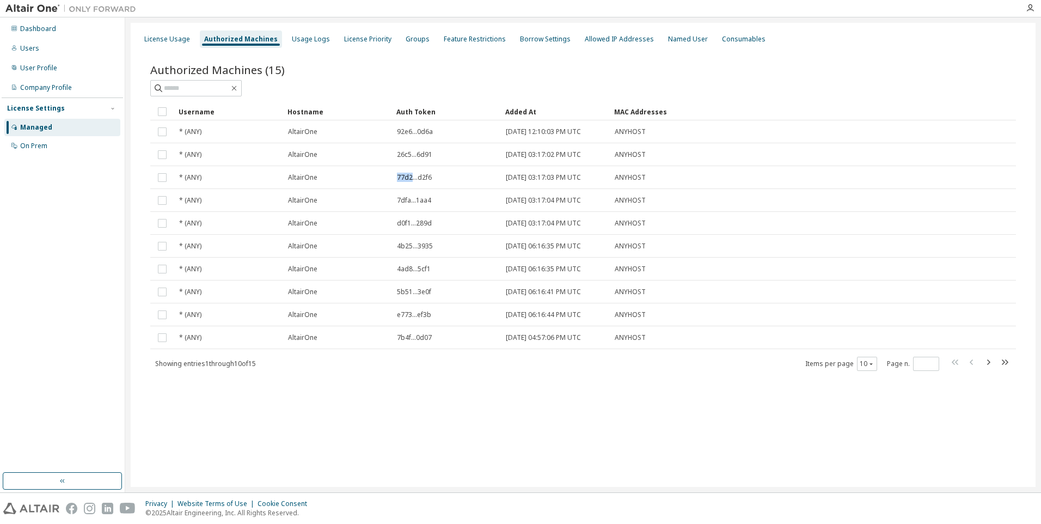
click at [397, 186] on td "77d2...d2f6" at bounding box center [446, 177] width 109 height 23
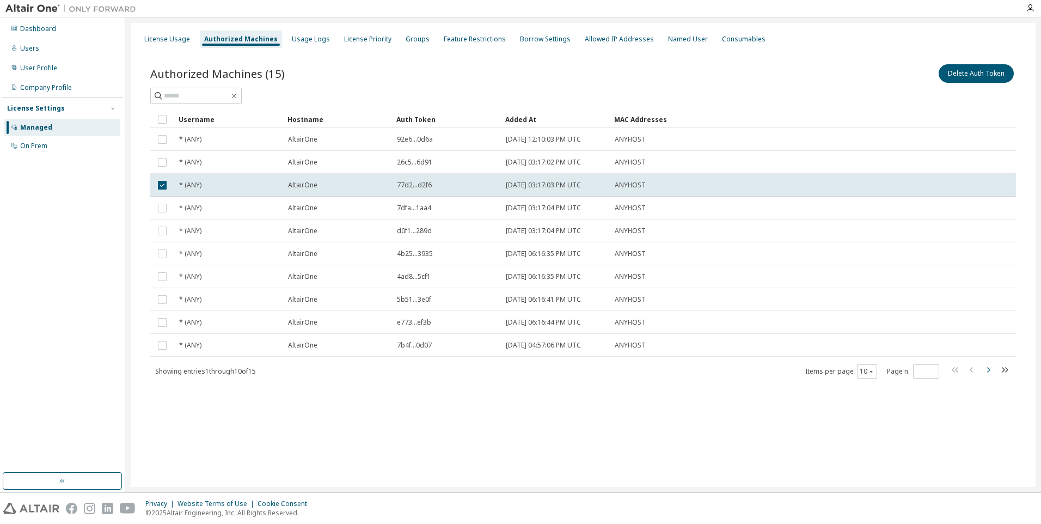
click at [987, 374] on icon "button" at bounding box center [988, 369] width 13 height 13
type input "*"
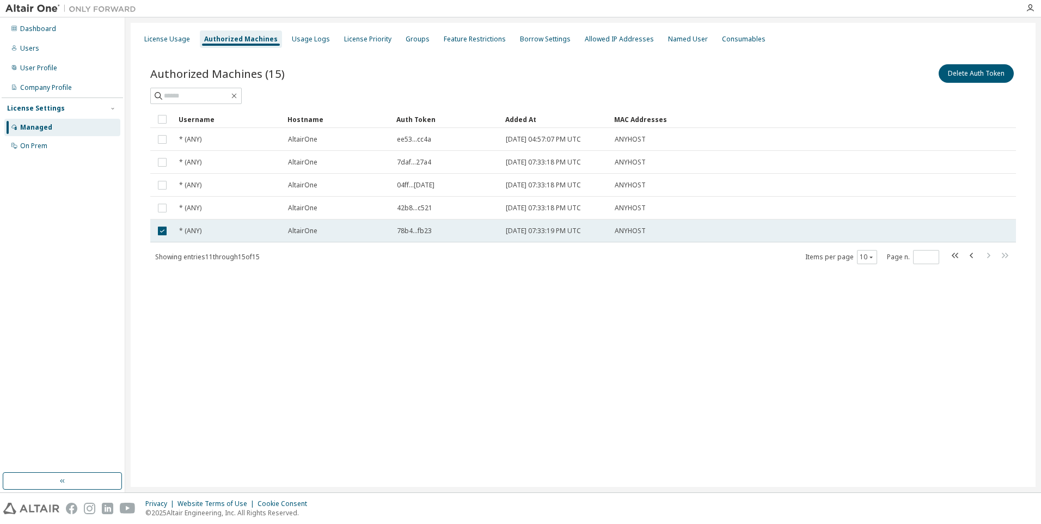
click at [563, 225] on td "[DATE] 07:33:19 PM UTC" at bounding box center [555, 230] width 109 height 23
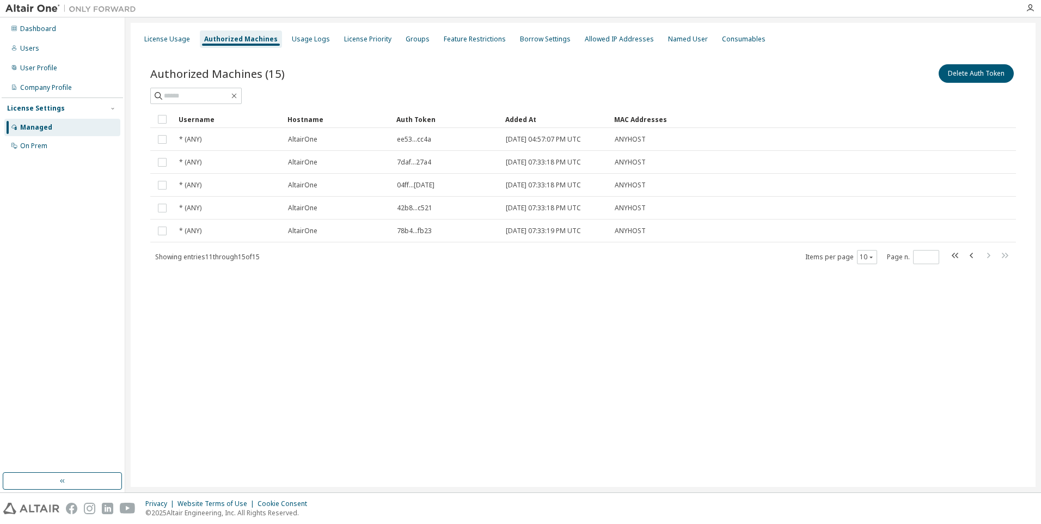
click at [563, 225] on td "[DATE] 07:33:19 PM UTC" at bounding box center [555, 230] width 109 height 23
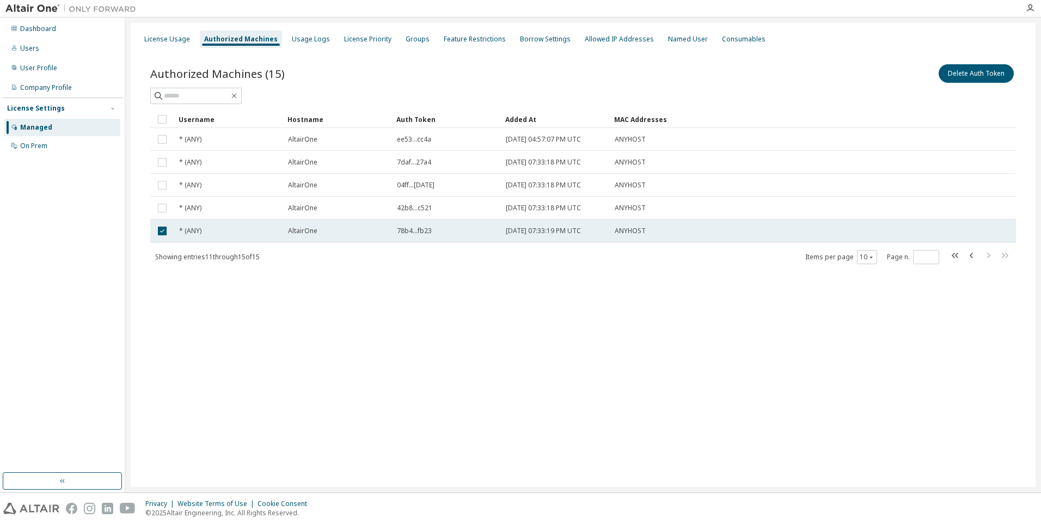
click at [563, 225] on td "[DATE] 07:33:19 PM UTC" at bounding box center [555, 230] width 109 height 23
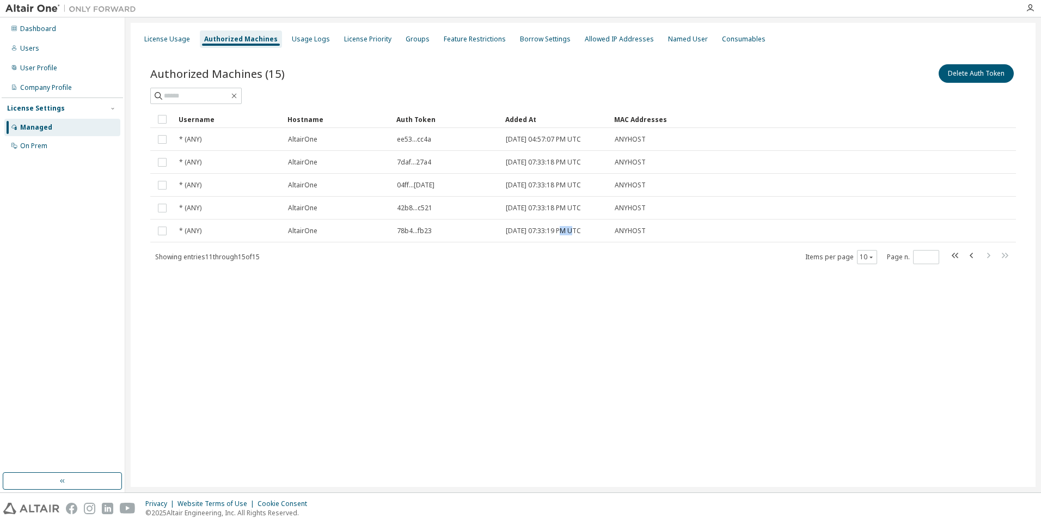
click at [563, 225] on td "[DATE] 07:33:19 PM UTC" at bounding box center [555, 230] width 109 height 23
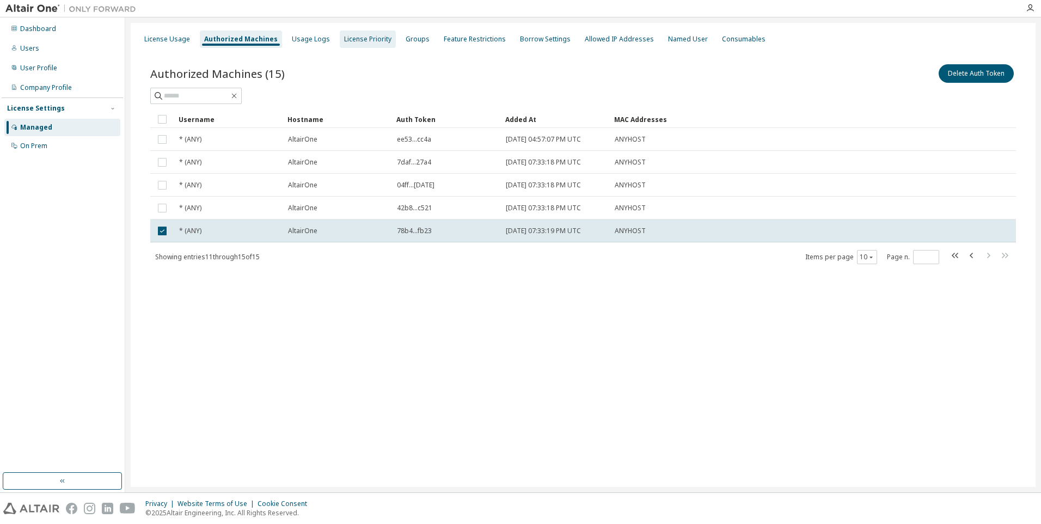
click at [344, 40] on div "License Priority" at bounding box center [367, 39] width 47 height 9
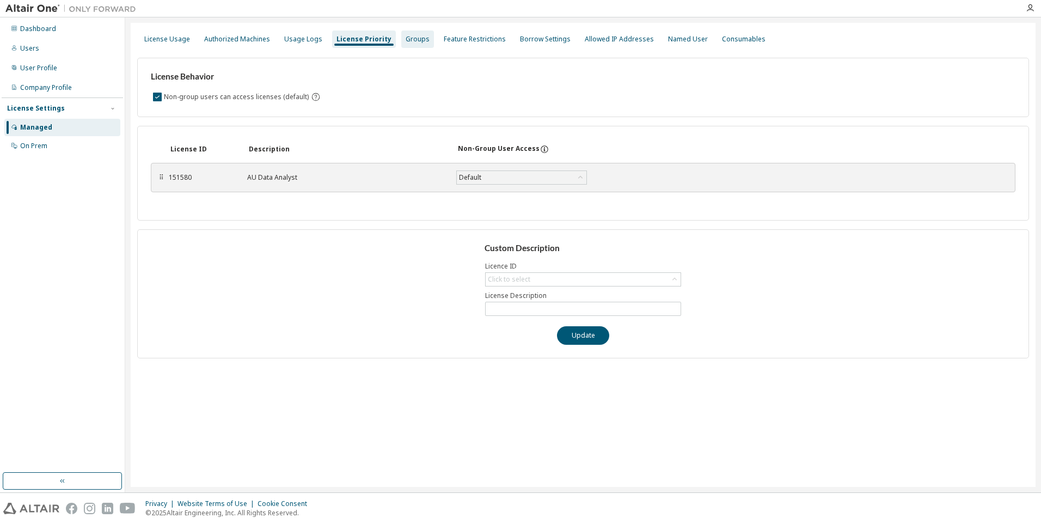
click at [402, 44] on div "Groups" at bounding box center [417, 38] width 33 height 17
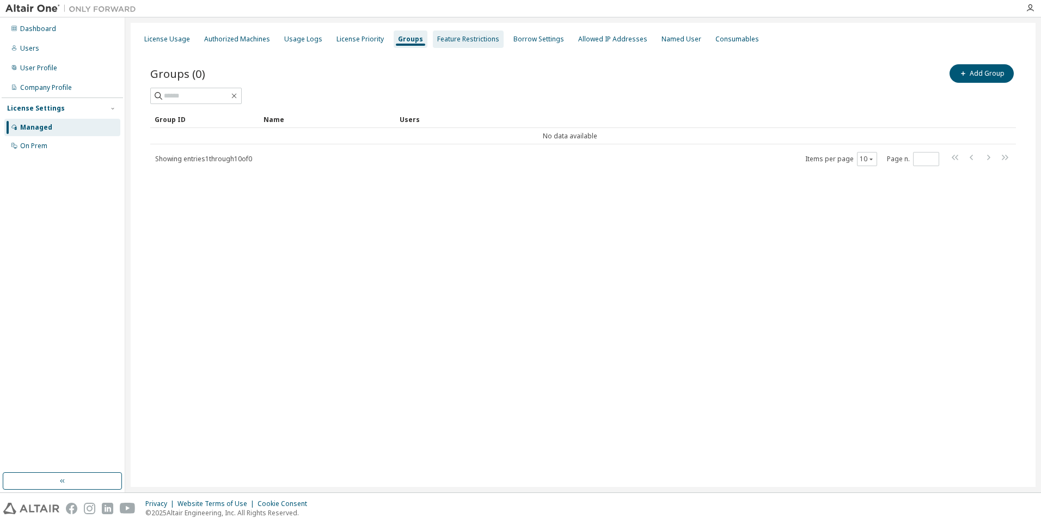
click at [437, 43] on div "Feature Restrictions" at bounding box center [468, 39] width 62 height 9
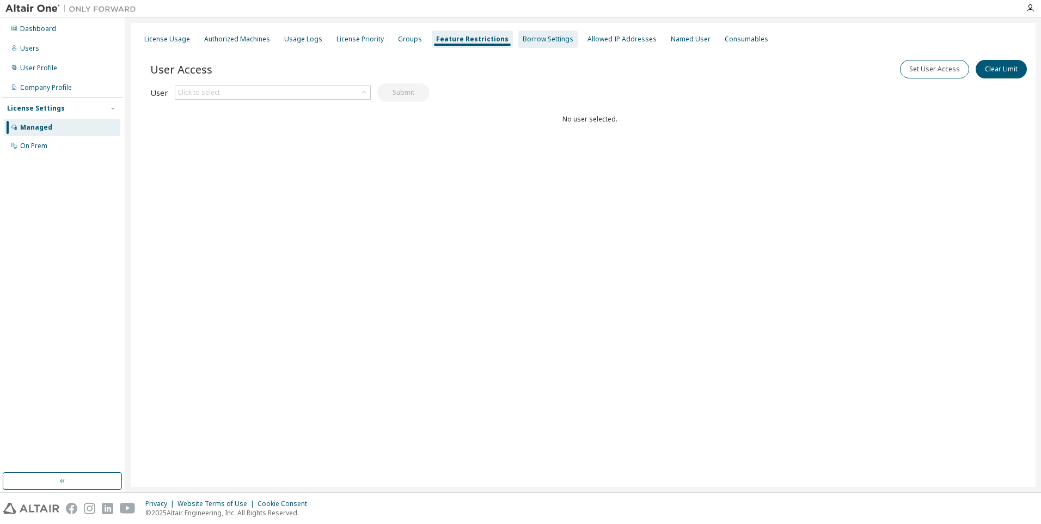
click at [518, 45] on div "Borrow Settings" at bounding box center [547, 38] width 59 height 17
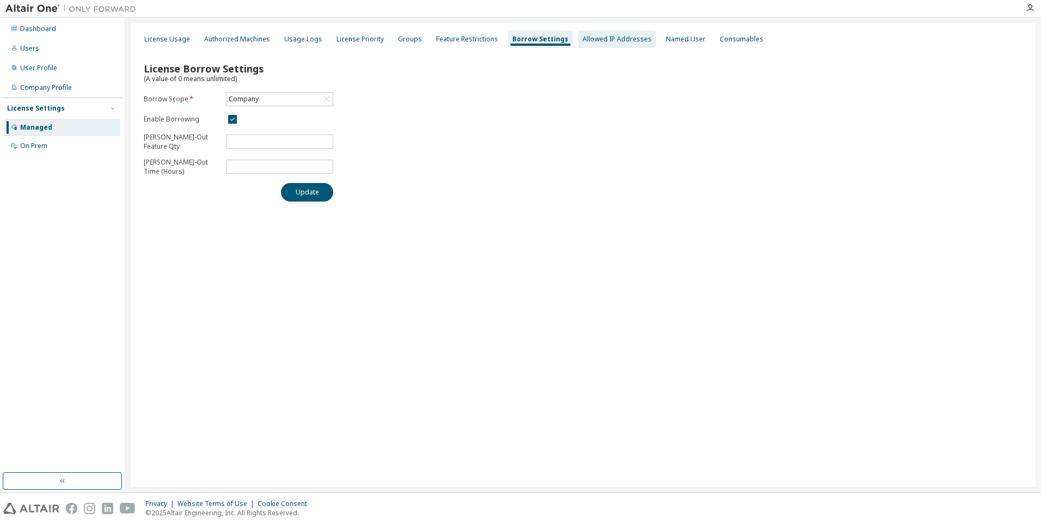
click at [591, 41] on div "Allowed IP Addresses" at bounding box center [617, 39] width 69 height 9
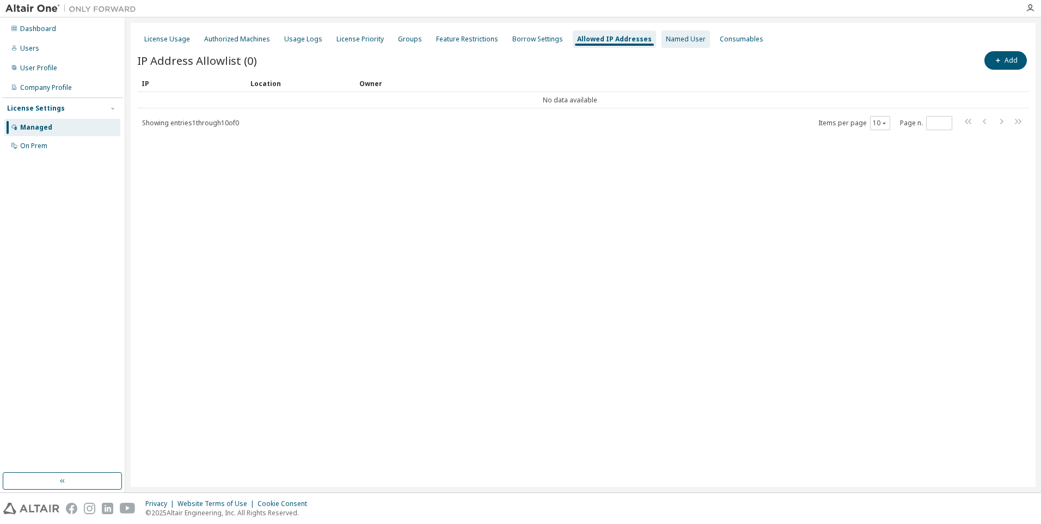
click at [666, 40] on div "Named User" at bounding box center [686, 39] width 40 height 9
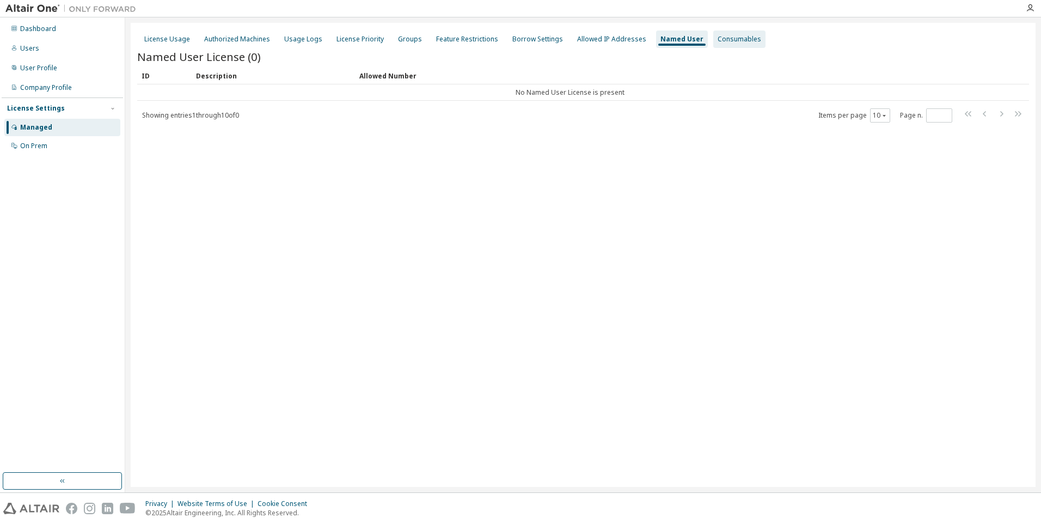
click at [713, 34] on div "Consumables" at bounding box center [739, 38] width 52 height 17
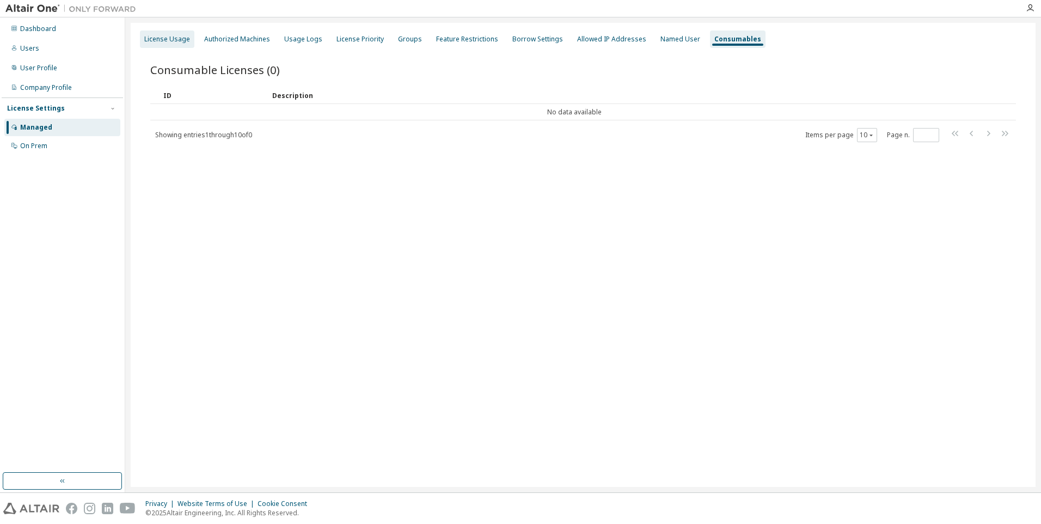
click at [185, 40] on div "License Usage" at bounding box center [167, 39] width 46 height 9
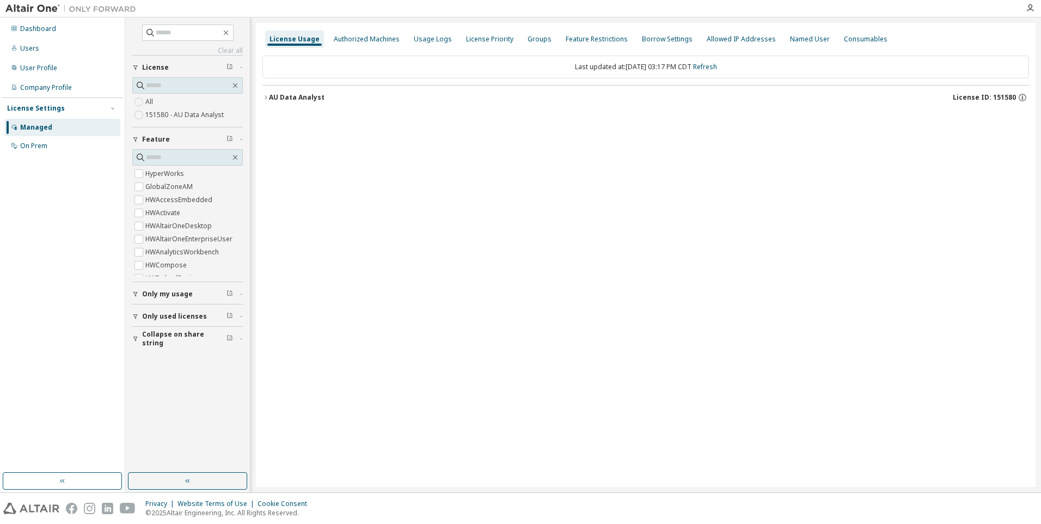
click at [154, 114] on label "151580 - AU Data Analyst" at bounding box center [185, 114] width 81 height 13
click at [317, 100] on div "AU Data Analyst" at bounding box center [297, 97] width 56 height 9
click at [317, 99] on div "AU Data Analyst" at bounding box center [297, 97] width 56 height 9
click at [309, 95] on div "AU Data Analyst" at bounding box center [297, 97] width 56 height 9
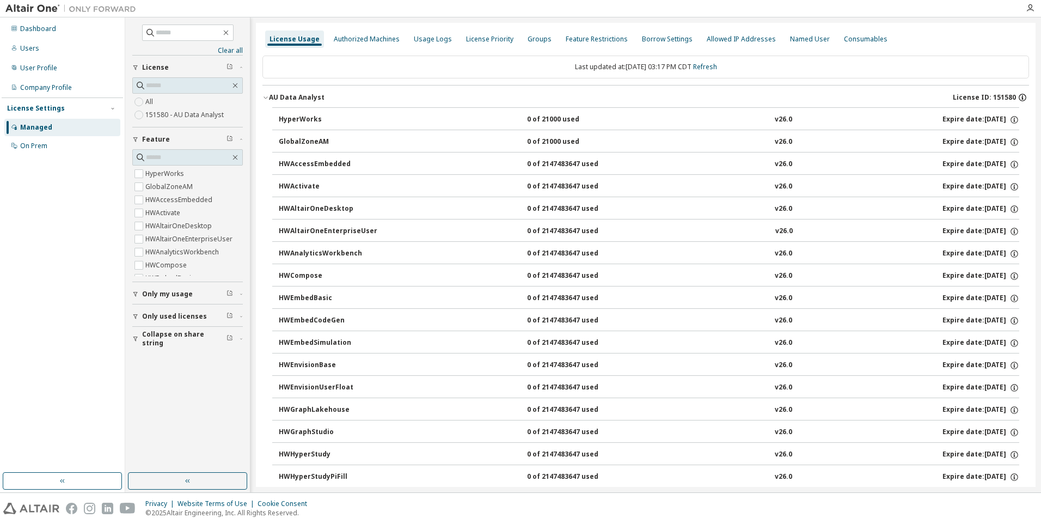
click at [1022, 97] on icon "button" at bounding box center [1023, 98] width 10 height 10
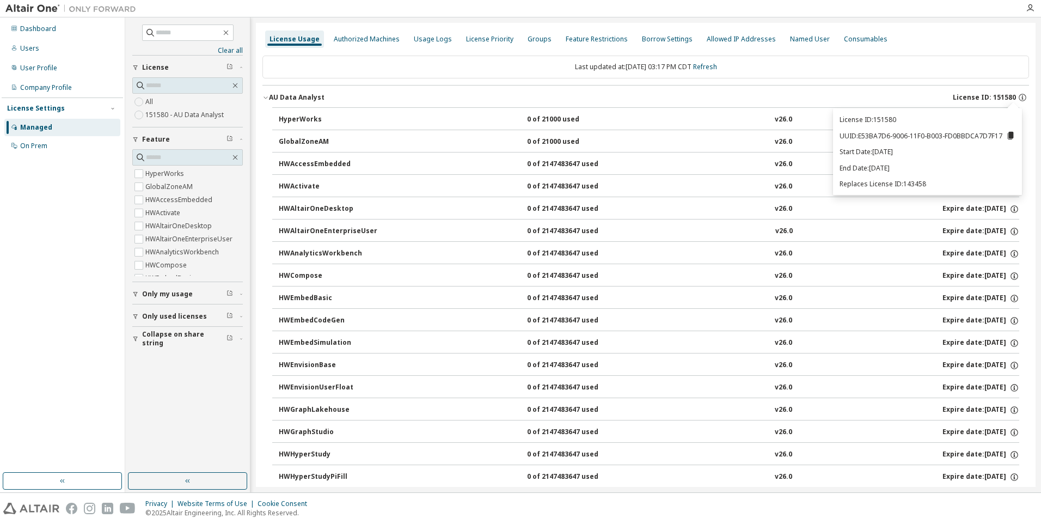
click at [604, 90] on button "AU Data Analyst License ID: 151580" at bounding box center [645, 98] width 767 height 24
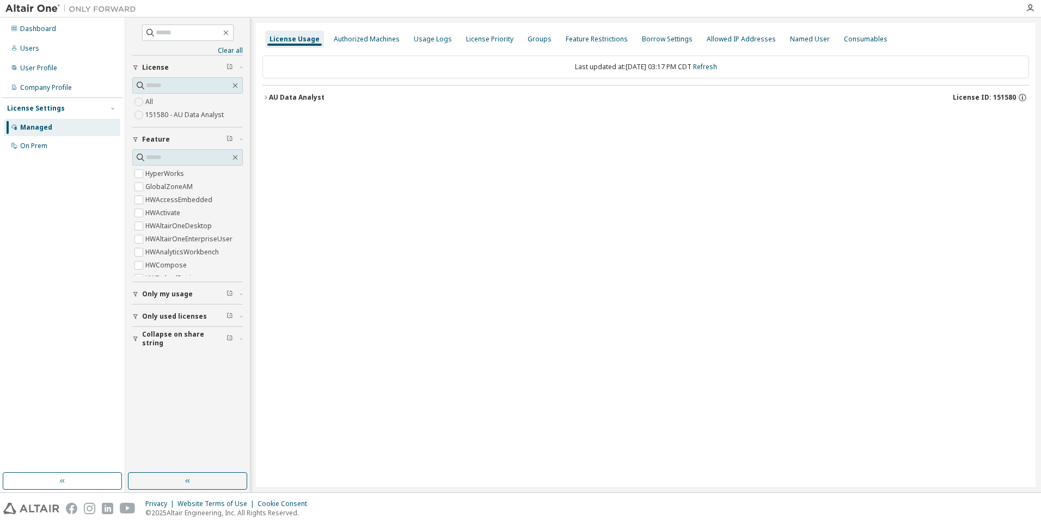
click at [291, 83] on div "Last updated at: Tue 2025-09-30 03:17 PM CDT Refresh AU Data Analyst License ID…" at bounding box center [645, 82] width 767 height 67
click at [292, 100] on div "AU Data Analyst" at bounding box center [297, 97] width 56 height 9
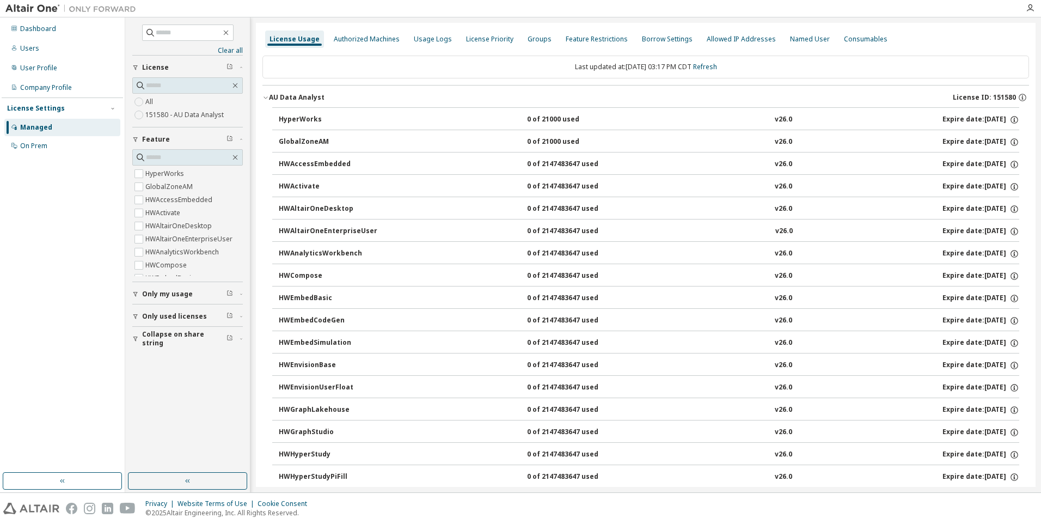
click at [292, 100] on div "AU Data Analyst" at bounding box center [297, 97] width 56 height 9
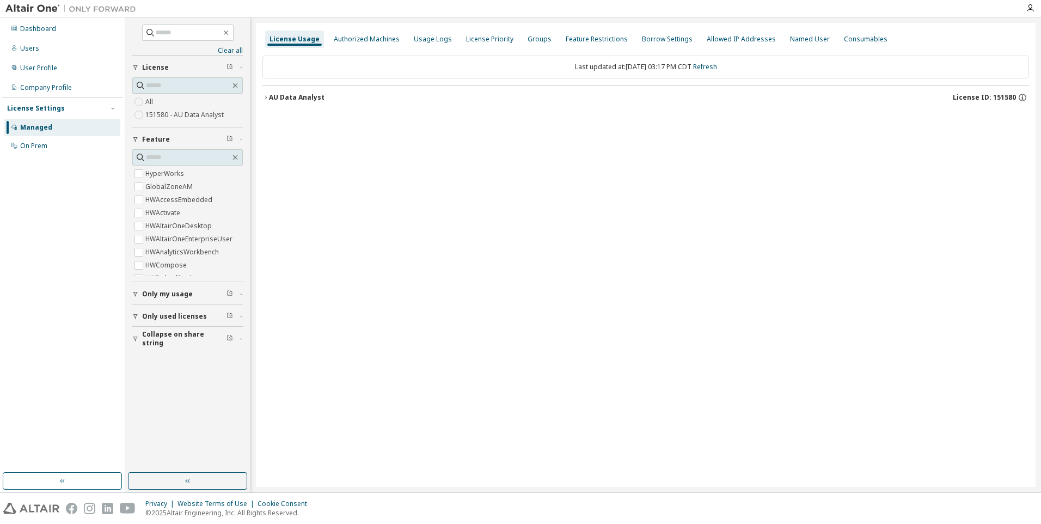
click at [292, 100] on div "AU Data Analyst" at bounding box center [297, 97] width 56 height 9
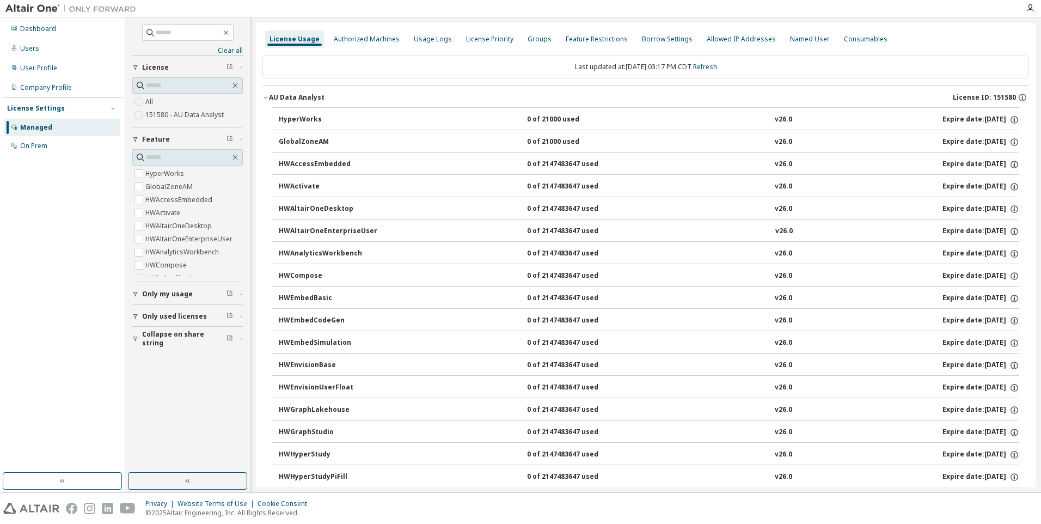
click at [305, 40] on div "License Usage" at bounding box center [295, 39] width 50 height 9
click at [33, 126] on div "Managed" at bounding box center [36, 127] width 32 height 9
click at [365, 44] on div "Authorized Machines" at bounding box center [366, 38] width 75 height 17
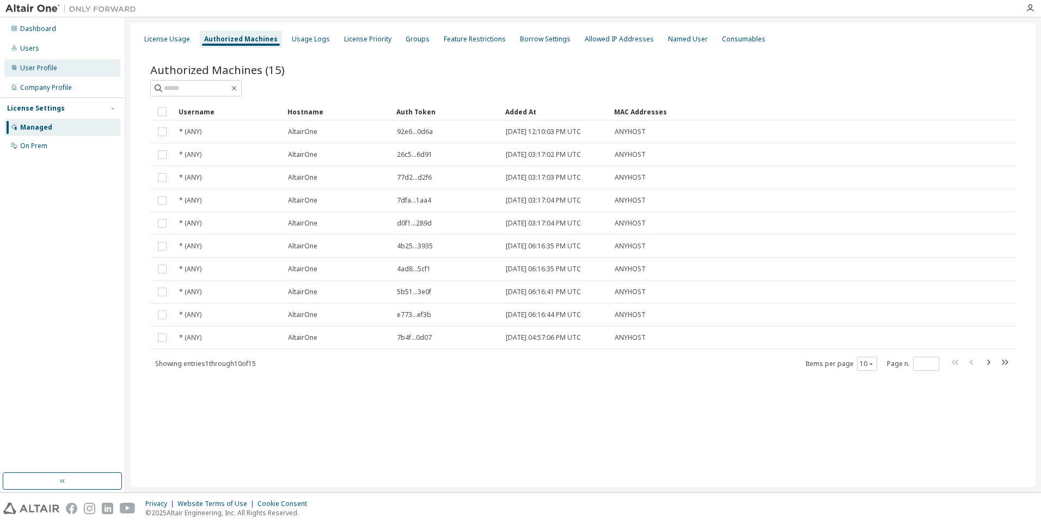
click at [42, 67] on div "User Profile" at bounding box center [38, 68] width 37 height 9
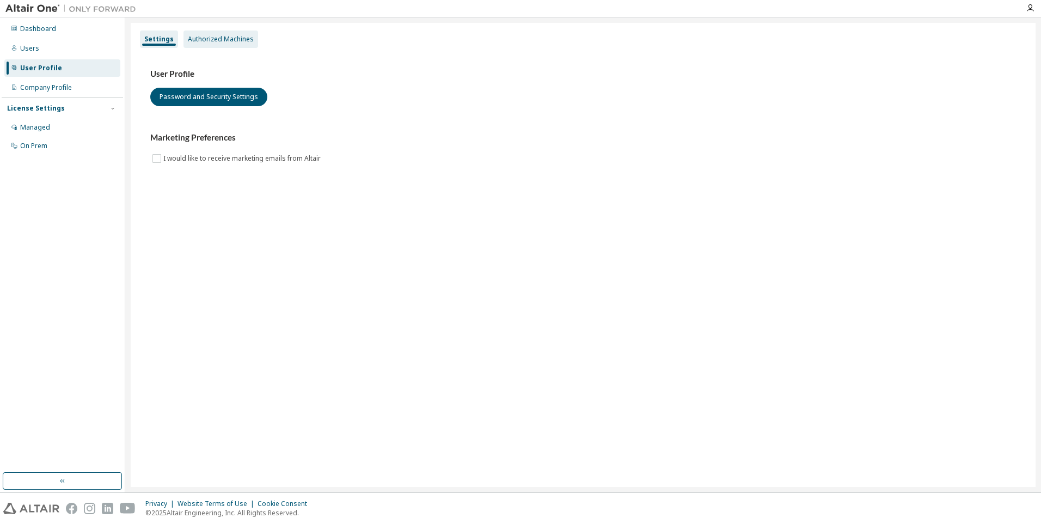
click at [226, 45] on div "Authorized Machines" at bounding box center [221, 38] width 75 height 17
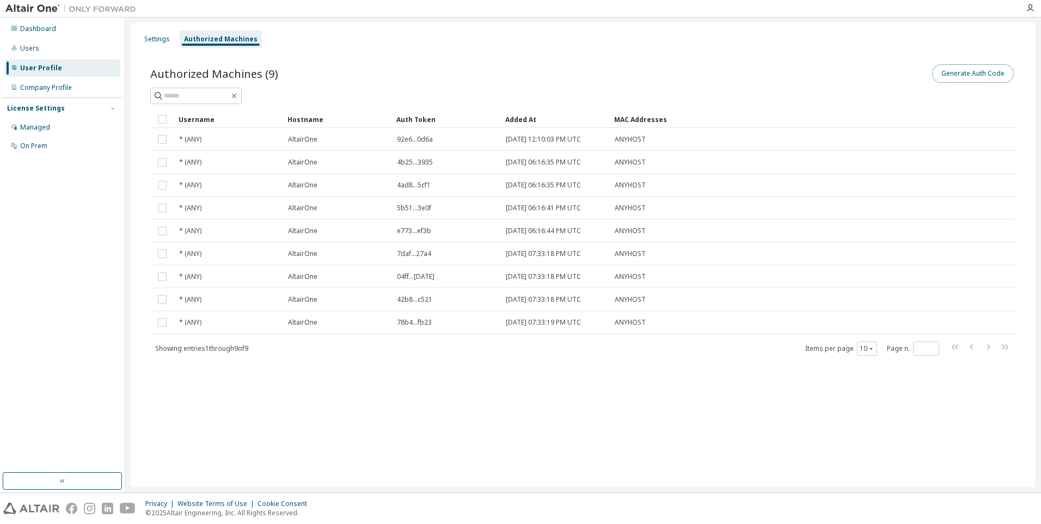
click at [939, 72] on button "Generate Auth Code" at bounding box center [973, 73] width 82 height 19
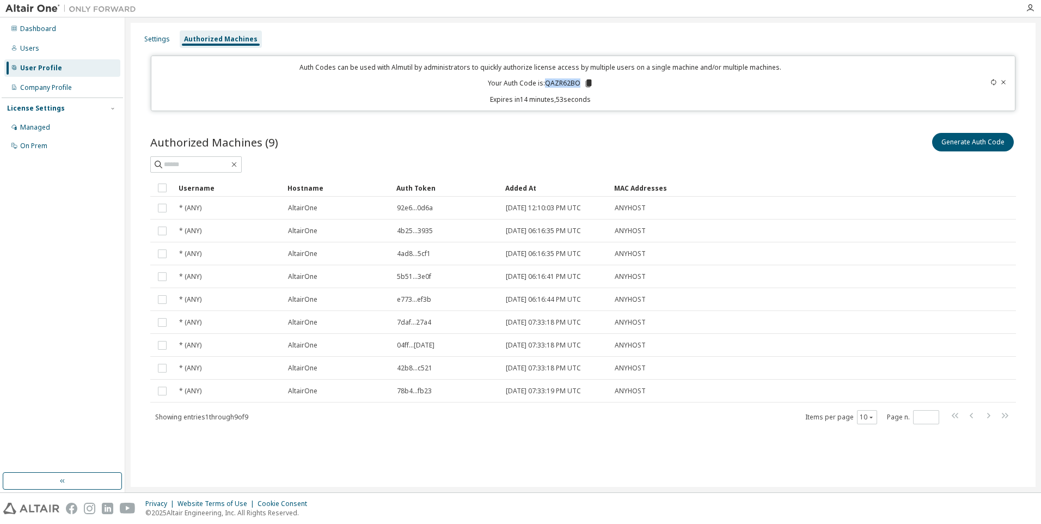
drag, startPoint x: 546, startPoint y: 83, endPoint x: 582, endPoint y: 81, distance: 35.5
click at [582, 81] on p "Your Auth Code is: QAZR62BO" at bounding box center [541, 83] width 106 height 10
copy p "QAZR62BO"
